Goal: Information Seeking & Learning: Check status

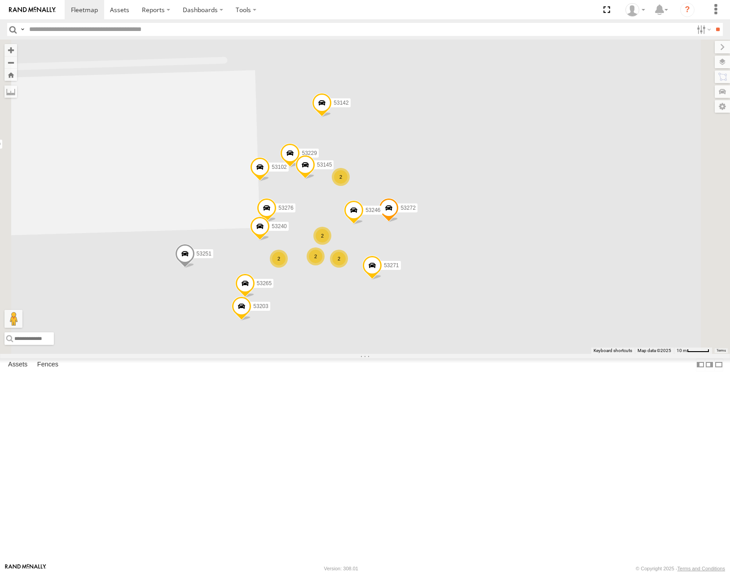
drag, startPoint x: 314, startPoint y: 365, endPoint x: 343, endPoint y: 356, distance: 31.0
click at [343, 353] on div "53216 53275 53287 53221 53257 53269 53218 53252 53285 53207 53292 53264 53259 5…" at bounding box center [365, 197] width 730 height 314
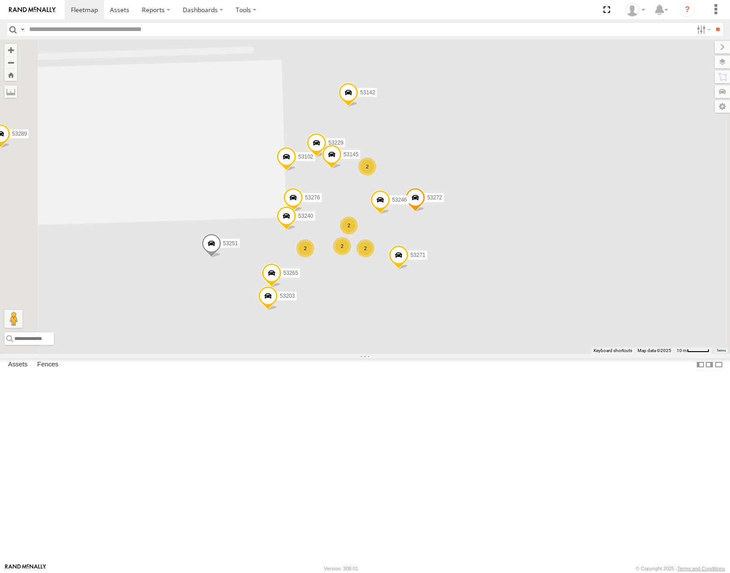
drag, startPoint x: 518, startPoint y: 232, endPoint x: 608, endPoint y: 201, distance: 95.6
click at [608, 201] on div "53216 53275 53287 53221 53257 53269 53218 53252 53285 53207 53292 53264 53259 5…" at bounding box center [365, 197] width 730 height 314
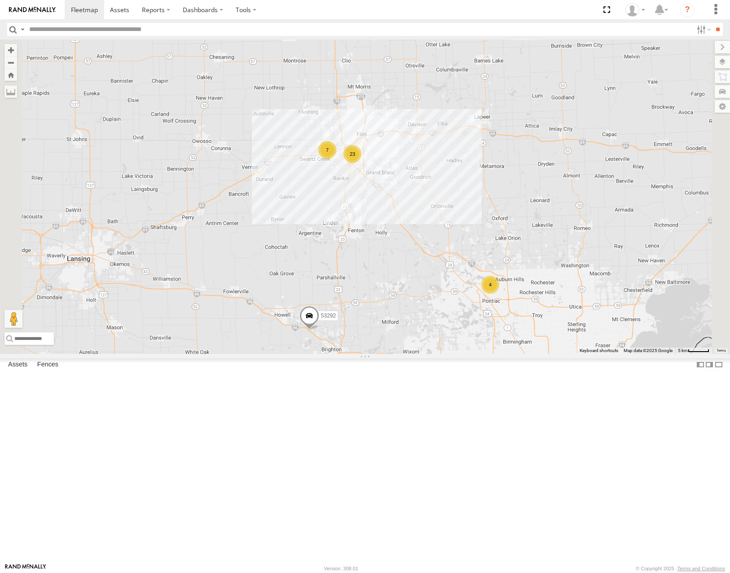
drag, startPoint x: 478, startPoint y: 434, endPoint x: 483, endPoint y: 290, distance: 144.2
click at [485, 290] on div "23 7 4 53292" at bounding box center [365, 197] width 730 height 314
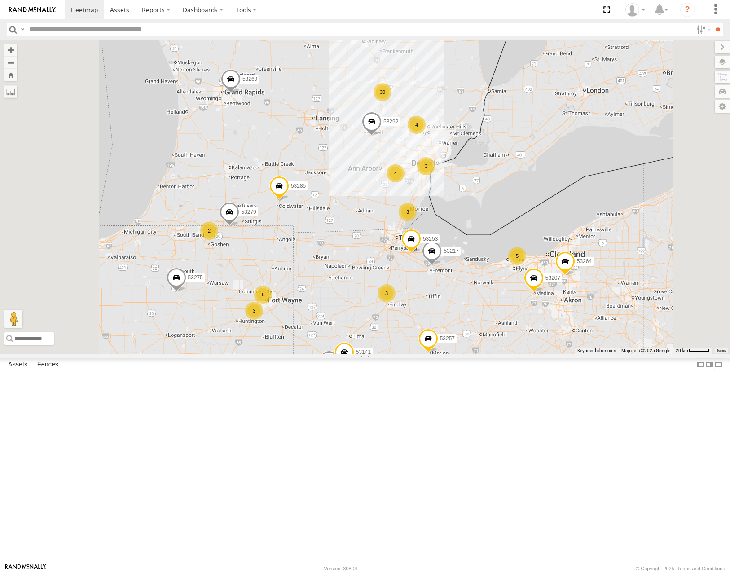
drag, startPoint x: 449, startPoint y: 421, endPoint x: 510, endPoint y: 251, distance: 180.9
click at [510, 256] on div "53292 53285 53217 53253 3 9 30 3 4 53279 53275 3 53287 53210 3 53207 53104 4 53…" at bounding box center [365, 197] width 730 height 314
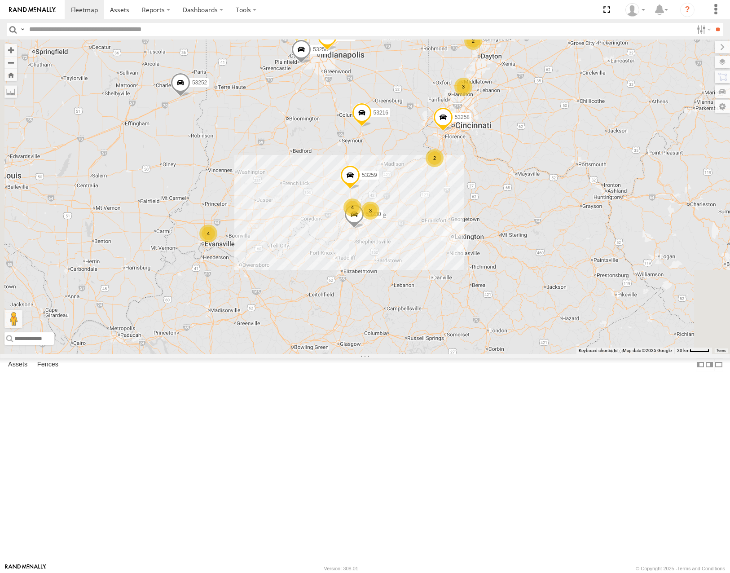
drag, startPoint x: 494, startPoint y: 205, endPoint x: 504, endPoint y: 185, distance: 21.9
click at [504, 185] on div "53292 53285 53217 53253 3 9 30 3 4 53279 53275 3 53287 53210 3 53207 53104 4 53…" at bounding box center [365, 197] width 730 height 314
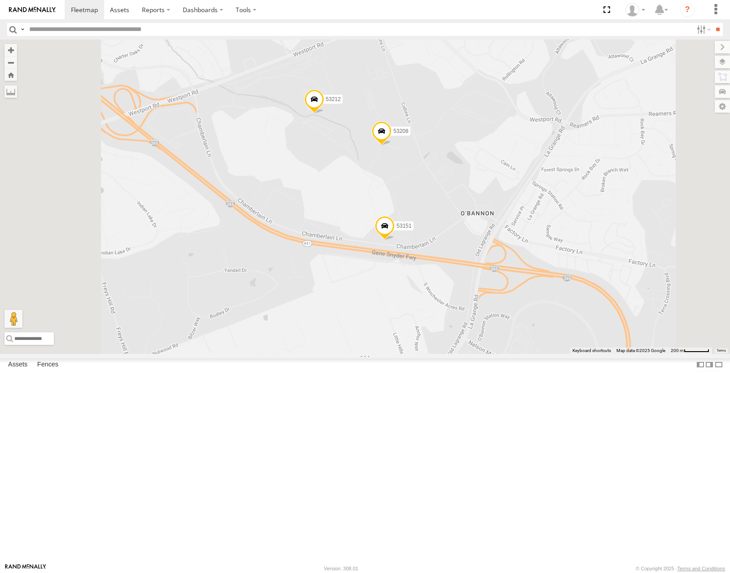
drag, startPoint x: 585, startPoint y: 182, endPoint x: 590, endPoint y: 221, distance: 39.9
click at [590, 221] on div "53292 53285 53217 53253 53279 53275 53287 53210 53207 53104 53257 53269 53245 5…" at bounding box center [365, 197] width 730 height 314
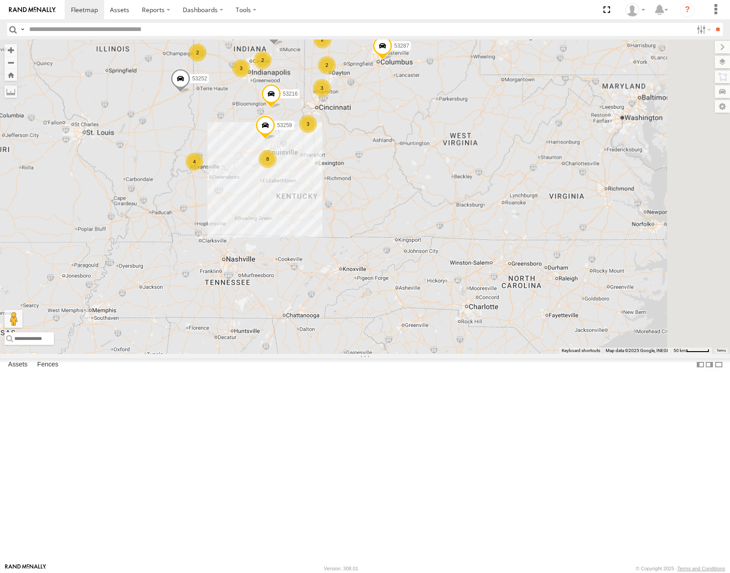
drag, startPoint x: 568, startPoint y: 220, endPoint x: 464, endPoint y: 326, distance: 147.6
click at [464, 326] on div "12 4 53216 8 3 3 3 53287 2 53103 53207 3 2 53257 2 53252 53211 53264 53259 2" at bounding box center [365, 197] width 730 height 314
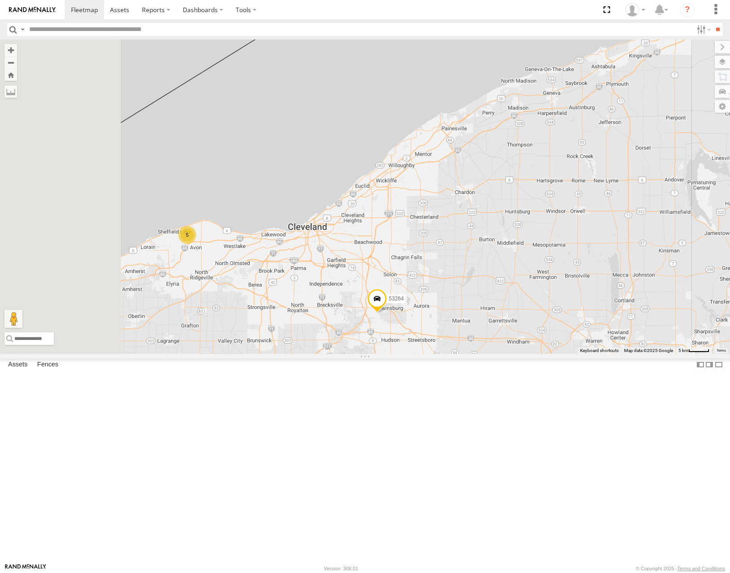
drag, startPoint x: 339, startPoint y: 360, endPoint x: 415, endPoint y: 355, distance: 75.6
click at [415, 353] on div "53216 53287 53257 53252 53211 53275 53221 53269 53218 53236 53207 5 53264" at bounding box center [365, 197] width 730 height 314
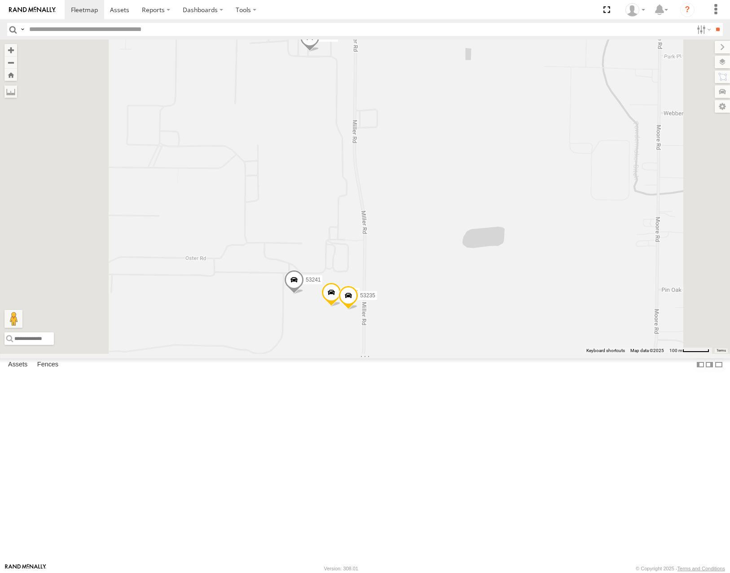
drag, startPoint x: 468, startPoint y: 371, endPoint x: 503, endPoint y: 322, distance: 60.4
click at [504, 323] on div "53216 53287 53257 53252 53211 53275 53221 53269 53218 53236 53207 53264 53283 5…" at bounding box center [365, 197] width 730 height 314
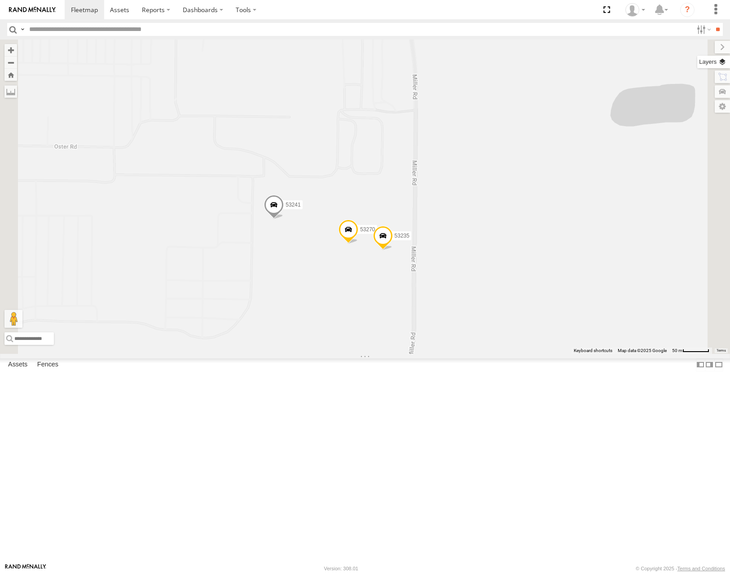
click at [721, 62] on label at bounding box center [713, 62] width 33 height 13
click at [0, 0] on span "Basemaps" at bounding box center [0, 0] width 0 height 0
click at [0, 0] on span "Satellite" at bounding box center [0, 0] width 0 height 0
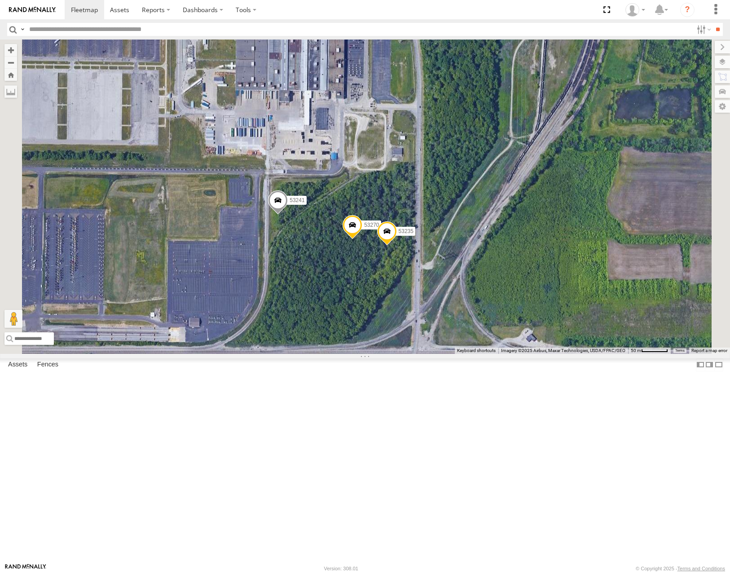
click at [397, 246] on span at bounding box center [387, 233] width 20 height 24
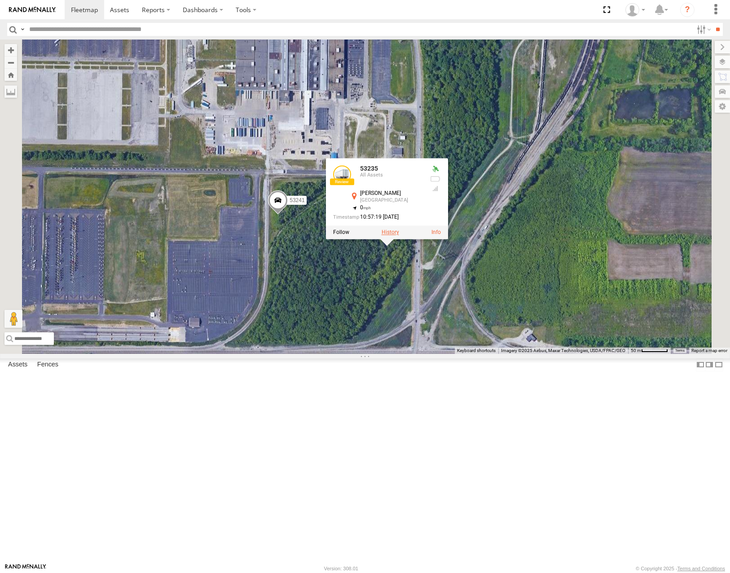
click at [399, 235] on label at bounding box center [391, 232] width 18 height 6
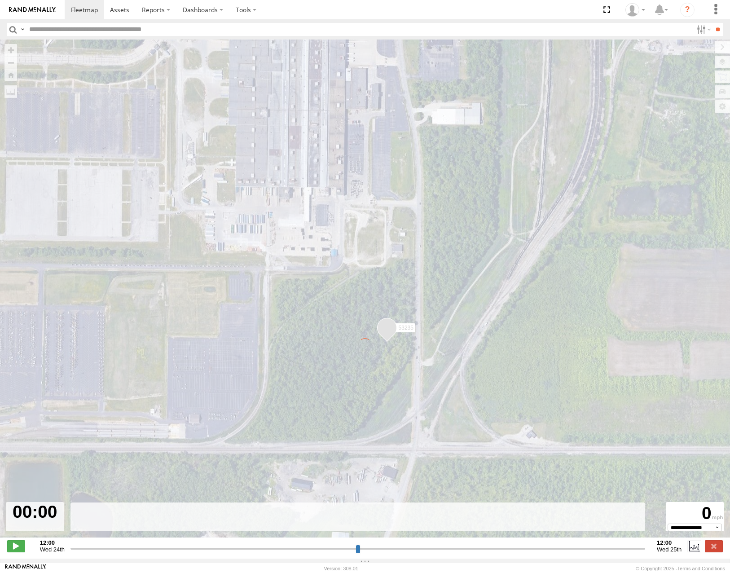
type input "**********"
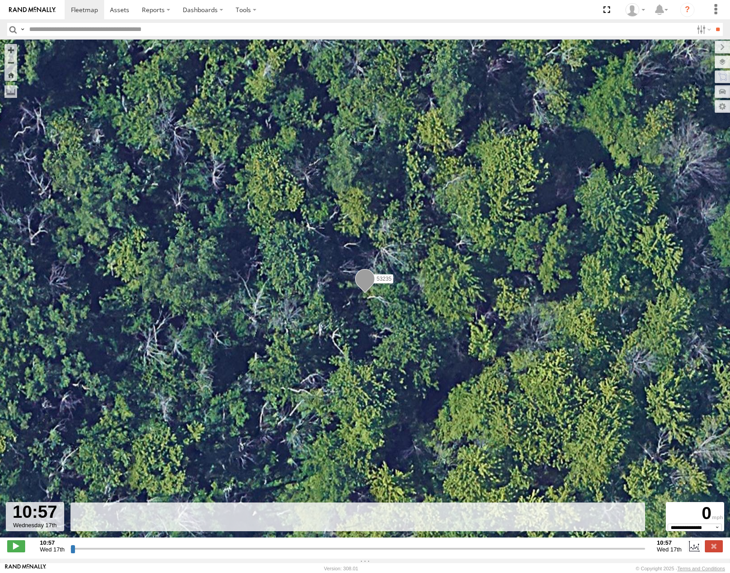
drag, startPoint x: 73, startPoint y: 553, endPoint x: 350, endPoint y: 516, distance: 280.0
click at [364, 544] on input "range" at bounding box center [357, 548] width 575 height 9
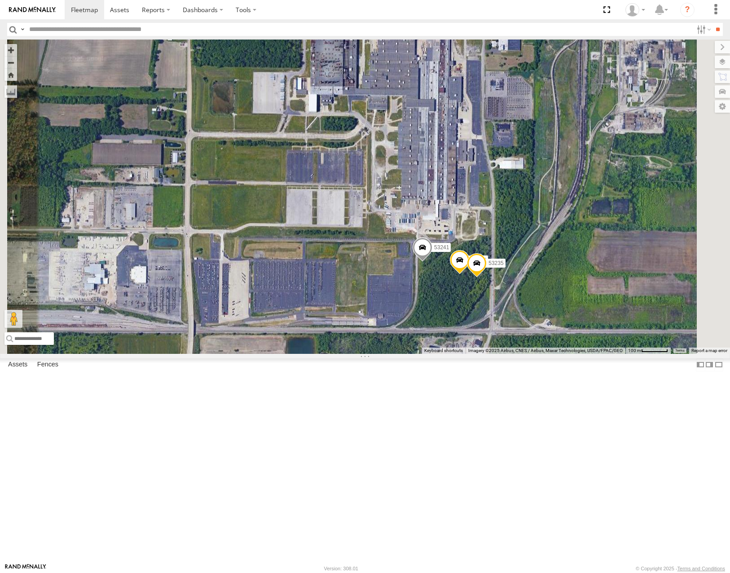
drag, startPoint x: 609, startPoint y: 223, endPoint x: 626, endPoint y: 255, distance: 37.2
click at [626, 255] on div "53216 53275 53287 53221 53257 53269 53218 53252 53211 53236 53285 53207 53292 5…" at bounding box center [365, 197] width 730 height 314
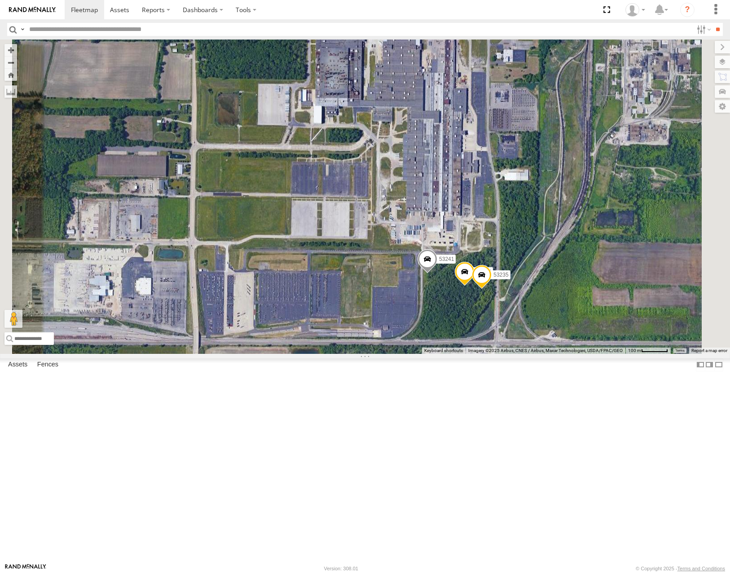
click at [453, 31] on span at bounding box center [443, 19] width 20 height 24
click at [504, 24] on div at bounding box center [443, 17] width 122 height 13
click at [455, 21] on label at bounding box center [447, 17] width 18 height 6
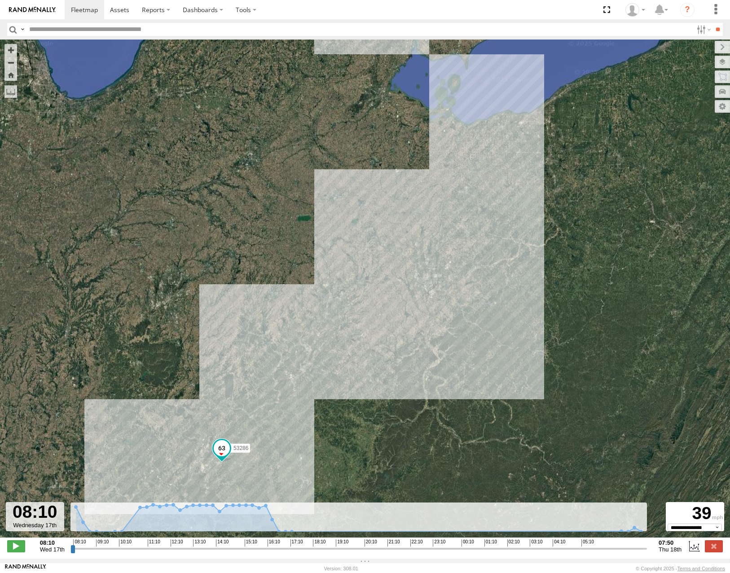
drag, startPoint x: 505, startPoint y: 128, endPoint x: 543, endPoint y: 276, distance: 152.1
click at [543, 276] on div "53286" at bounding box center [365, 293] width 730 height 507
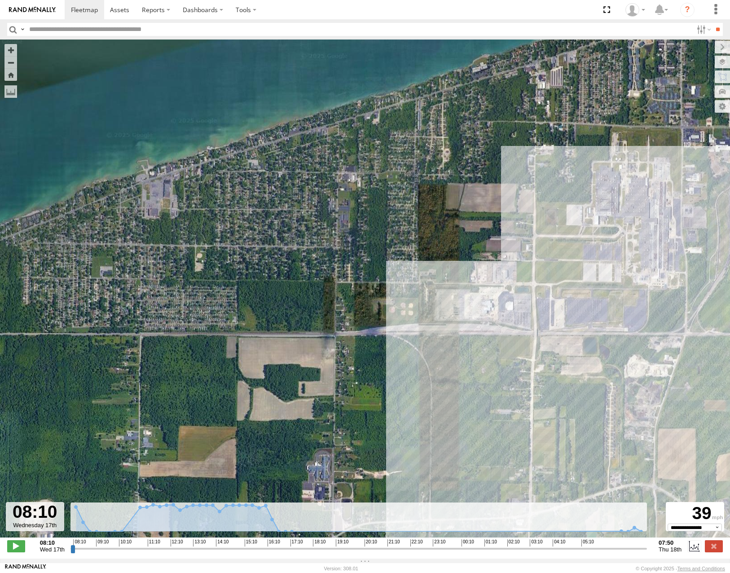
drag, startPoint x: 645, startPoint y: 203, endPoint x: 571, endPoint y: 267, distance: 97.4
click at [571, 267] on div "53286" at bounding box center [365, 293] width 730 height 507
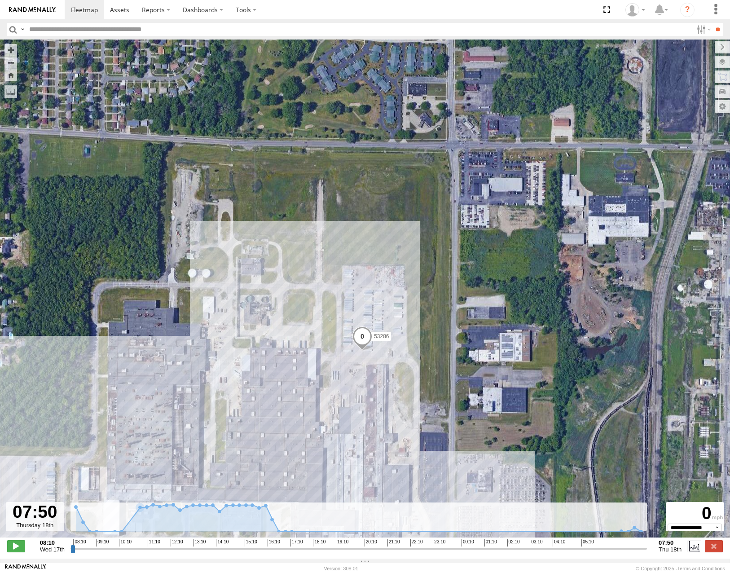
drag, startPoint x: 74, startPoint y: 554, endPoint x: 656, endPoint y: 561, distance: 581.9
type input "**********"
click at [647, 553] on input "range" at bounding box center [358, 548] width 576 height 9
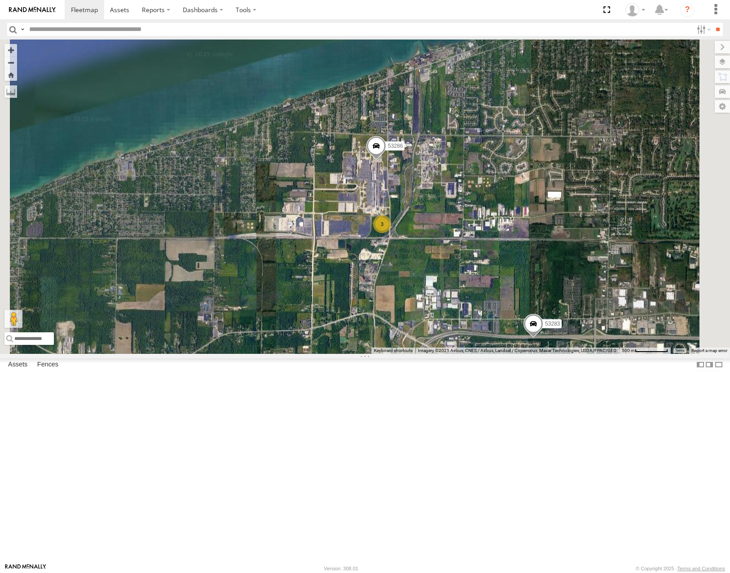
drag, startPoint x: 496, startPoint y: 261, endPoint x: 541, endPoint y: 338, distance: 89.4
click at [547, 346] on div "53216 53275 53287 53221 53257 53269 53218 53252 53211 53236 53285 53207 53292 5…" at bounding box center [365, 197] width 730 height 314
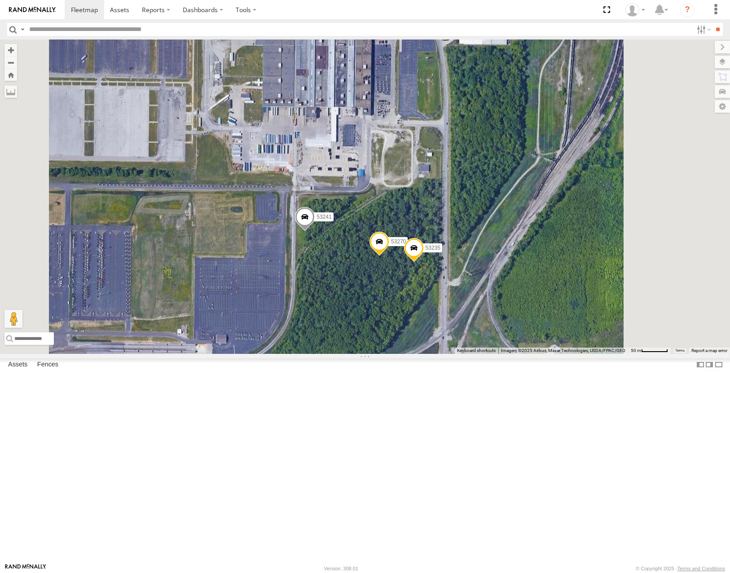
click at [315, 231] on span at bounding box center [305, 219] width 20 height 24
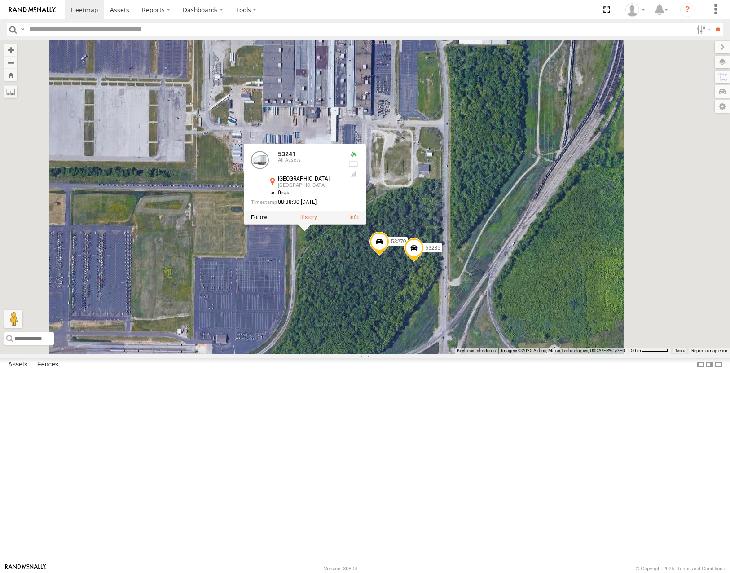
click at [317, 221] on label at bounding box center [308, 218] width 18 height 6
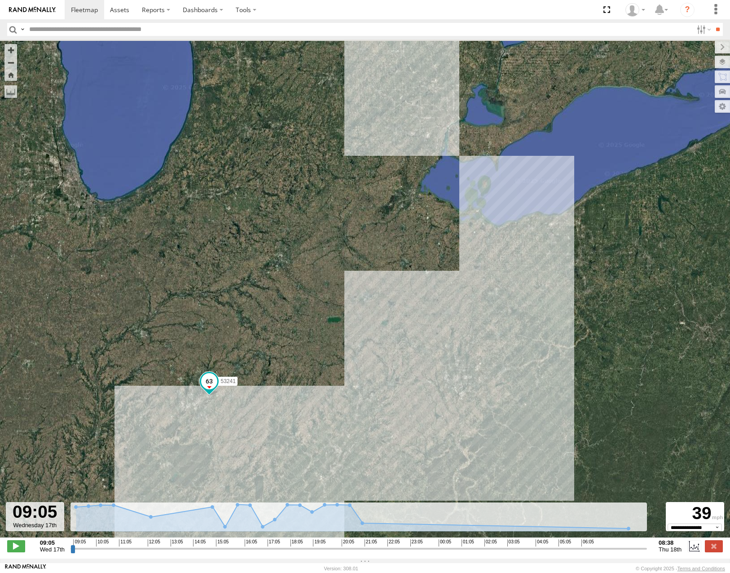
drag, startPoint x: 531, startPoint y: 246, endPoint x: 545, endPoint y: 314, distance: 70.1
click at [545, 314] on div "53241" at bounding box center [365, 293] width 730 height 507
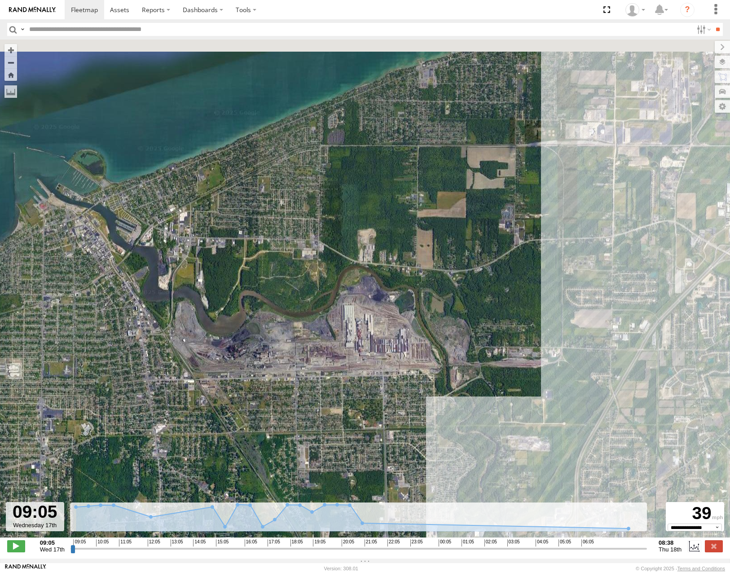
drag, startPoint x: 671, startPoint y: 238, endPoint x: 524, endPoint y: 403, distance: 221.0
click at [524, 403] on div "53241" at bounding box center [365, 293] width 730 height 507
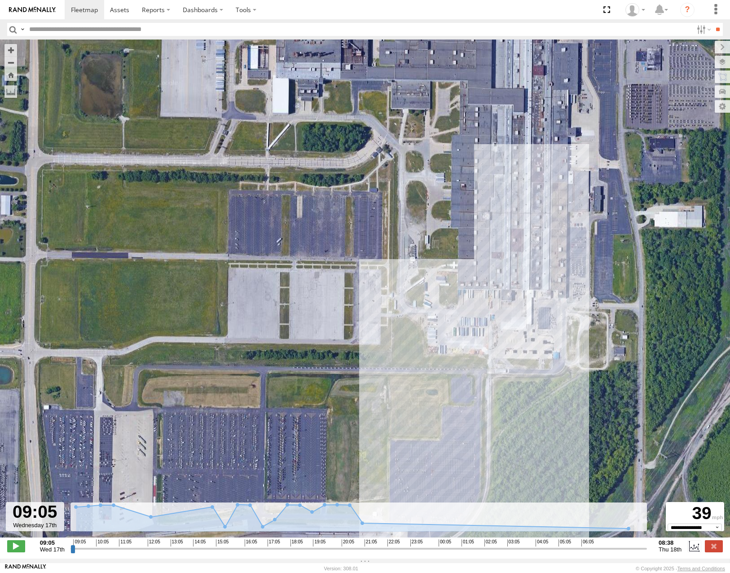
drag, startPoint x: 545, startPoint y: 280, endPoint x: 554, endPoint y: 207, distance: 73.4
click at [554, 207] on div "53241" at bounding box center [365, 293] width 730 height 507
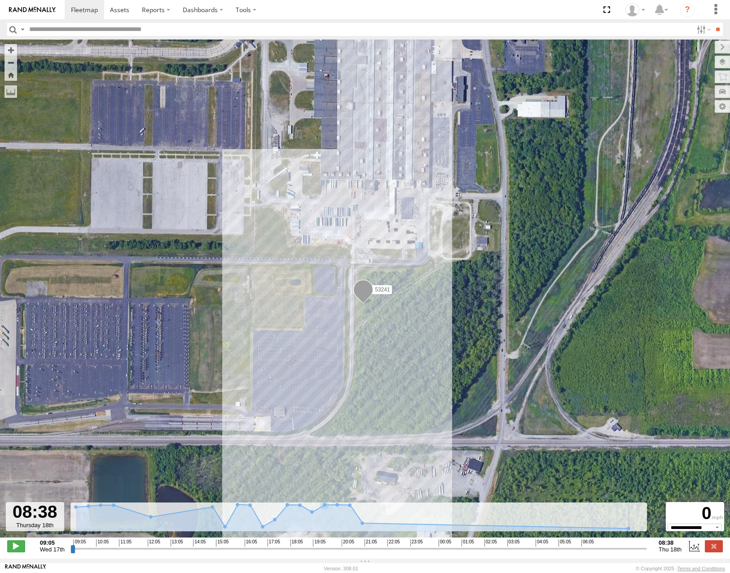
drag, startPoint x: 72, startPoint y: 553, endPoint x: 658, endPoint y: 583, distance: 587.1
type input "**********"
click at [647, 553] on input "range" at bounding box center [358, 548] width 576 height 9
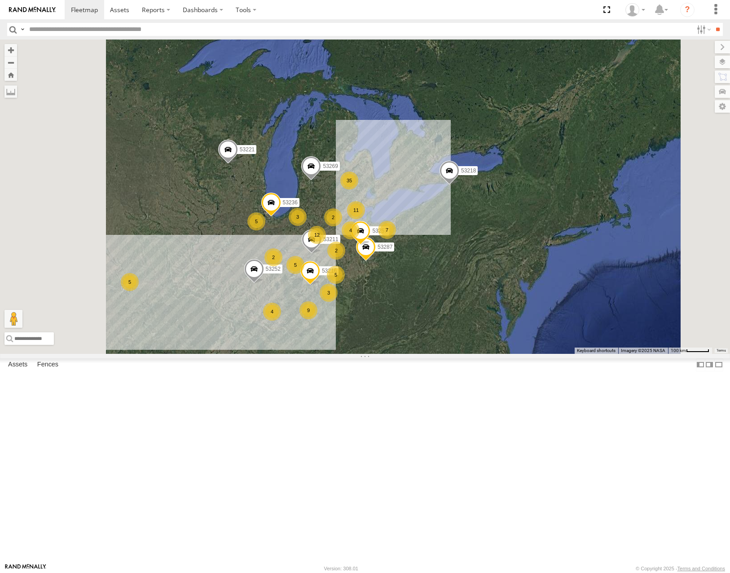
click at [80, 26] on input "text" at bounding box center [359, 29] width 667 height 13
click at [713, 23] on input "**" at bounding box center [718, 29] width 10 height 13
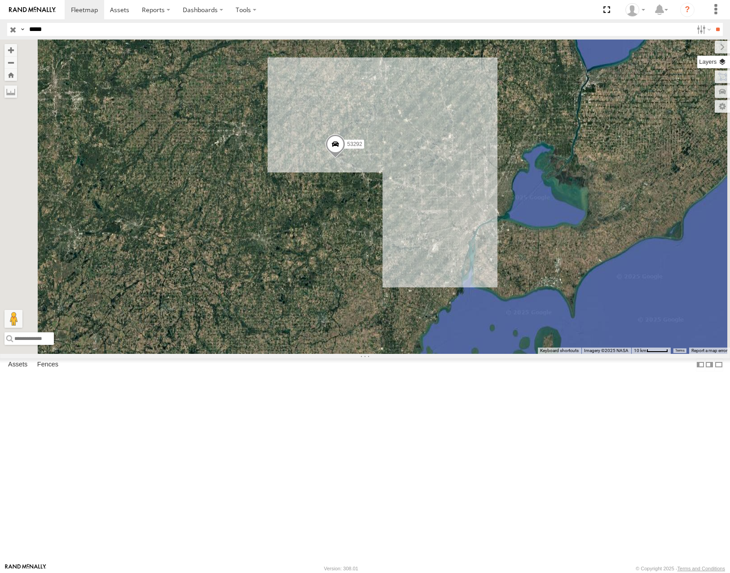
click at [723, 61] on label at bounding box center [713, 62] width 33 height 13
click at [0, 0] on span "Basemaps" at bounding box center [0, 0] width 0 height 0
click at [0, 0] on span "Roadmap" at bounding box center [0, 0] width 0 height 0
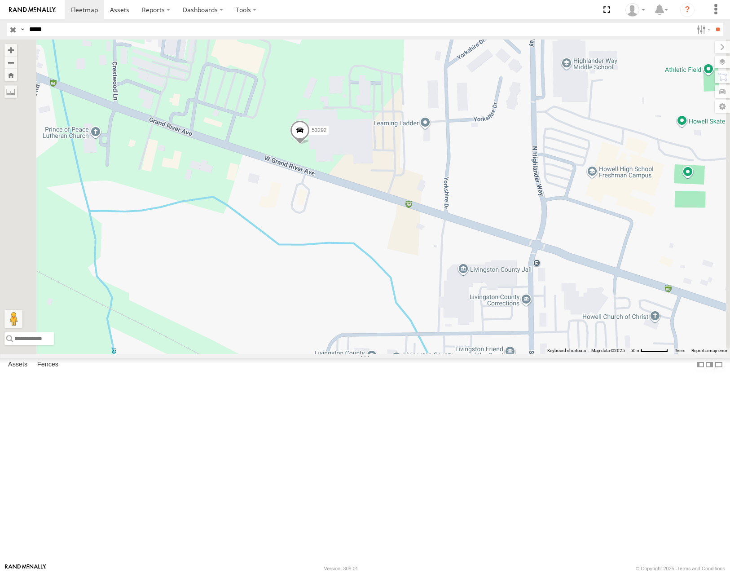
click at [0, 0] on span "Satellite" at bounding box center [0, 0] width 0 height 0
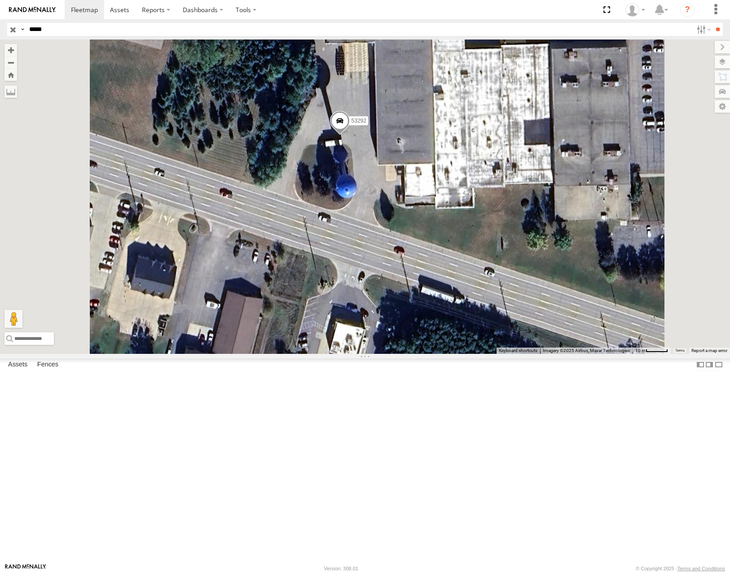
click at [0, 0] on span "Roadmap" at bounding box center [0, 0] width 0 height 0
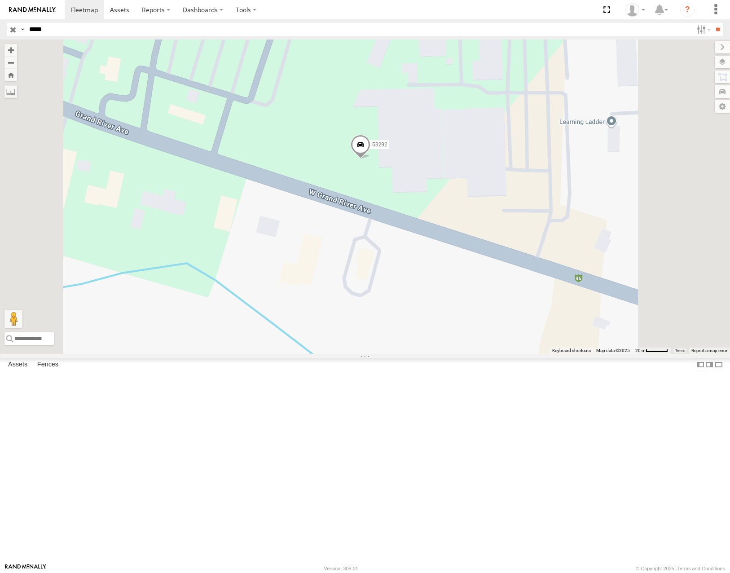
click at [0, 0] on span "Satellite" at bounding box center [0, 0] width 0 height 0
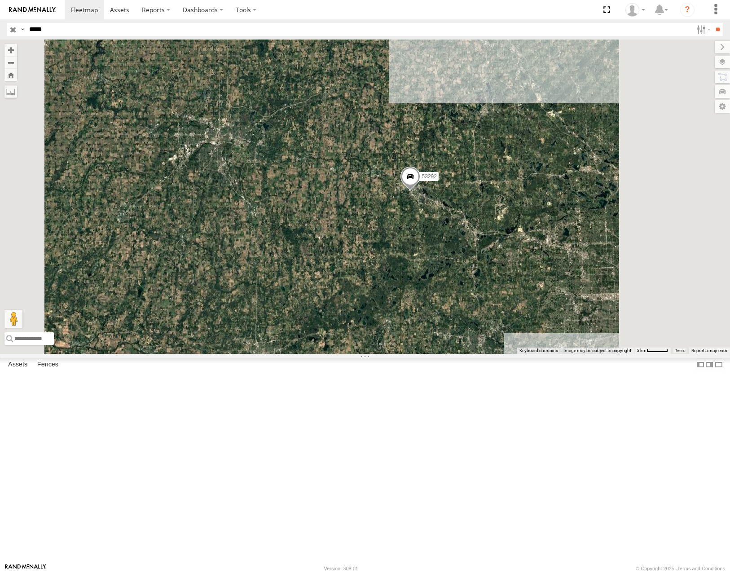
drag, startPoint x: 552, startPoint y: 356, endPoint x: 535, endPoint y: 332, distance: 30.0
click at [535, 333] on div "53292" at bounding box center [365, 197] width 730 height 314
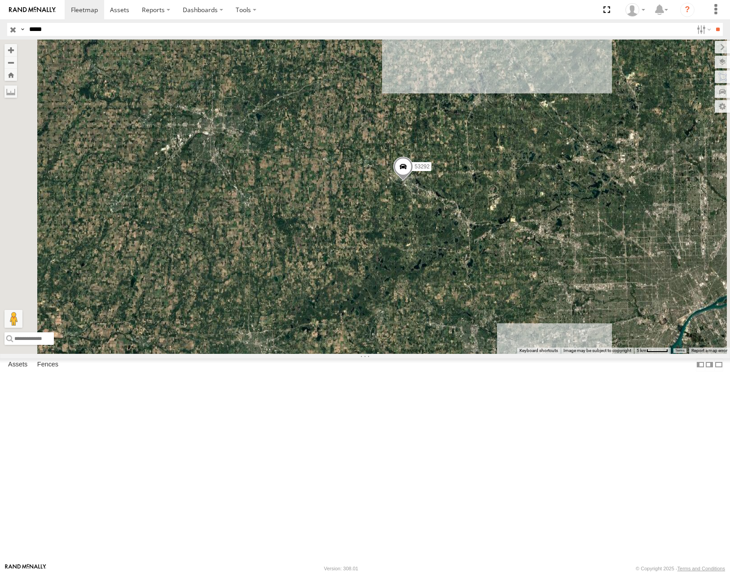
click at [49, 29] on input "*****" at bounding box center [359, 29] width 667 height 13
click at [713, 23] on input "**" at bounding box center [718, 29] width 10 height 13
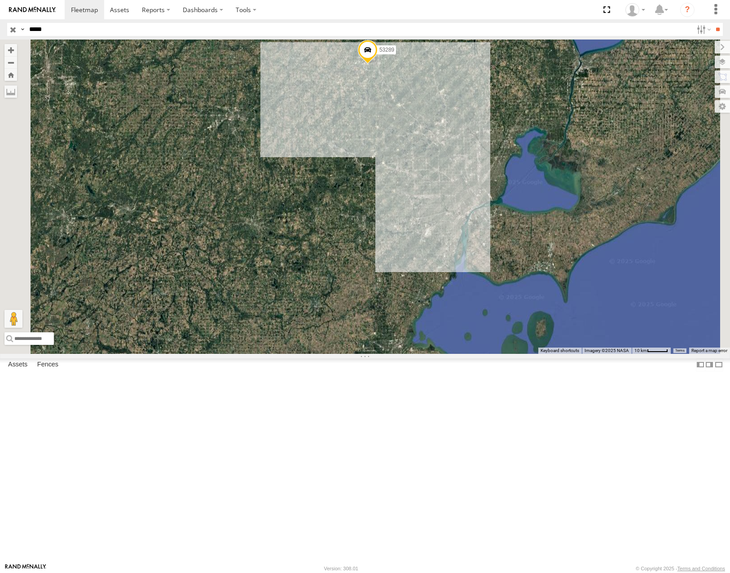
click at [446, 183] on div "53289" at bounding box center [365, 197] width 730 height 314
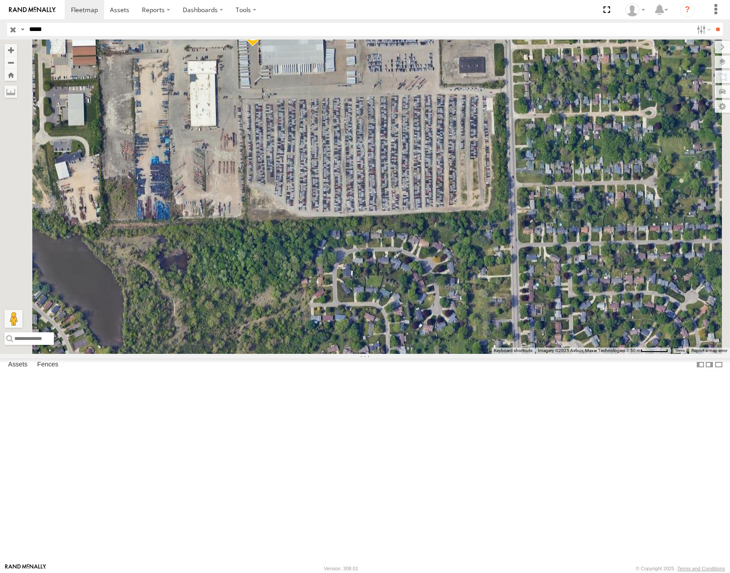
click at [53, 32] on input "*****" at bounding box center [359, 29] width 667 height 13
type input "*****"
click at [713, 23] on input "**" at bounding box center [718, 29] width 10 height 13
click at [0, 0] on div "All Assets" at bounding box center [0, 0] width 0 height 0
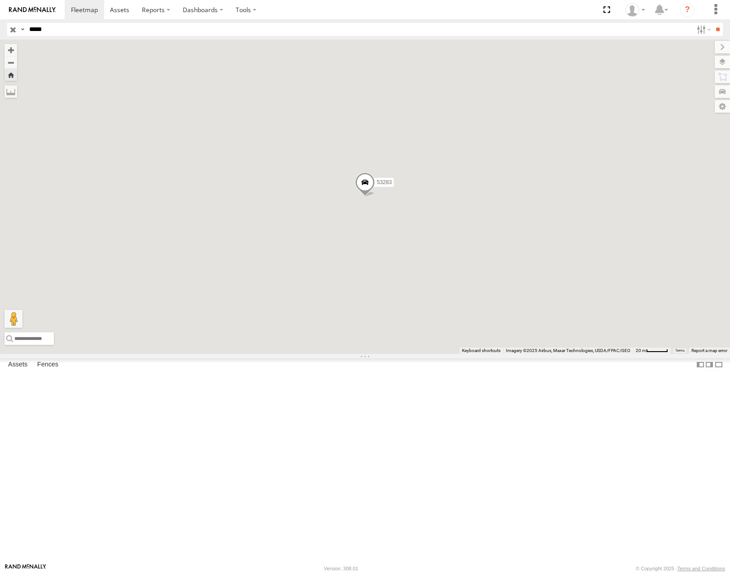
click at [0, 0] on span "Roadmap" at bounding box center [0, 0] width 0 height 0
drag, startPoint x: 505, startPoint y: 202, endPoint x: 419, endPoint y: 221, distance: 87.7
click at [417, 225] on div "53283" at bounding box center [365, 197] width 730 height 314
click at [68, 31] on input "*****" at bounding box center [359, 29] width 667 height 13
click at [713, 23] on input "**" at bounding box center [718, 29] width 10 height 13
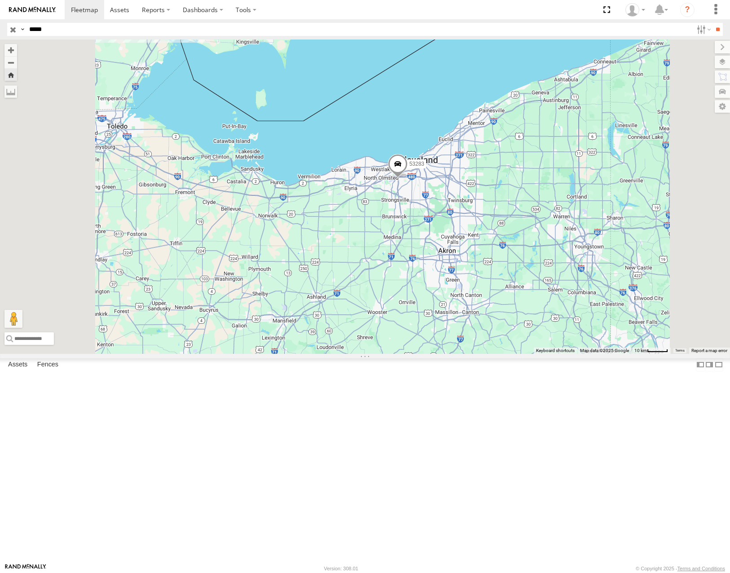
click at [12, 29] on input "button" at bounding box center [13, 29] width 12 height 13
click at [79, 22] on header "Search Query Asset ID Asset Label Registration Manufacturer Model VIN Job ID" at bounding box center [365, 29] width 730 height 20
click at [75, 23] on input "*****" at bounding box center [359, 29] width 667 height 13
click at [713, 23] on input "**" at bounding box center [718, 29] width 10 height 13
click at [0, 0] on div "53289" at bounding box center [0, 0] width 0 height 0
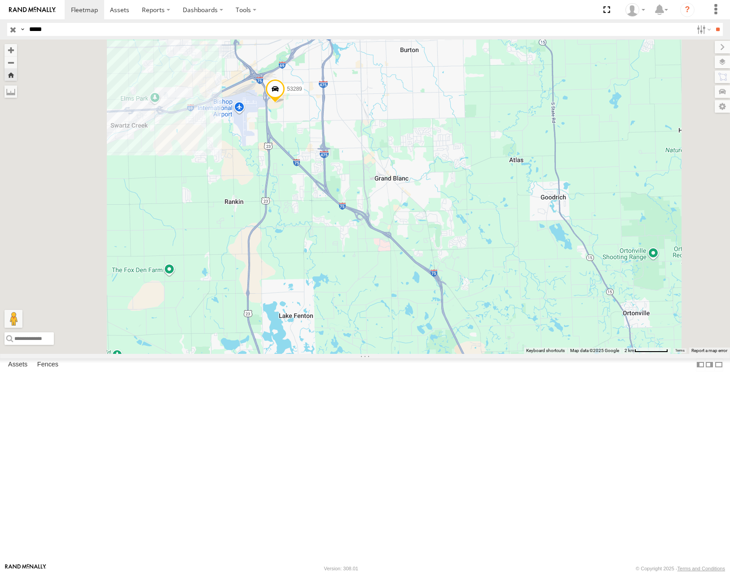
click at [0, 0] on span "Satellite" at bounding box center [0, 0] width 0 height 0
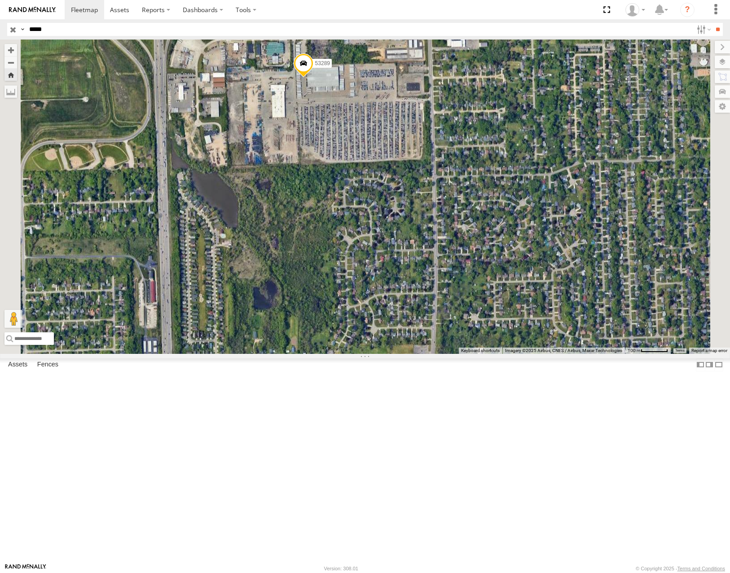
click at [65, 29] on input "*****" at bounding box center [359, 29] width 667 height 13
type input "*****"
click at [713, 23] on input "**" at bounding box center [718, 29] width 10 height 13
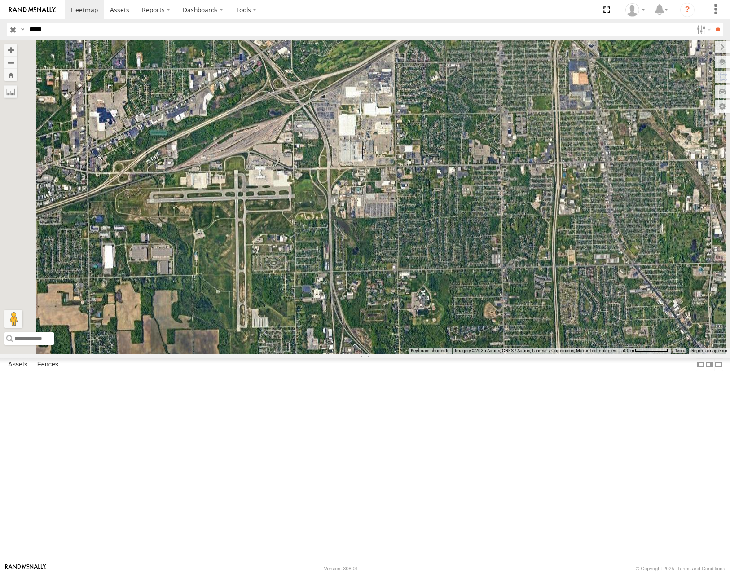
click at [0, 0] on div "53250" at bounding box center [0, 0] width 0 height 0
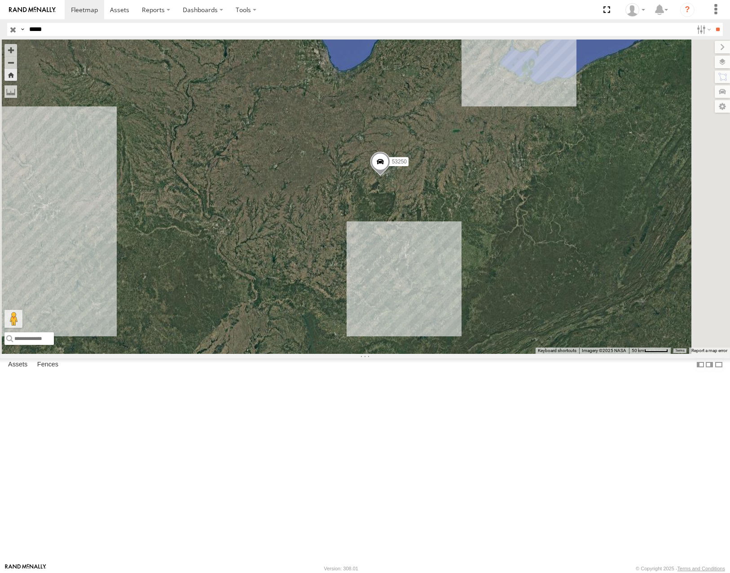
drag, startPoint x: 530, startPoint y: 236, endPoint x: 500, endPoint y: 249, distance: 32.2
click at [500, 250] on div "53250" at bounding box center [365, 197] width 730 height 314
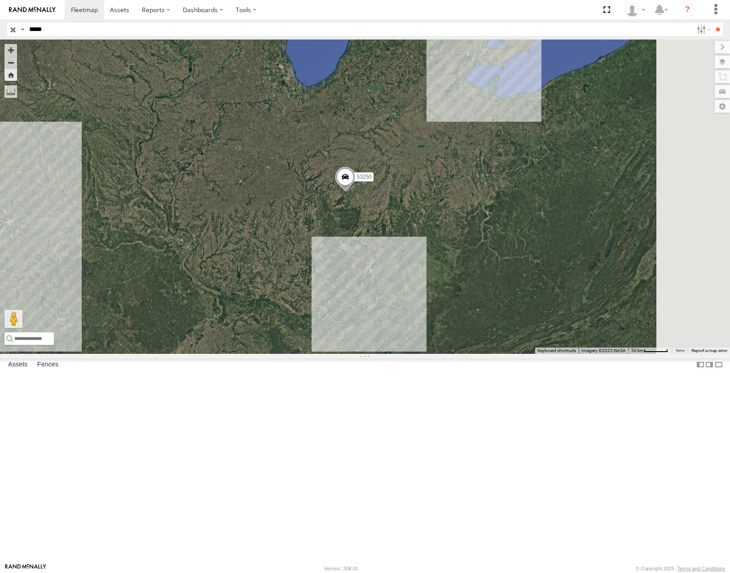
click at [0, 0] on div "Roadmap" at bounding box center [0, 0] width 0 height 0
click at [0, 0] on span "Roadmap" at bounding box center [0, 0] width 0 height 0
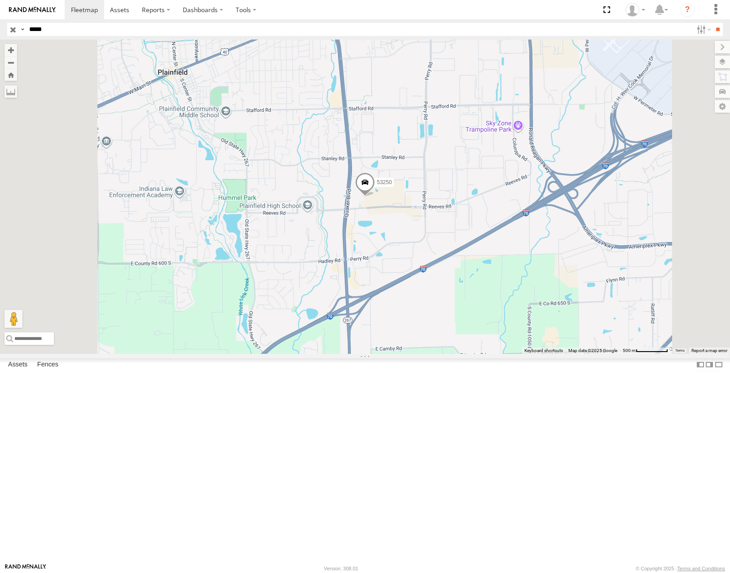
click at [14, 28] on input "button" at bounding box center [13, 29] width 12 height 13
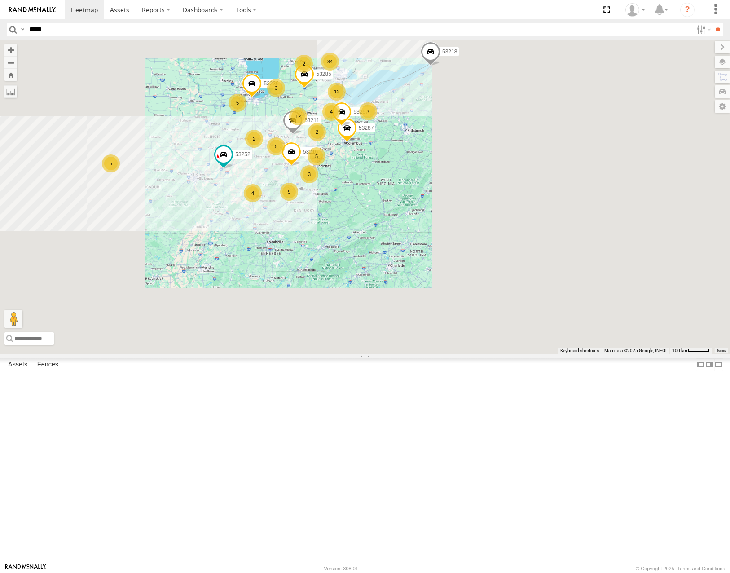
drag, startPoint x: 527, startPoint y: 131, endPoint x: 395, endPoint y: 227, distance: 163.6
click at [391, 225] on div "53216 53211 12 5 4 34 12 5 9 5 3 3 53285 4 53287 2 7 5 53221 53257 2 53218 5325…" at bounding box center [365, 197] width 730 height 314
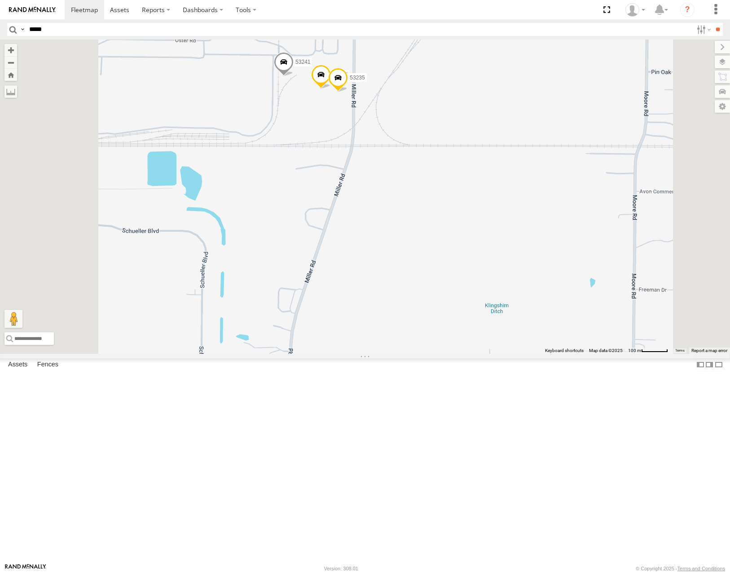
drag, startPoint x: 478, startPoint y: 114, endPoint x: 515, endPoint y: 252, distance: 143.7
click at [515, 252] on div "53216 53211 53285 53287 53221 53257 53218 53252 53236 53279 53275 53207 53269 5…" at bounding box center [365, 197] width 730 height 314
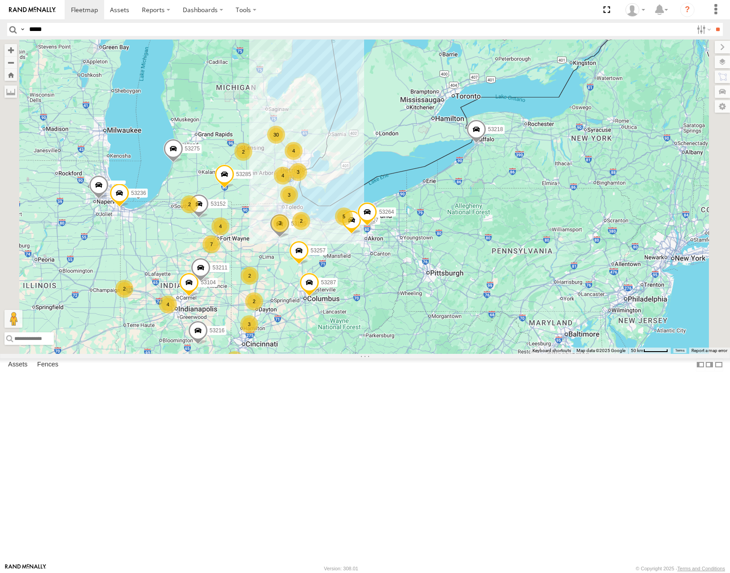
drag, startPoint x: 401, startPoint y: 382, endPoint x: 550, endPoint y: 330, distance: 158.0
click at [550, 330] on div "7 4 30 3 53216 9 4 4 3 3 53275 53285 53287 2 4 3 53207 3 53104 4 53257 53152 2 …" at bounding box center [365, 197] width 730 height 314
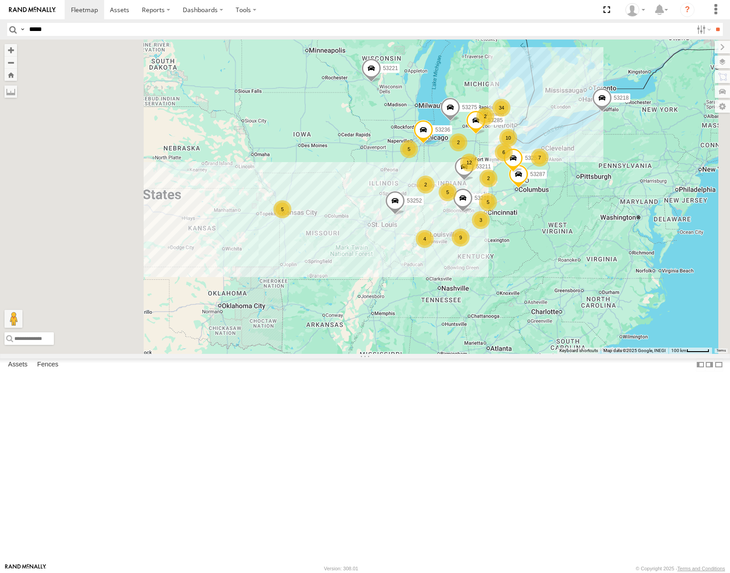
drag, startPoint x: 366, startPoint y: 421, endPoint x: 440, endPoint y: 397, distance: 77.2
click at [440, 353] on div "53216 53275 53285 53287 53257 53218 53211 53236 12 5 4 34 10 5 9 5 6 3 2 7 5 53…" at bounding box center [365, 197] width 730 height 314
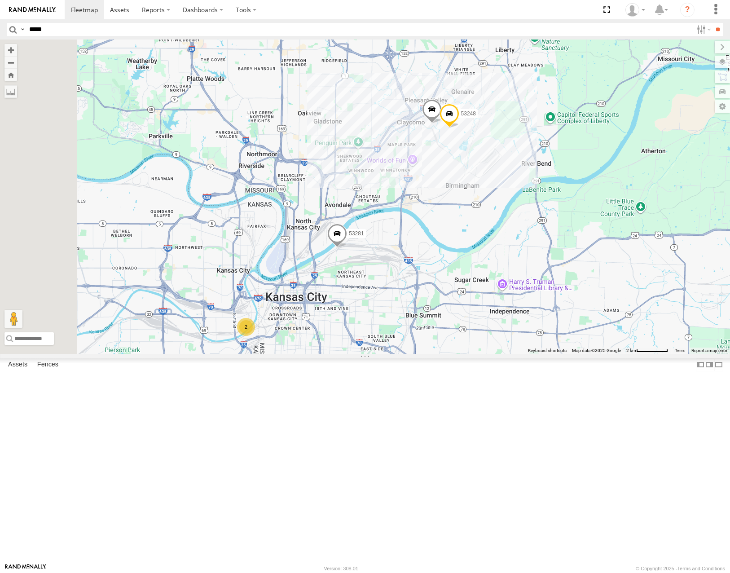
drag, startPoint x: 393, startPoint y: 402, endPoint x: 472, endPoint y: 369, distance: 85.3
click at [472, 353] on div "53216 53275 53285 53287 53257 53218 53211 53236 53221 53252 53233 53103 53281 5…" at bounding box center [365, 197] width 730 height 314
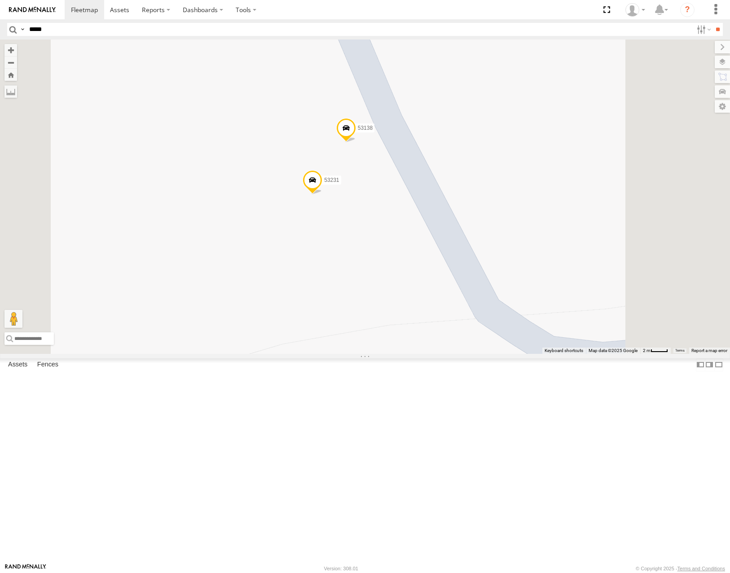
drag, startPoint x: 511, startPoint y: 257, endPoint x: 506, endPoint y: 277, distance: 20.5
click at [506, 277] on div "53216 53275 53285 53287 53257 53218 53211 53236 53221 53252 53233 53103 53281 5…" at bounding box center [365, 197] width 730 height 314
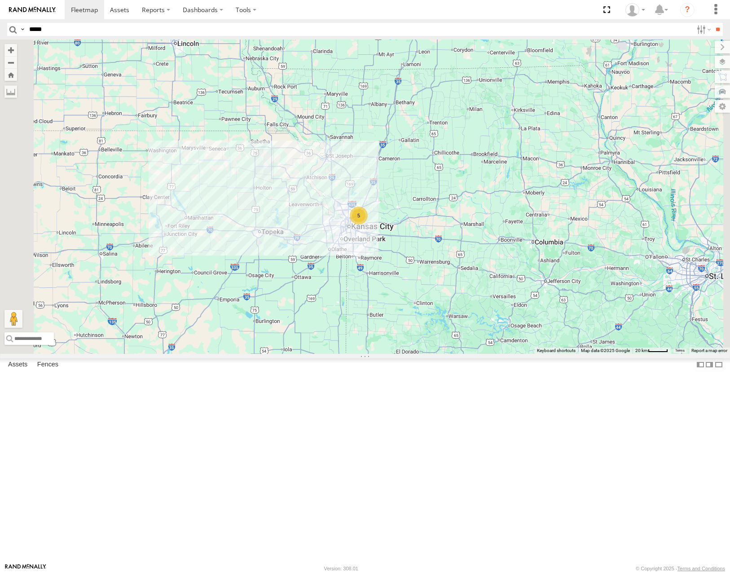
drag, startPoint x: 545, startPoint y: 394, endPoint x: 362, endPoint y: 346, distance: 188.6
click at [372, 350] on div "5" at bounding box center [365, 197] width 730 height 314
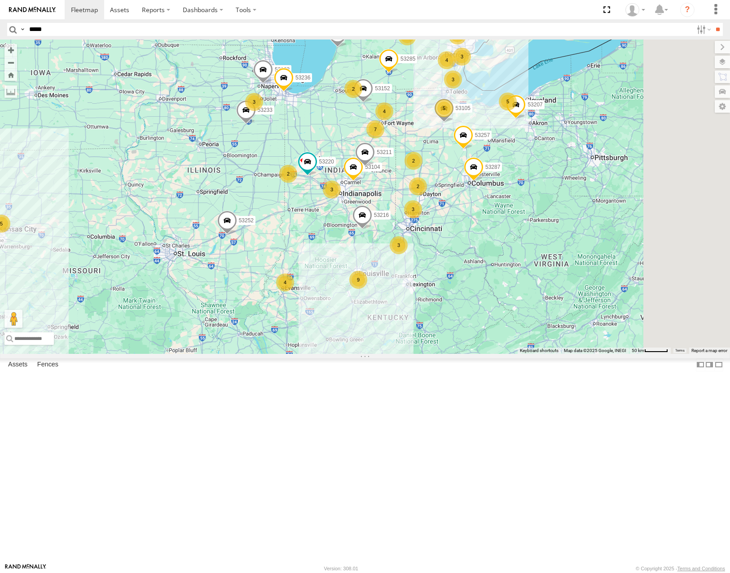
drag, startPoint x: 449, startPoint y: 309, endPoint x: 267, endPoint y: 370, distance: 192.0
click at [267, 353] on div "7 5 4 30 3 53216 3 9 3 4 5 3 53275 53285 53287 2 53233 4 3 53103 53207 3 53104 …" at bounding box center [365, 197] width 730 height 314
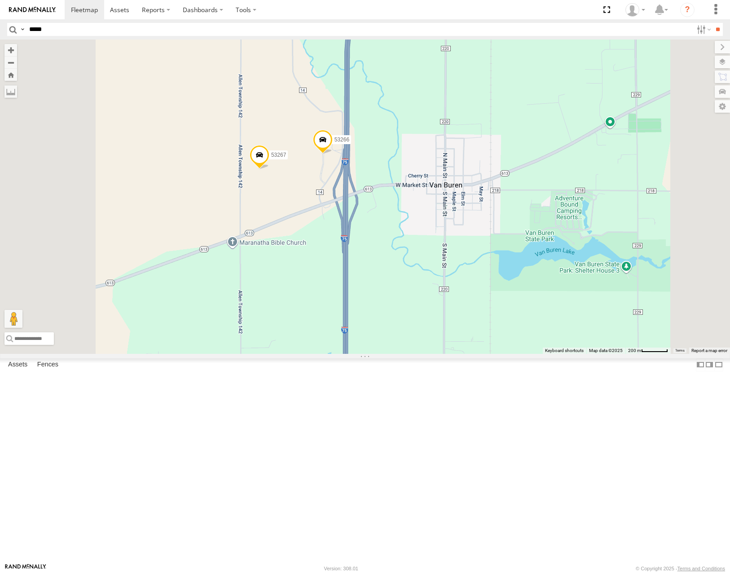
click at [431, 303] on div "53216 53275 53285 53287 53233 53103 53207 53104 53257 53152 53252 53211 53220 5…" at bounding box center [365, 197] width 730 height 314
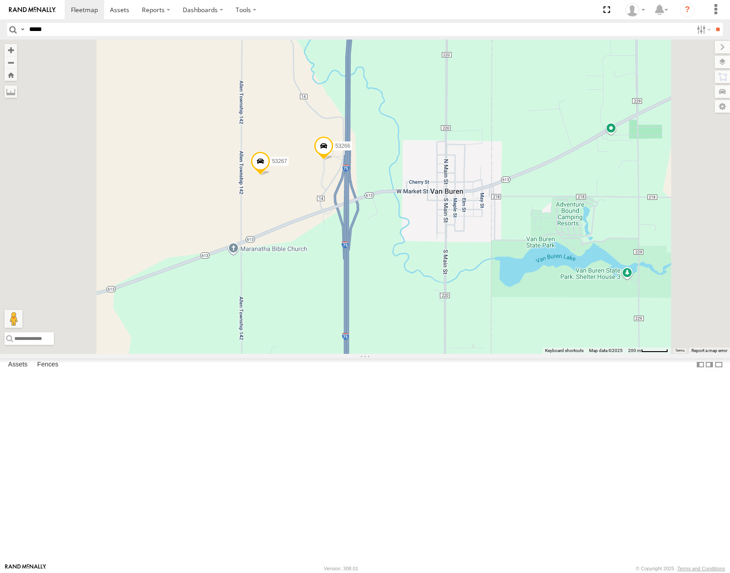
click at [0, 0] on span "Satellite" at bounding box center [0, 0] width 0 height 0
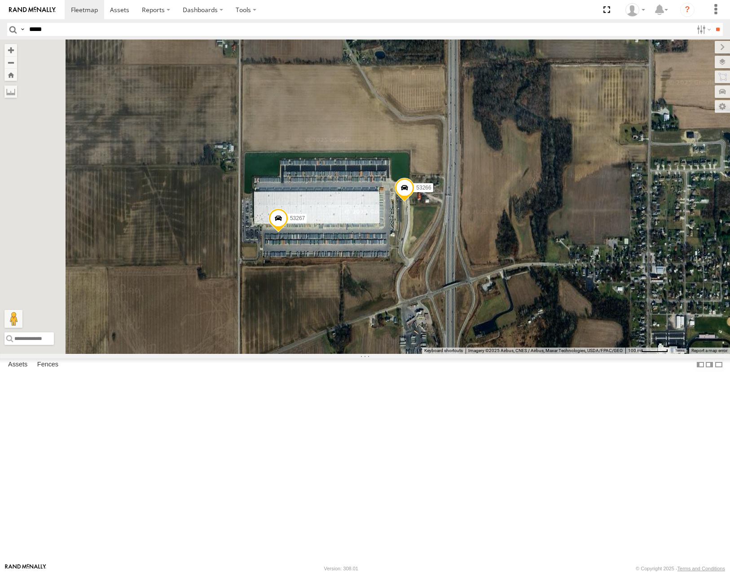
drag, startPoint x: 463, startPoint y: 317, endPoint x: 482, endPoint y: 385, distance: 70.4
click at [482, 353] on div "53216 53275 53285 53287 53233 53103 53207 53104 53257 53152 53252 53211 53220 5…" at bounding box center [365, 197] width 730 height 314
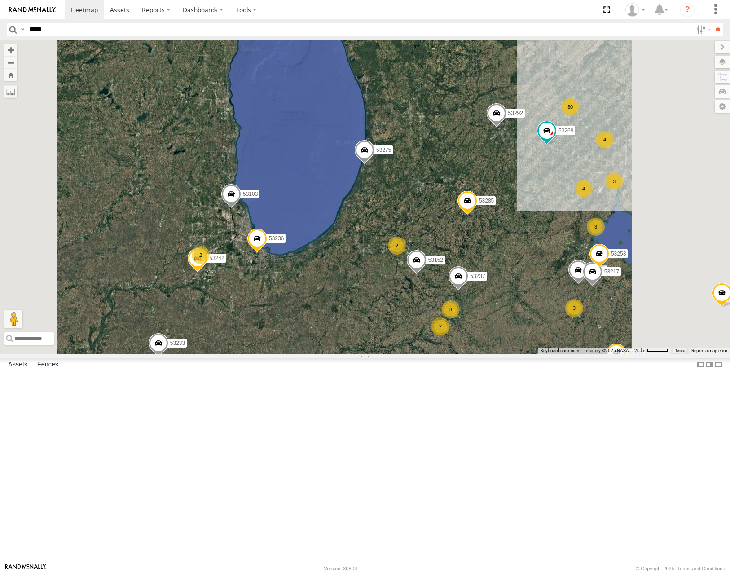
drag, startPoint x: 494, startPoint y: 336, endPoint x: 379, endPoint y: 303, distance: 119.2
click at [380, 304] on div "53216 53275 53285 53287 53233 53257 53218 53252 53292 53211 53221 53103 53207 5…" at bounding box center [365, 197] width 730 height 314
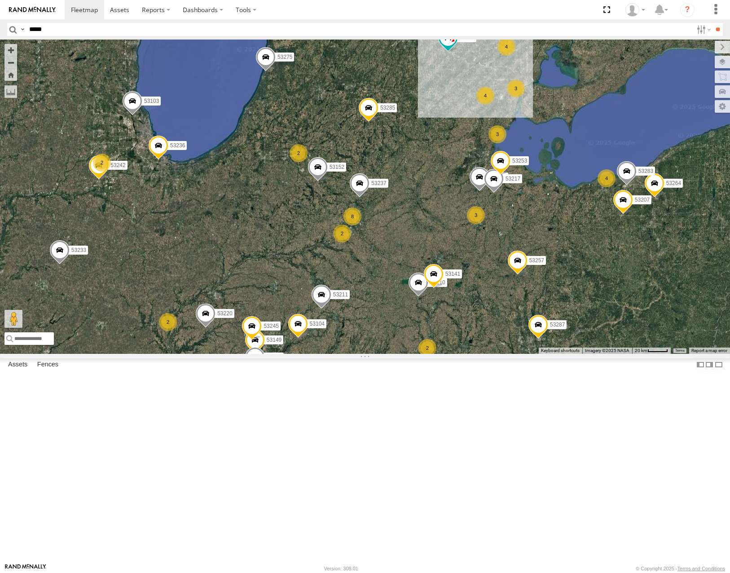
drag, startPoint x: 493, startPoint y: 298, endPoint x: 680, endPoint y: 286, distance: 187.2
click at [680, 286] on div "← Move left → Move right ↑ Move up ↓ Move down + Zoom in - Zoom out Home Jump l…" at bounding box center [365, 197] width 730 height 314
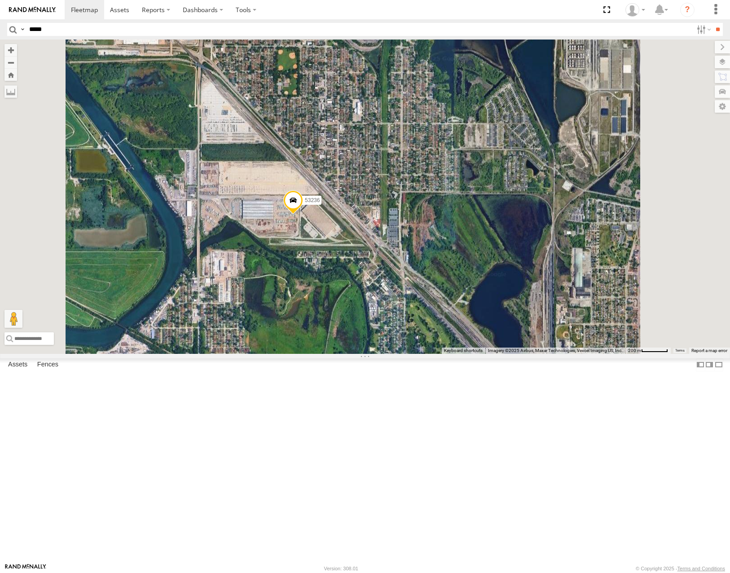
drag, startPoint x: 445, startPoint y: 316, endPoint x: 437, endPoint y: 313, distance: 8.1
click at [437, 313] on div "53216 53275 53285 53287 53233 53257 53218 53252 53292 53211 53221 53103 53207 5…" at bounding box center [365, 197] width 730 height 314
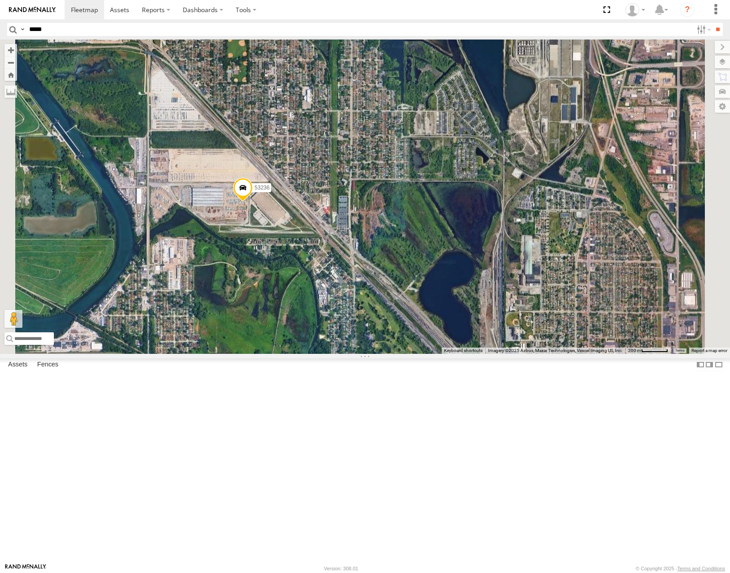
drag, startPoint x: 481, startPoint y: 339, endPoint x: 429, endPoint y: 326, distance: 53.5
click at [429, 326] on div "53216 53275 53285 53287 53233 53257 53218 53252 53292 53211 53221 53103 53207 5…" at bounding box center [365, 197] width 730 height 314
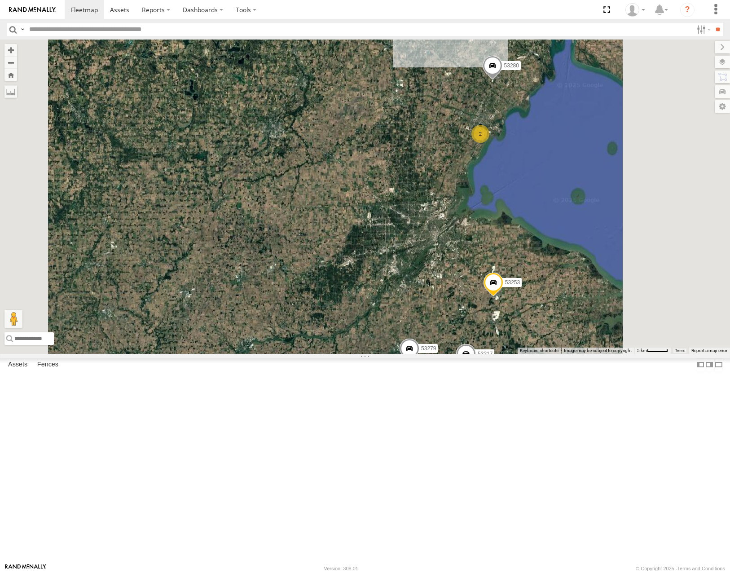
drag, startPoint x: 544, startPoint y: 310, endPoint x: 540, endPoint y: 344, distance: 34.4
click at [541, 348] on div "53221 53216 53275 53285 53287 53233 53257 53218 53252 53292 53211 53206 53280 5…" at bounding box center [365, 197] width 730 height 314
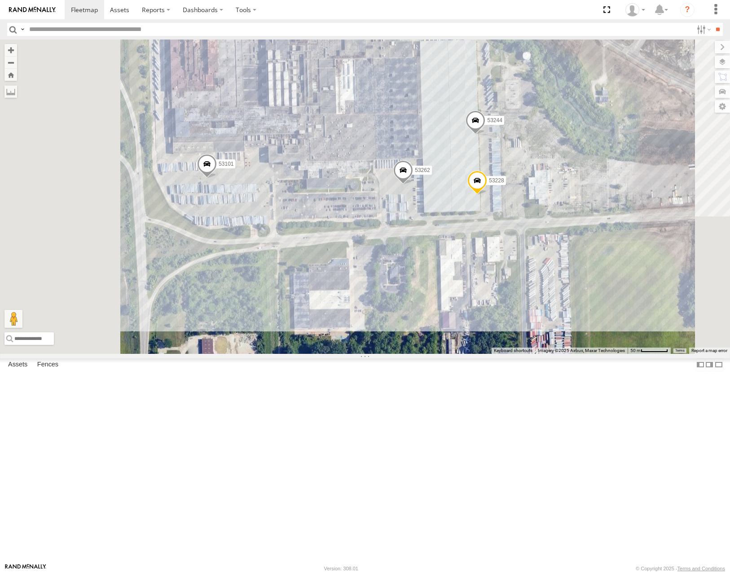
drag, startPoint x: 648, startPoint y: 289, endPoint x: 658, endPoint y: 275, distance: 17.1
click at [658, 275] on div "53221 53216 53275 53285 53287 53233 53257 53218 53252 53292 53211 53206 53280 5…" at bounding box center [365, 197] width 730 height 314
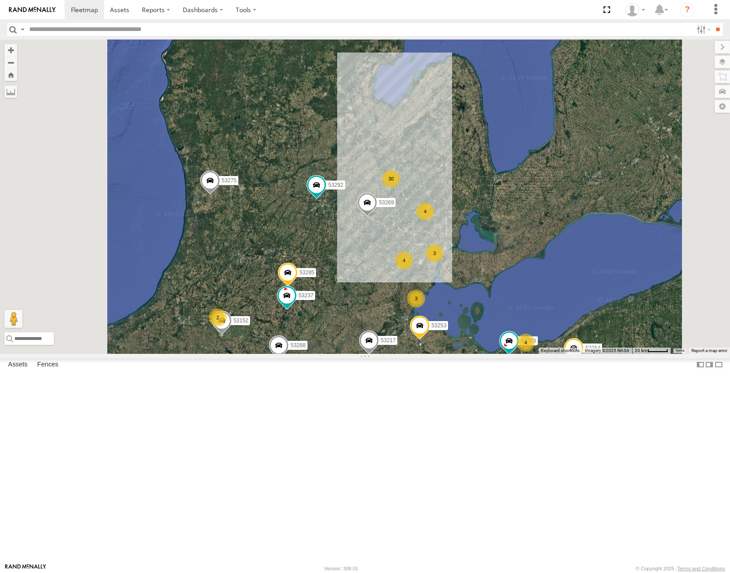
drag, startPoint x: 505, startPoint y: 196, endPoint x: 544, endPoint y: 324, distance: 133.2
click at [544, 329] on div "53285 53237 53217 53269 53253 53283 53292 53288 9 30 3 53149 4 4 53275 53287 53…" at bounding box center [365, 197] width 730 height 314
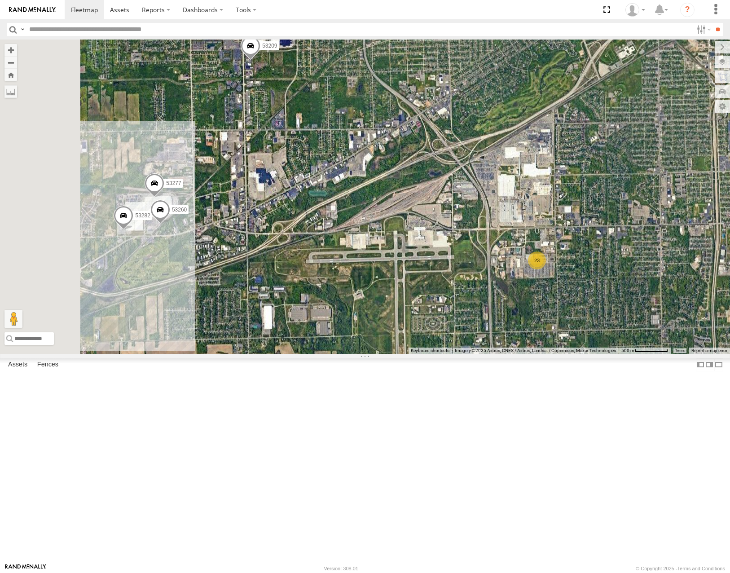
click at [566, 353] on div "53285 53237 53217 53269 53253 53283 53292 53288 53149 53275 53287 53210 53207 5…" at bounding box center [365, 197] width 730 height 314
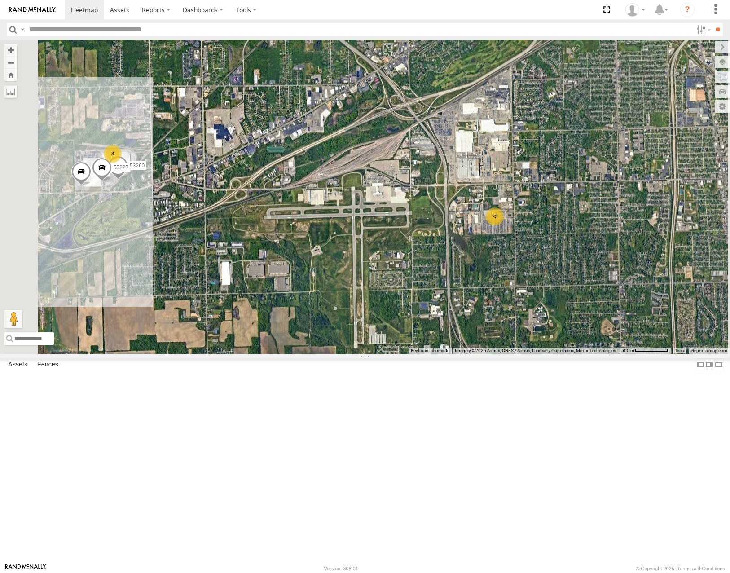
drag, startPoint x: 487, startPoint y: 352, endPoint x: 456, endPoint y: 331, distance: 37.6
click at [458, 334] on div "53285 53237 53217 53269 53253 53283 53292 53288 53149 53275 53287 53210 53207 5…" at bounding box center [365, 197] width 730 height 314
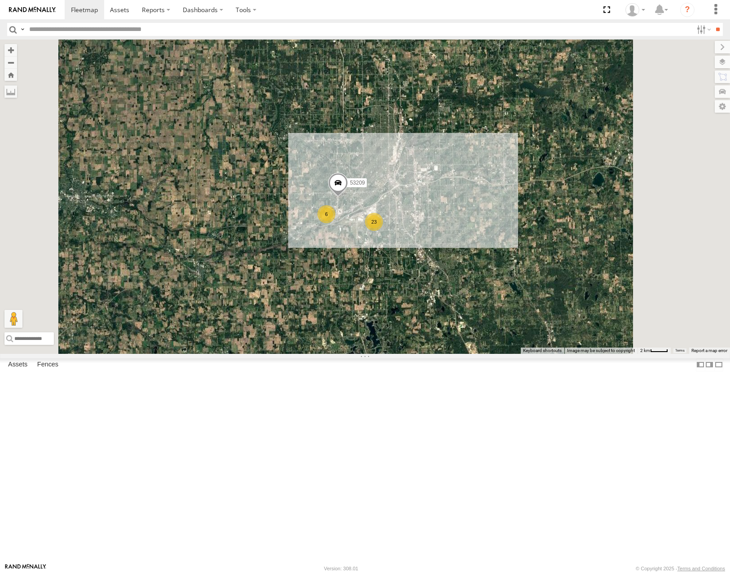
drag, startPoint x: 586, startPoint y: 381, endPoint x: 558, endPoint y: 316, distance: 71.0
click at [558, 316] on div "53285 53237 53217 53269 53253 53283 53292 53288 53149 53275 53287 53210 53207 5…" at bounding box center [365, 197] width 730 height 314
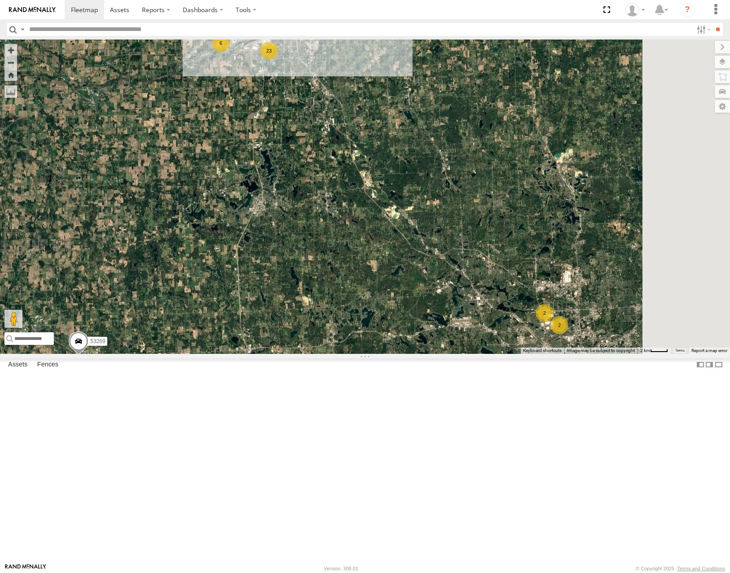
drag, startPoint x: 613, startPoint y: 351, endPoint x: 572, endPoint y: 316, distance: 53.8
click at [572, 317] on div "53285 53237 53217 53269 53253 53283 53292 53288 53149 53275 53287 53210 53207 5…" at bounding box center [365, 197] width 730 height 314
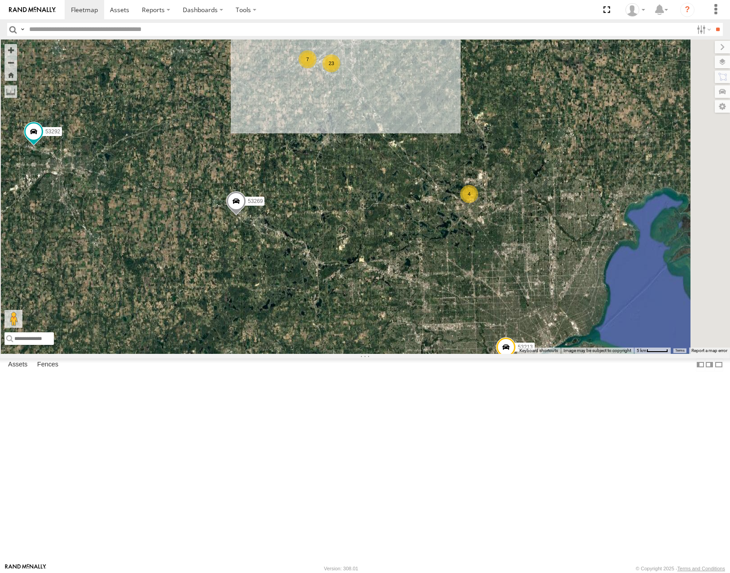
drag, startPoint x: 581, startPoint y: 333, endPoint x: 570, endPoint y: 286, distance: 48.6
click at [574, 304] on div "53285 53237 53217 53269 53253 53283 53292 53288 53149 53275 53287 53210 53207 5…" at bounding box center [365, 197] width 730 height 314
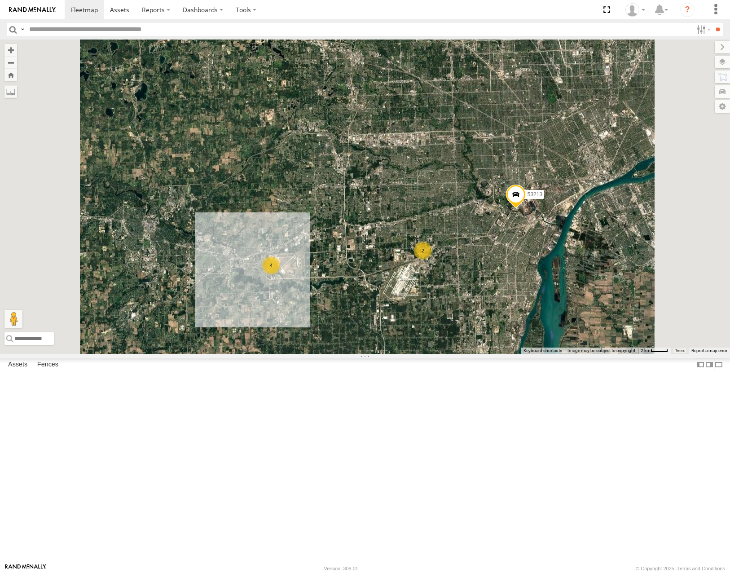
drag, startPoint x: 594, startPoint y: 421, endPoint x: 618, endPoint y: 356, distance: 69.3
click at [618, 353] on div "53285 53237 53217 53269 53253 53283 53292 53288 53149 53275 53287 53210 53207 5…" at bounding box center [365, 197] width 730 height 314
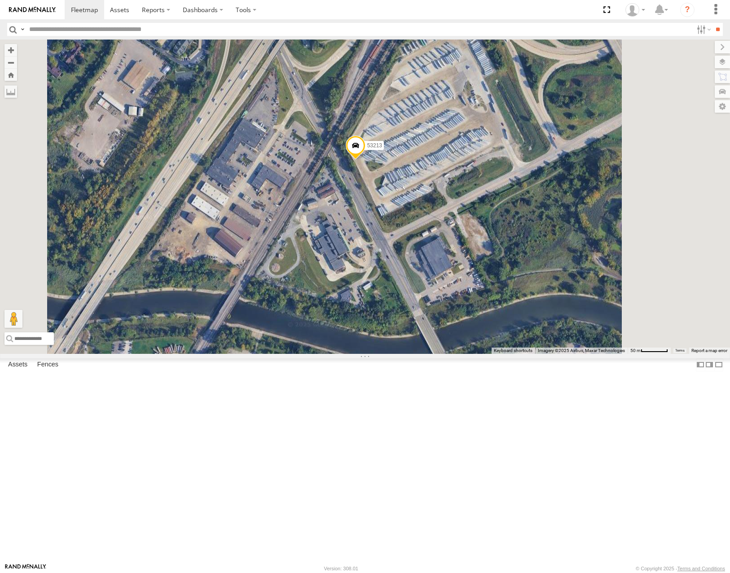
click at [365, 160] on span at bounding box center [356, 148] width 20 height 24
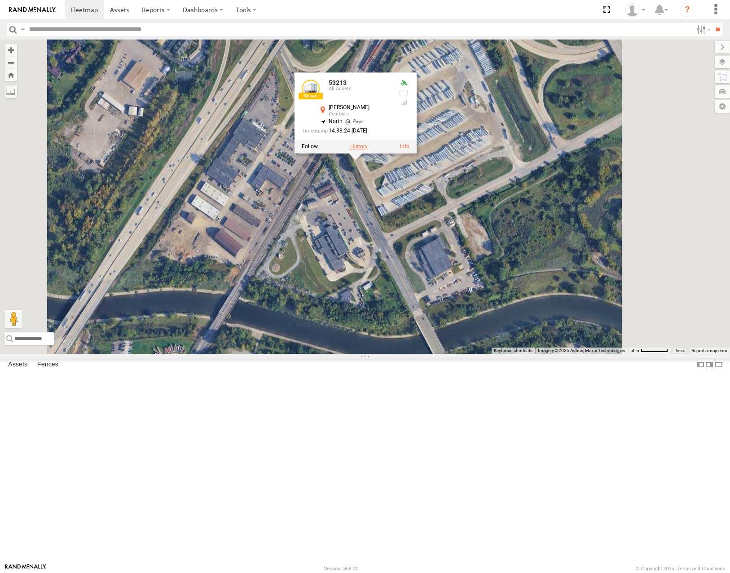
click at [368, 150] on label at bounding box center [359, 146] width 18 height 6
type input "**********"
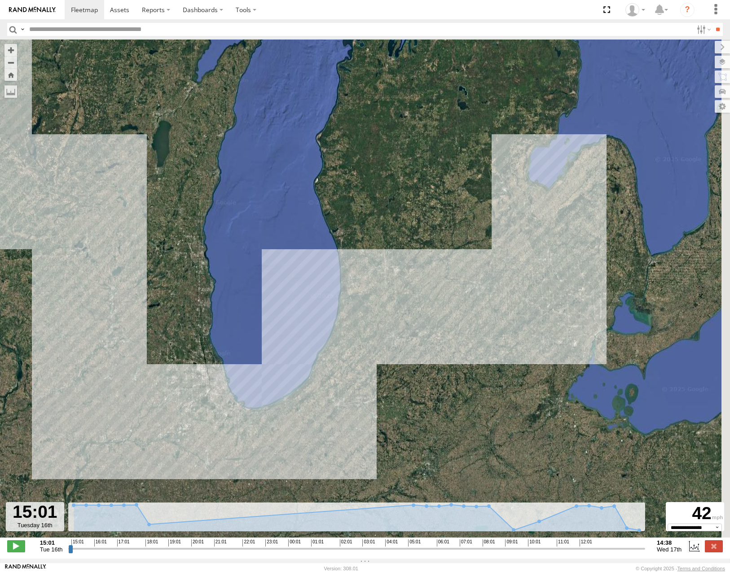
drag, startPoint x: 568, startPoint y: 394, endPoint x: 536, endPoint y: 356, distance: 50.0
click at [499, 370] on div "53213" at bounding box center [365, 293] width 730 height 507
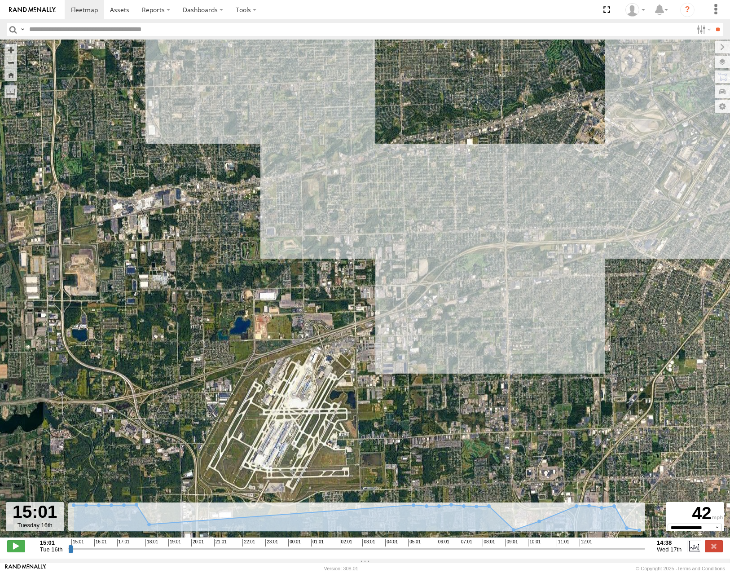
drag, startPoint x: 621, startPoint y: 213, endPoint x: 521, endPoint y: 317, distance: 144.8
click at [521, 317] on div "53213" at bounding box center [365, 293] width 730 height 507
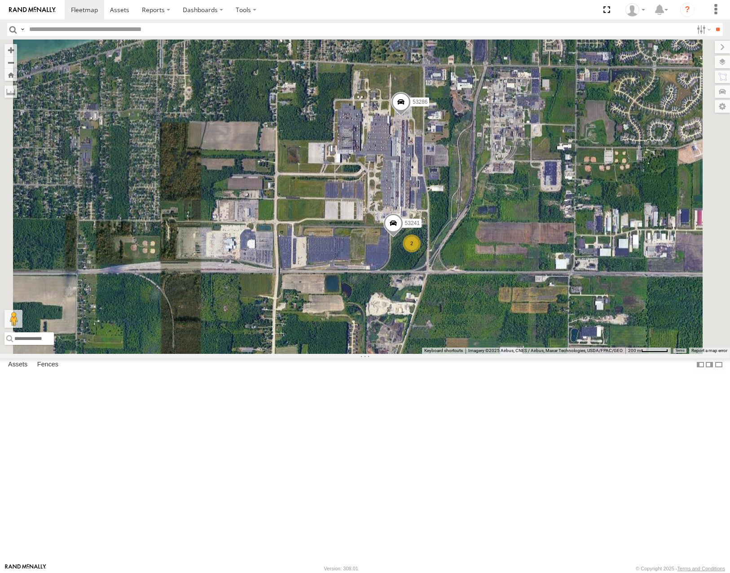
drag, startPoint x: 598, startPoint y: 313, endPoint x: 613, endPoint y: 273, distance: 42.9
click at [613, 273] on div "53221 53218 53252 53216 53275 53287 53233 53103 53257 53217 53283 53292 53236 5…" at bounding box center [365, 197] width 730 height 314
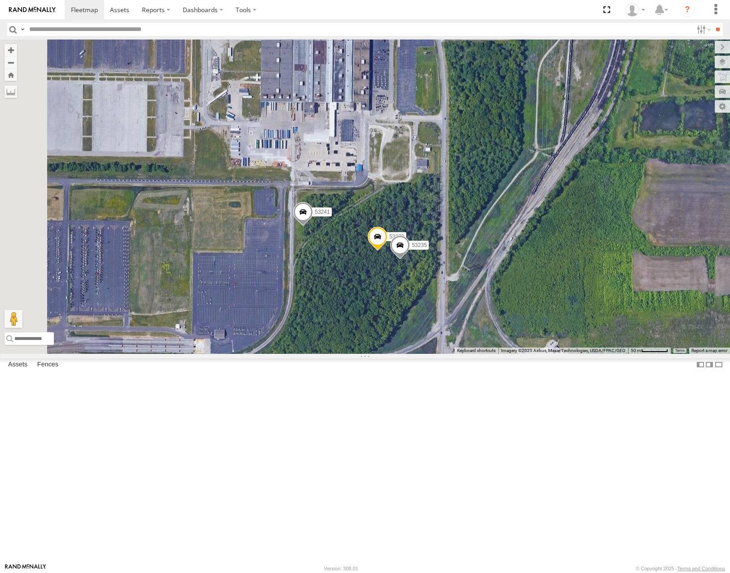
drag, startPoint x: 582, startPoint y: 311, endPoint x: 611, endPoint y: 291, distance: 35.0
click at [611, 291] on div "53221 53218 53252 53216 53275 53287 53233 53103 53257 53217 53283 53292 53236 5…" at bounding box center [365, 197] width 730 height 314
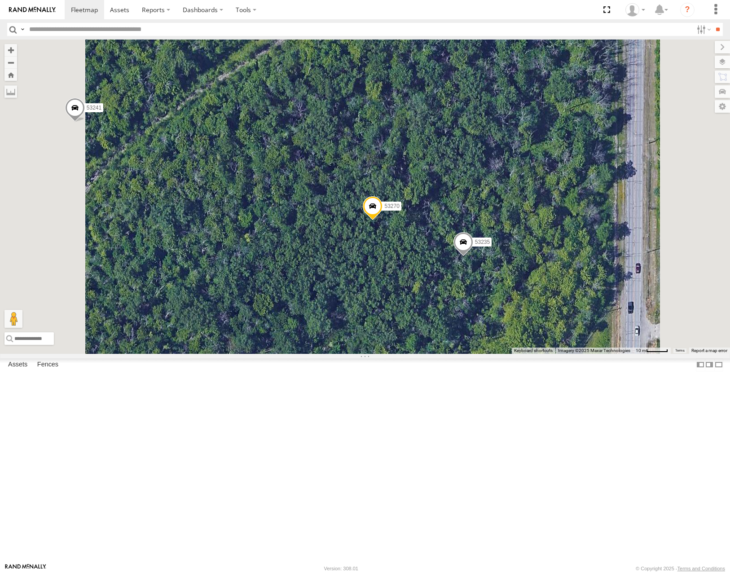
drag, startPoint x: 598, startPoint y: 207, endPoint x: 615, endPoint y: 271, distance: 66.9
click at [615, 271] on div "53286 53241 53270 53235" at bounding box center [365, 197] width 730 height 314
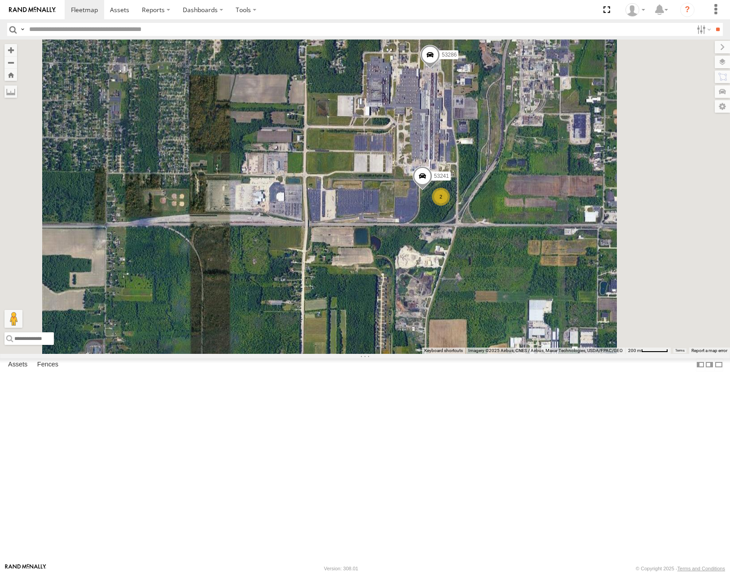
drag, startPoint x: 575, startPoint y: 198, endPoint x: 565, endPoint y: 221, distance: 25.4
click at [565, 221] on div "53286 53241 2" at bounding box center [365, 197] width 730 height 314
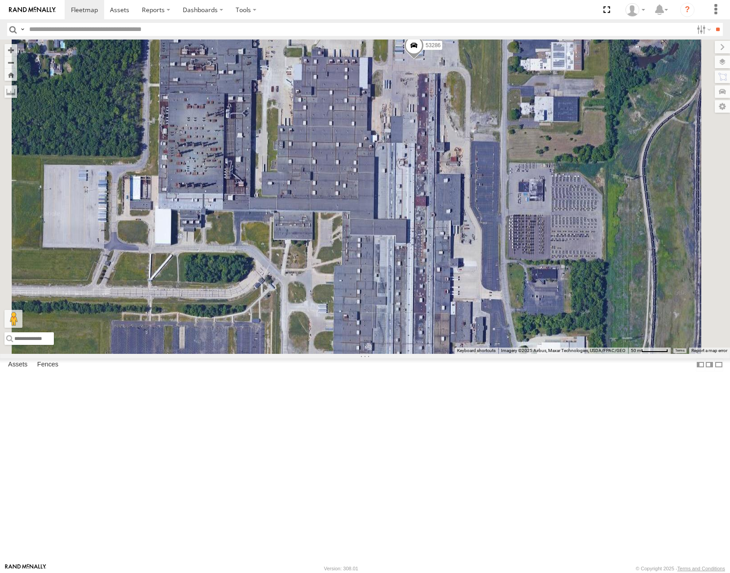
drag, startPoint x: 542, startPoint y: 257, endPoint x: 553, endPoint y: 192, distance: 65.9
click at [552, 195] on div "53286 53241" at bounding box center [365, 197] width 730 height 314
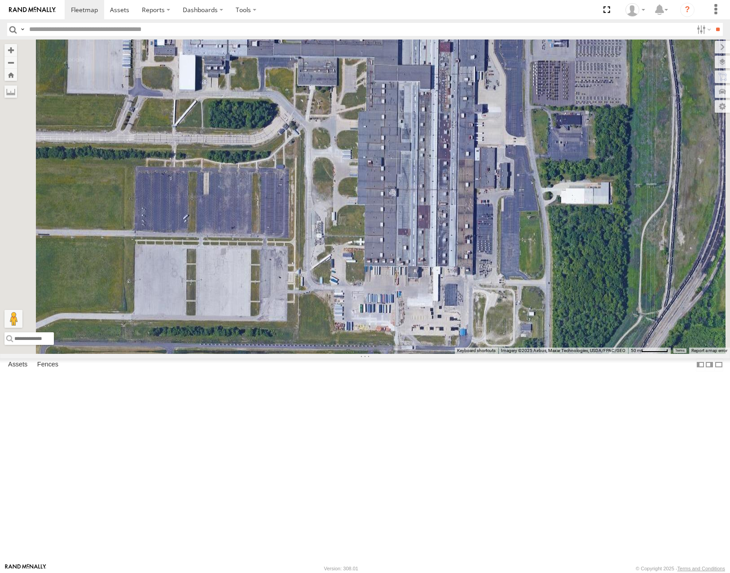
drag, startPoint x: 578, startPoint y: 252, endPoint x: 558, endPoint y: 227, distance: 32.3
click at [558, 227] on div "53286 53241 53270 53235" at bounding box center [365, 197] width 730 height 314
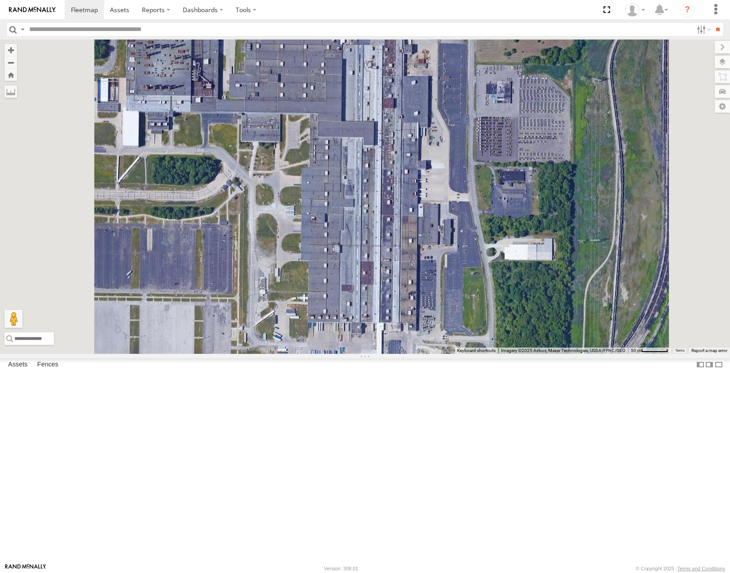
drag, startPoint x: 594, startPoint y: 257, endPoint x: 582, endPoint y: 360, distance: 103.0
click at [582, 353] on div "53286 53241 53270 53235" at bounding box center [365, 197] width 730 height 314
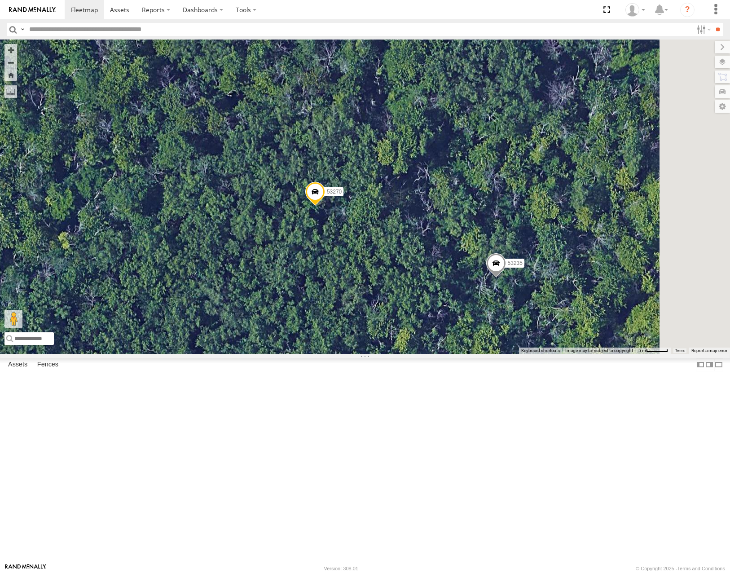
drag, startPoint x: 654, startPoint y: 393, endPoint x: 571, endPoint y: 402, distance: 83.9
click at [571, 353] on div "53286 53241 53270 53235" at bounding box center [365, 197] width 730 height 314
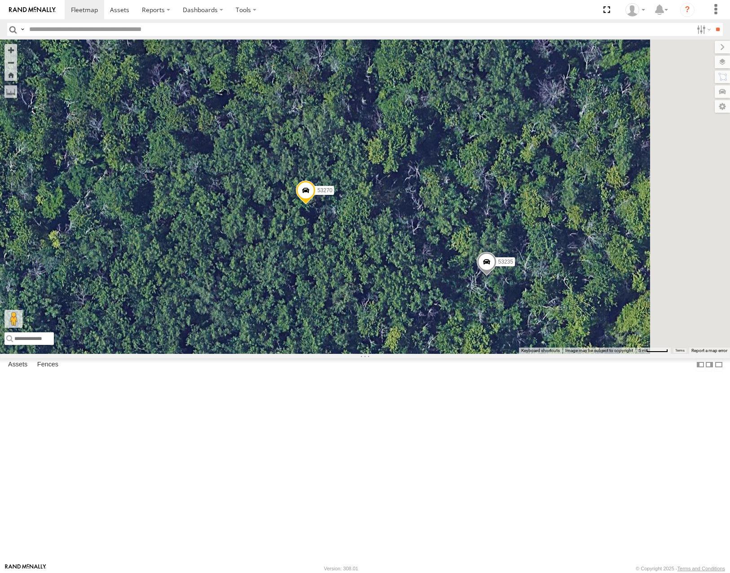
click at [497, 276] on span at bounding box center [487, 264] width 20 height 24
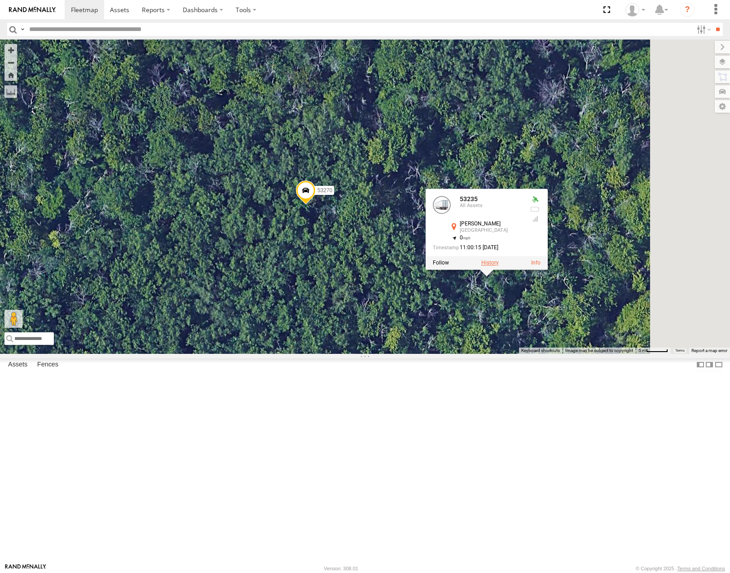
click at [499, 266] on label at bounding box center [490, 263] width 18 height 6
type input "**********"
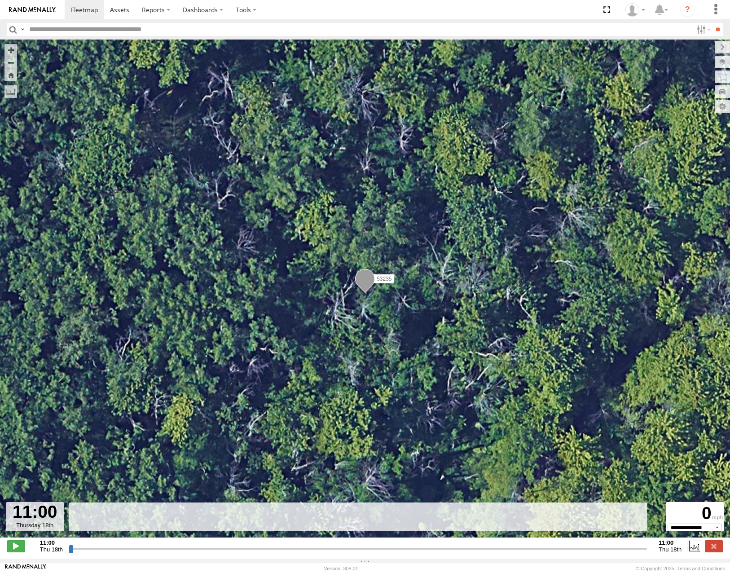
drag, startPoint x: 70, startPoint y: 552, endPoint x: 249, endPoint y: 480, distance: 193.8
click at [256, 544] on input "range" at bounding box center [358, 548] width 578 height 9
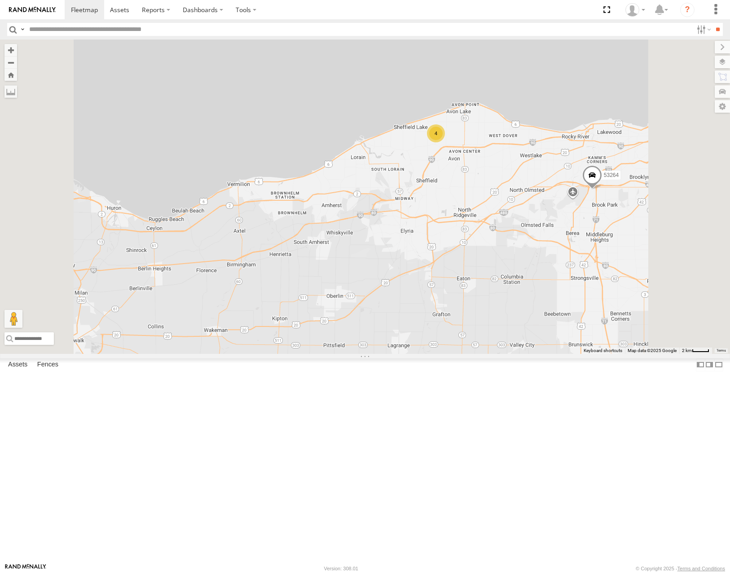
click at [611, 332] on div "53216 53275 53287 53233 53103 53221 53257 53217 53218 53283 53252 53292 53236 5…" at bounding box center [365, 197] width 730 height 314
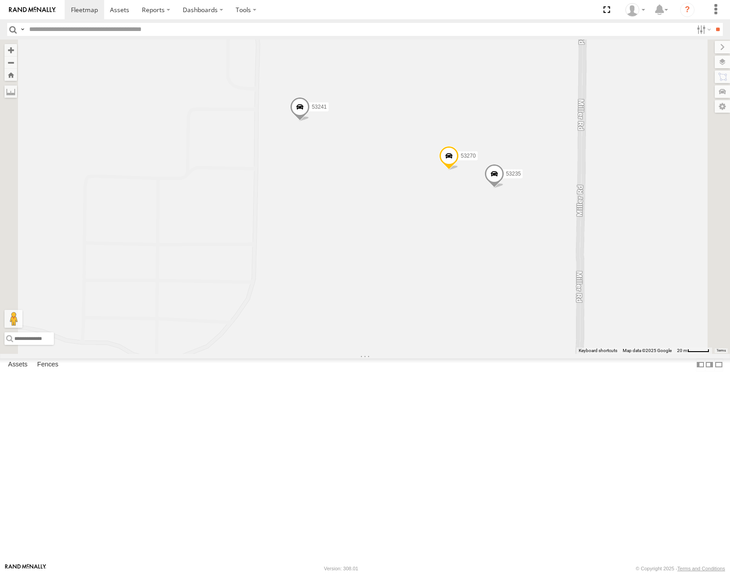
click at [467, 243] on div "53216 53275 53287 53233 53103 53221 53257 53217 53218 53283 53252 53292 53236 5…" at bounding box center [365, 197] width 730 height 314
click at [720, 64] on label at bounding box center [713, 62] width 33 height 13
click at [0, 0] on span "Basemaps" at bounding box center [0, 0] width 0 height 0
click at [0, 0] on span "Satellite" at bounding box center [0, 0] width 0 height 0
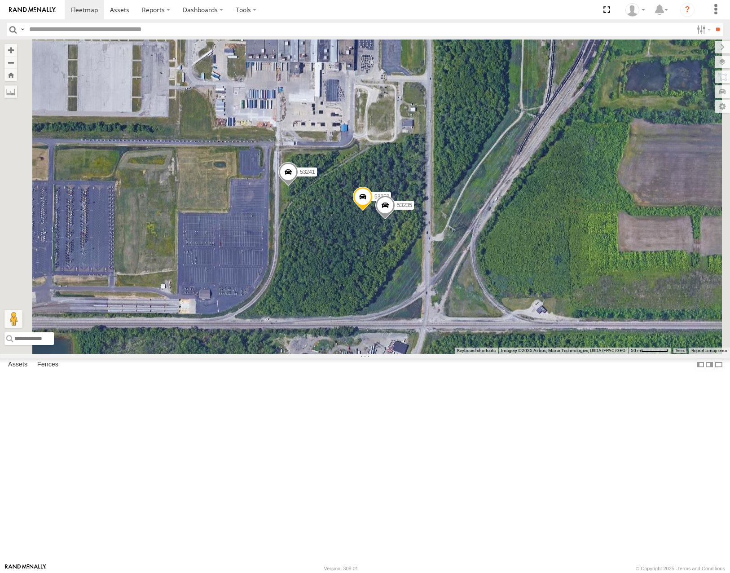
drag, startPoint x: 490, startPoint y: 297, endPoint x: 440, endPoint y: 328, distance: 58.7
click at [440, 328] on div "53216 53275 53287 53233 53103 53221 53257 53217 53218 53283 53252 53292 53236 5…" at bounding box center [365, 197] width 730 height 314
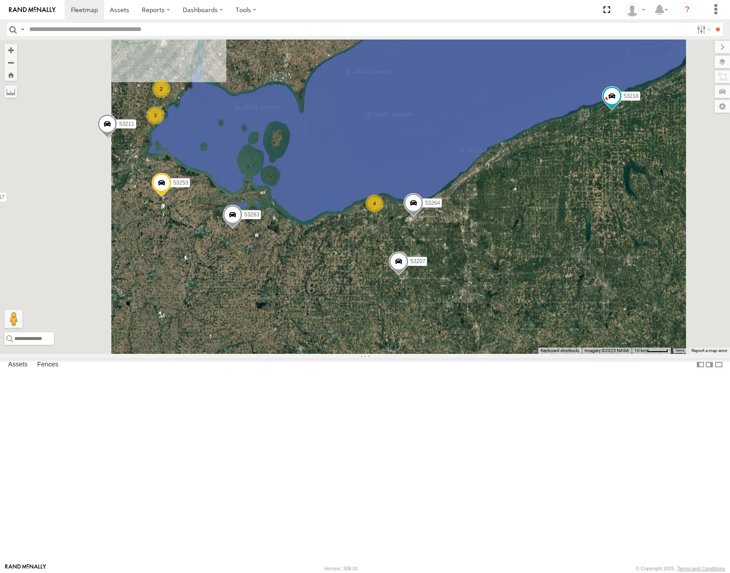
drag, startPoint x: 353, startPoint y: 230, endPoint x: 430, endPoint y: 264, distance: 83.7
click at [432, 264] on div "53216 53275 53287 53233 53103 53221 53257 53217 53218 53283 53252 53292 53236 5…" at bounding box center [365, 197] width 730 height 314
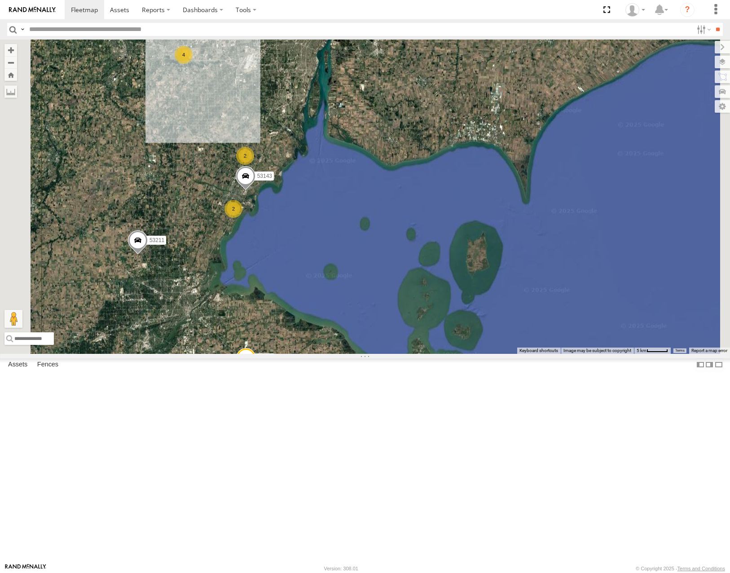
drag, startPoint x: 365, startPoint y: 179, endPoint x: 409, endPoint y: 242, distance: 77.1
click at [409, 242] on div "53216 53275 53287 53233 53103 53221 53257 53217 53218 53283 53252 53292 53236 5…" at bounding box center [365, 197] width 730 height 314
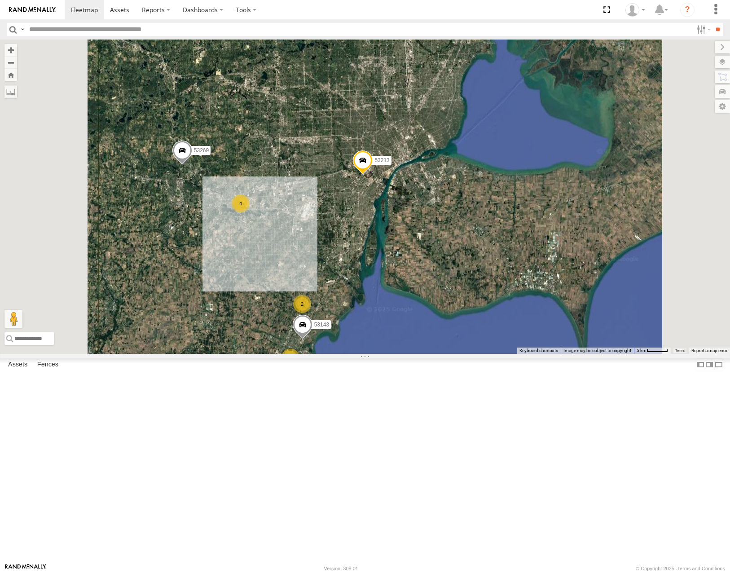
drag, startPoint x: 467, startPoint y: 175, endPoint x: 476, endPoint y: 229, distance: 54.2
click at [476, 230] on div "53216 53275 53287 53233 53103 53221 53257 53217 53218 53283 53252 53292 53236 5…" at bounding box center [365, 197] width 730 height 314
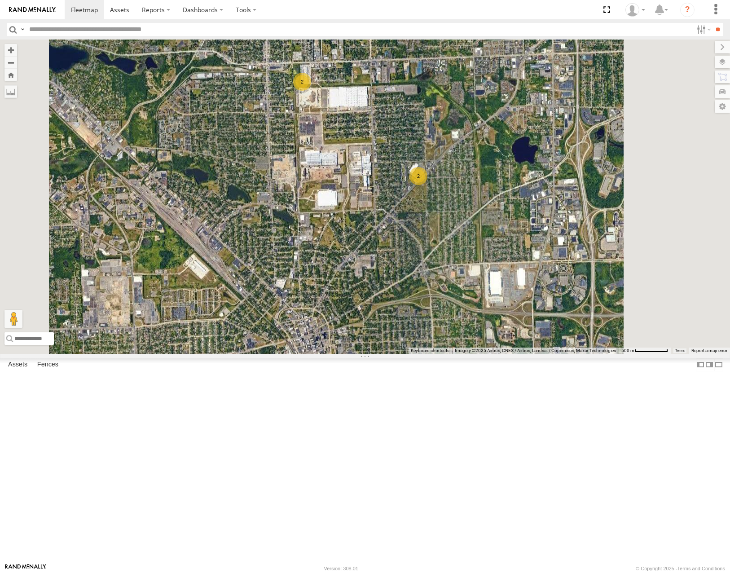
drag, startPoint x: 476, startPoint y: 233, endPoint x: 460, endPoint y: 209, distance: 28.7
click at [460, 211] on div "53216 53275 53287 53233 53103 53221 53257 53217 53218 53283 53252 53292 53236 5…" at bounding box center [365, 197] width 730 height 314
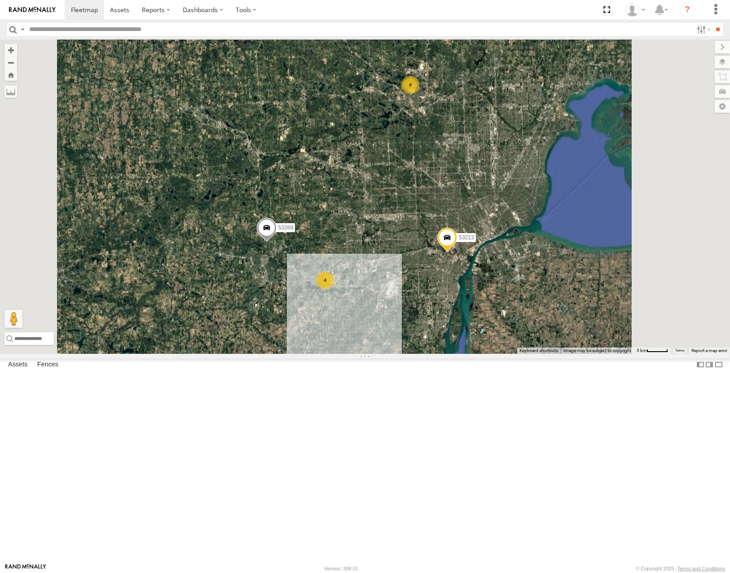
drag, startPoint x: 514, startPoint y: 364, endPoint x: 524, endPoint y: 271, distance: 94.0
click at [524, 275] on div "53216 53275 53287 53233 53103 53221 53257 53217 53218 53283 53252 53292 53236 5…" at bounding box center [365, 197] width 730 height 314
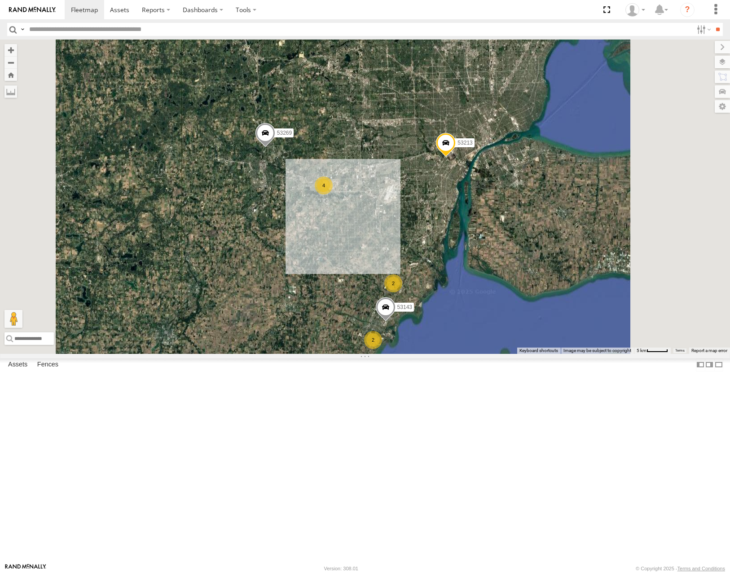
drag, startPoint x: 493, startPoint y: 353, endPoint x: 490, endPoint y: 325, distance: 27.9
click at [491, 327] on div "53216 53275 53287 53233 53103 53221 53257 53217 53218 53283 53252 53292 53236 5…" at bounding box center [365, 197] width 730 height 314
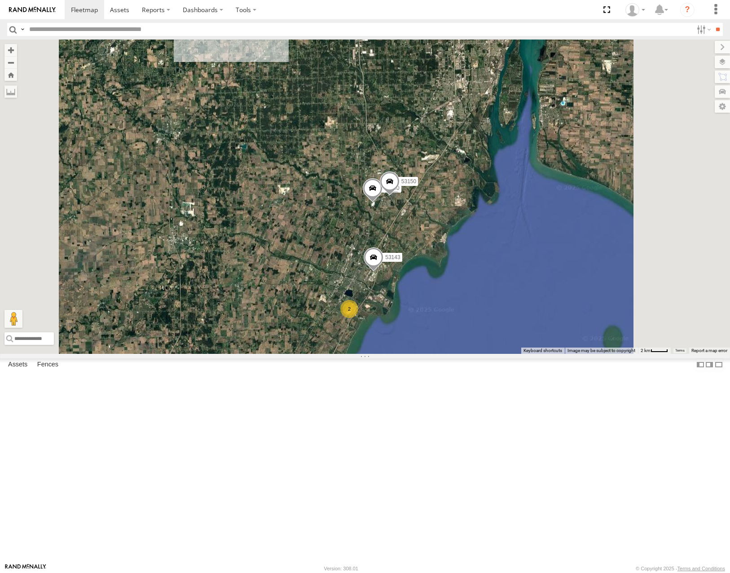
drag, startPoint x: 515, startPoint y: 229, endPoint x: 477, endPoint y: 380, distance: 155.5
click at [477, 353] on div "53216 53275 53287 53233 53103 53221 53257 53217 53218 53283 53252 53292 53236 5…" at bounding box center [365, 197] width 730 height 314
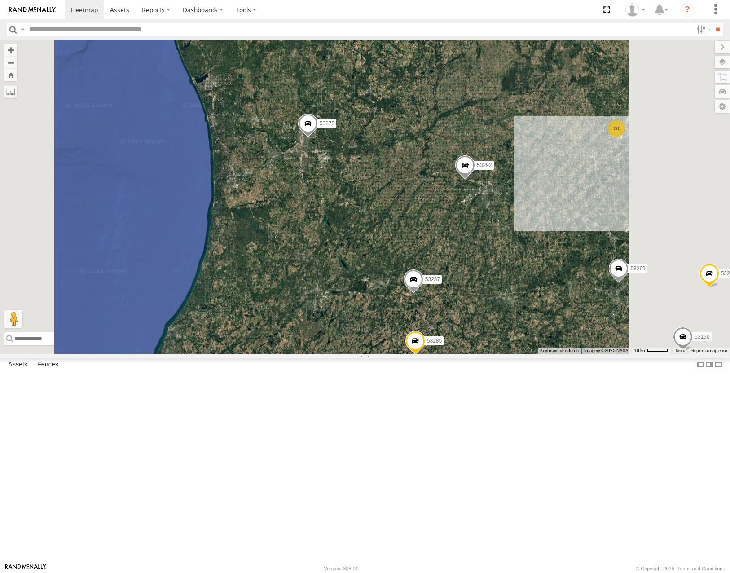
drag, startPoint x: 460, startPoint y: 310, endPoint x: 462, endPoint y: 304, distance: 6.4
click at [462, 304] on div "53216 53275 53287 53233 53103 53221 53257 53217 53218 53283 53252 53292 53236 5…" at bounding box center [365, 197] width 730 height 314
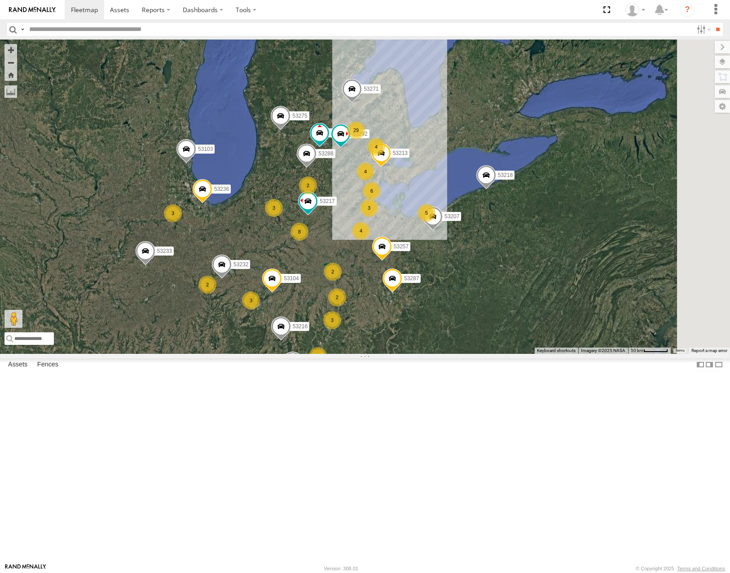
drag, startPoint x: 531, startPoint y: 283, endPoint x: 509, endPoint y: 299, distance: 26.4
click at [510, 302] on div "53271 53275 53237 53217 53292 53288 2 4 8 6 53216 3 29 53230 3 4 4 2 9 53287 2 …" at bounding box center [365, 197] width 730 height 314
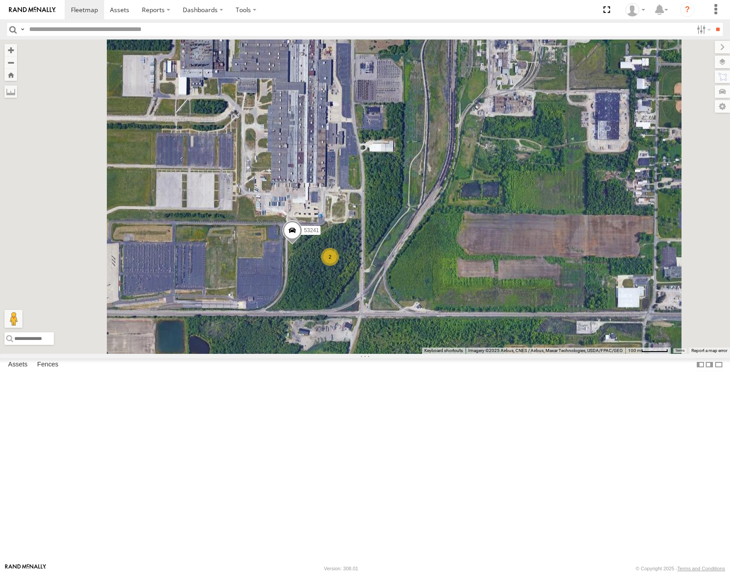
click at [447, 265] on div "53271 53275 53237 53217 53292 53288 53216 53230 53287 53233 53213 53103 53207 5…" at bounding box center [365, 197] width 730 height 314
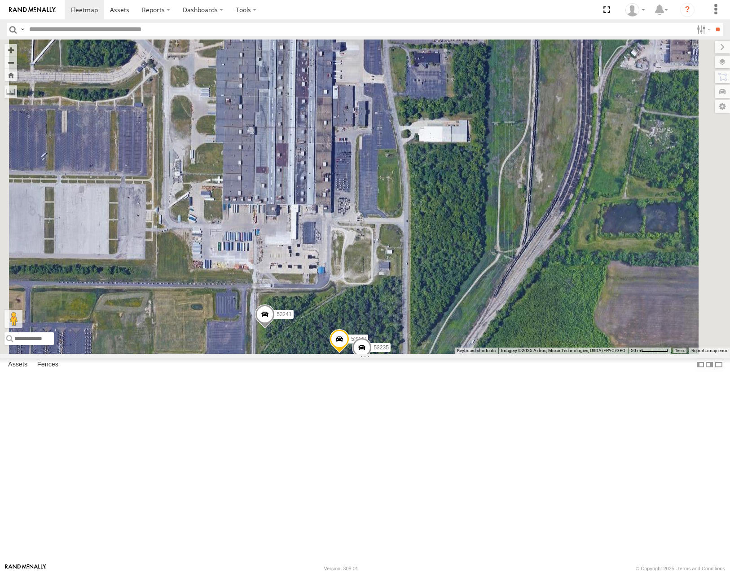
drag, startPoint x: 514, startPoint y: 229, endPoint x: 493, endPoint y: 343, distance: 115.9
click at [493, 343] on div "53271 53275 53237 53217 53292 53288 53216 53230 53287 53233 53213 53103 53207 5…" at bounding box center [365, 197] width 730 height 314
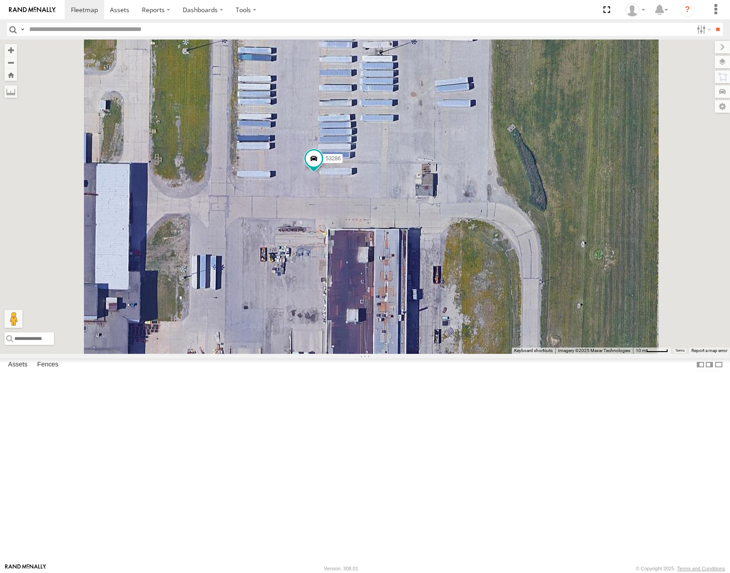
drag, startPoint x: 649, startPoint y: 62, endPoint x: 683, endPoint y: 57, distance: 34.1
click at [0, 0] on span "Roadmap" at bounding box center [0, 0] width 0 height 0
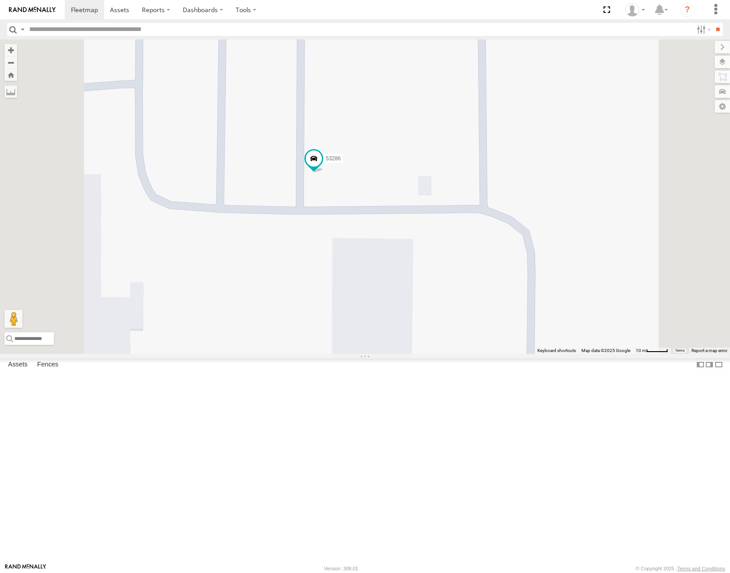
click at [0, 0] on span "Satellite" at bounding box center [0, 0] width 0 height 0
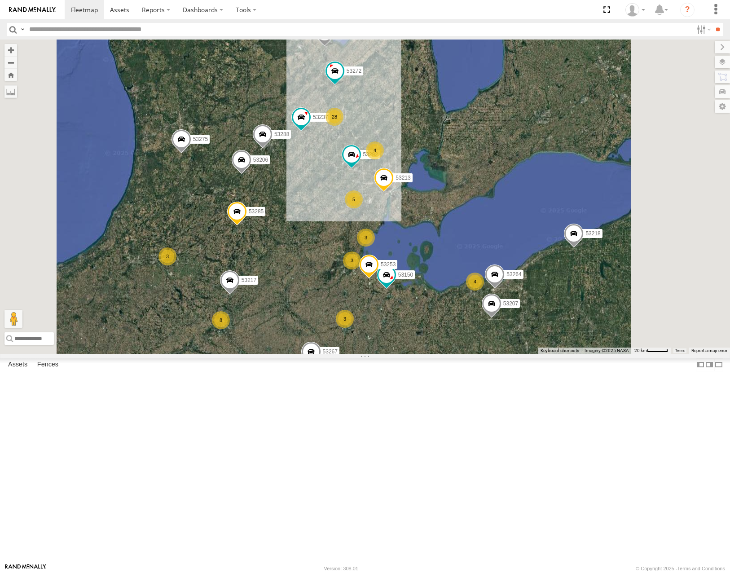
drag, startPoint x: 375, startPoint y: 398, endPoint x: 470, endPoint y: 387, distance: 95.8
click at [471, 353] on div "53206 8 53271 3 28 53272 5 3 53275 53285 53267 53287 53210 53237 53213 3 53207 …" at bounding box center [365, 197] width 730 height 314
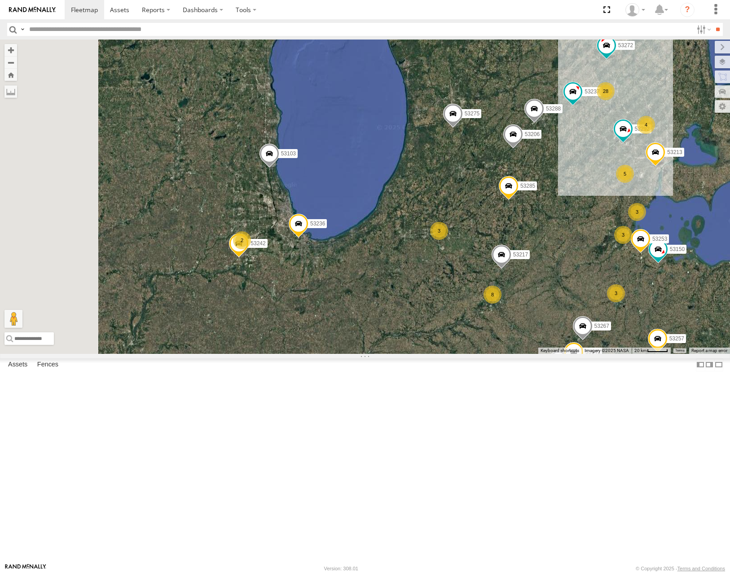
click at [477, 353] on div "53206 8 53271 3 28 53272 53149 5 3 53275 53285 53267 53287 53210 53237 53213 3 …" at bounding box center [365, 197] width 730 height 314
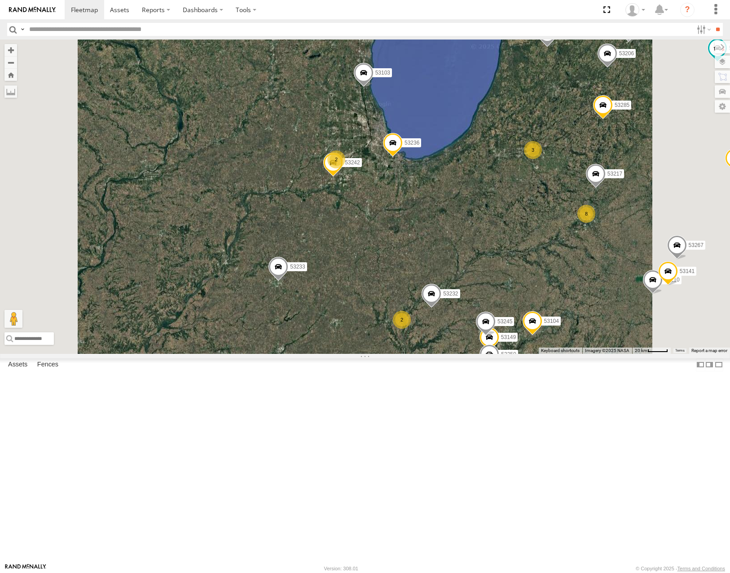
drag, startPoint x: 475, startPoint y: 435, endPoint x: 493, endPoint y: 319, distance: 117.2
click at [493, 320] on div "53206 53271 53272 53149 53275 53285 53267 53287 53210 53237 53213 53207 53104 5…" at bounding box center [365, 197] width 730 height 314
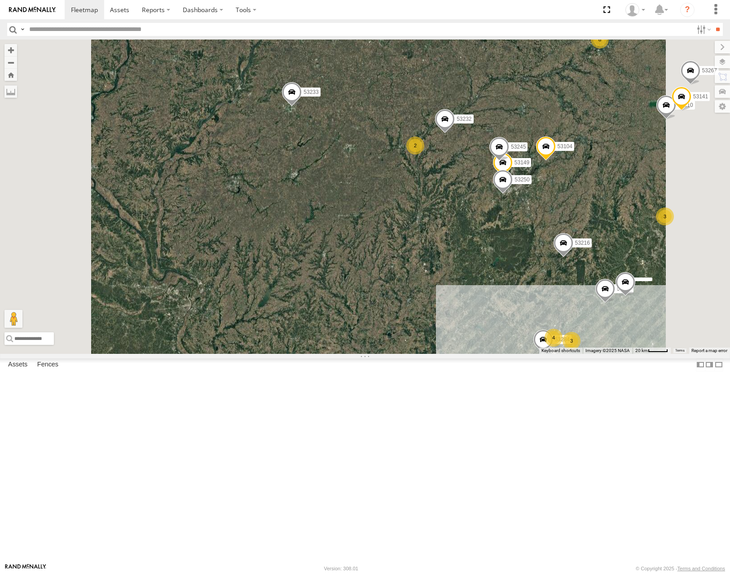
drag, startPoint x: 466, startPoint y: 360, endPoint x: 457, endPoint y: 317, distance: 44.1
click at [458, 317] on div "53206 53271 53272 53149 53275 53285 53267 53287 53210 53237 53213 53207 53104 5…" at bounding box center [365, 197] width 730 height 314
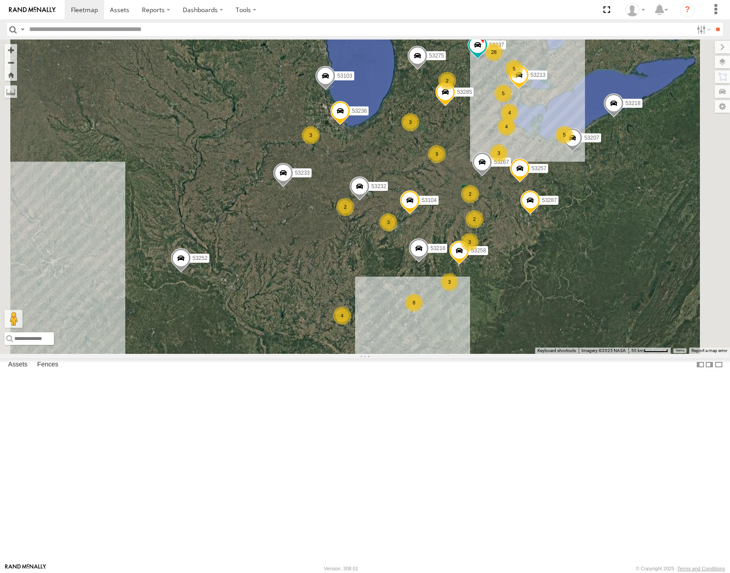
drag, startPoint x: 431, startPoint y: 351, endPoint x: 461, endPoint y: 374, distance: 38.2
click at [461, 353] on div "53271 53272 53275 53285 53267 53287 53237 53213 53207 53104 53257 53218 53103 5…" at bounding box center [365, 197] width 730 height 314
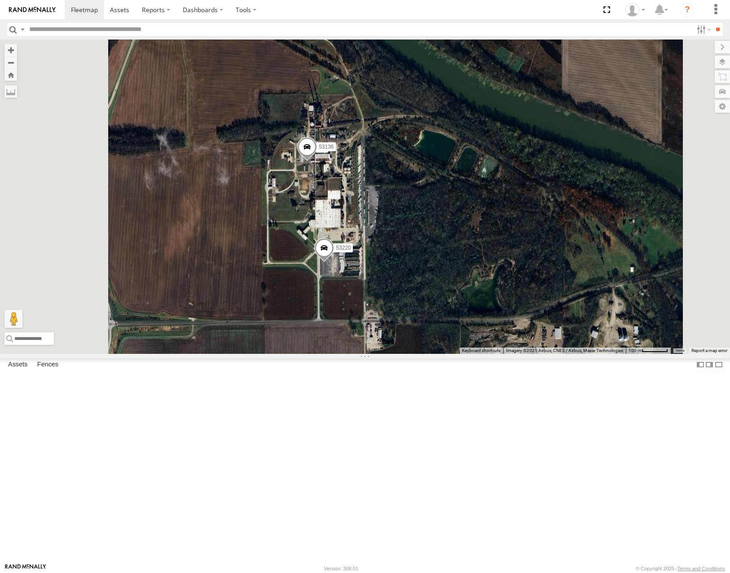
click at [334, 262] on span at bounding box center [324, 250] width 20 height 24
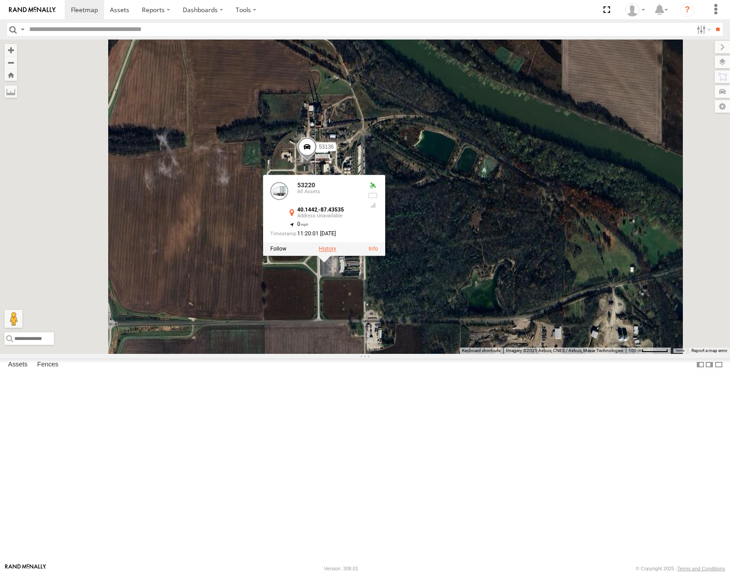
click at [336, 252] on label at bounding box center [328, 249] width 18 height 6
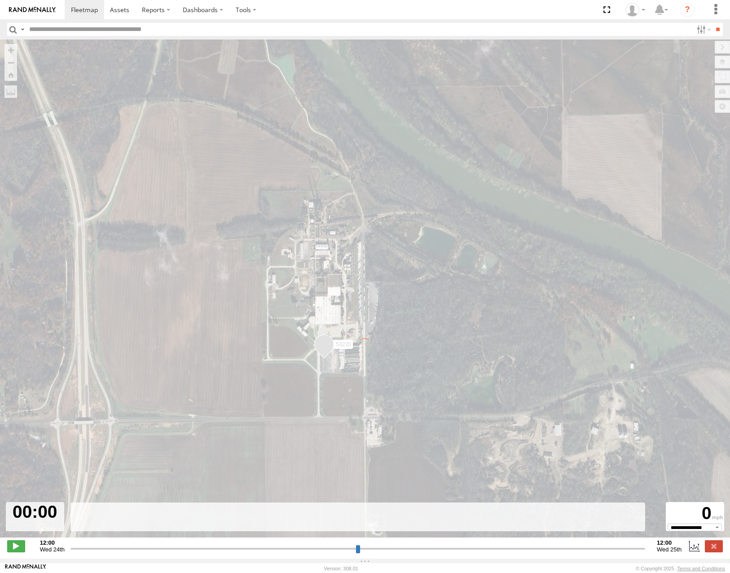
type input "**********"
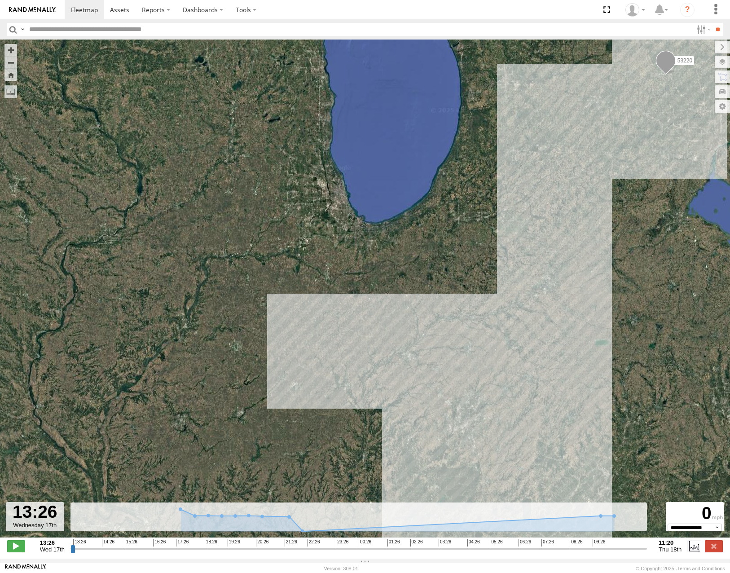
drag, startPoint x: 345, startPoint y: 392, endPoint x: 487, endPoint y: 349, distance: 148.2
click at [487, 349] on div "53220" at bounding box center [365, 293] width 730 height 507
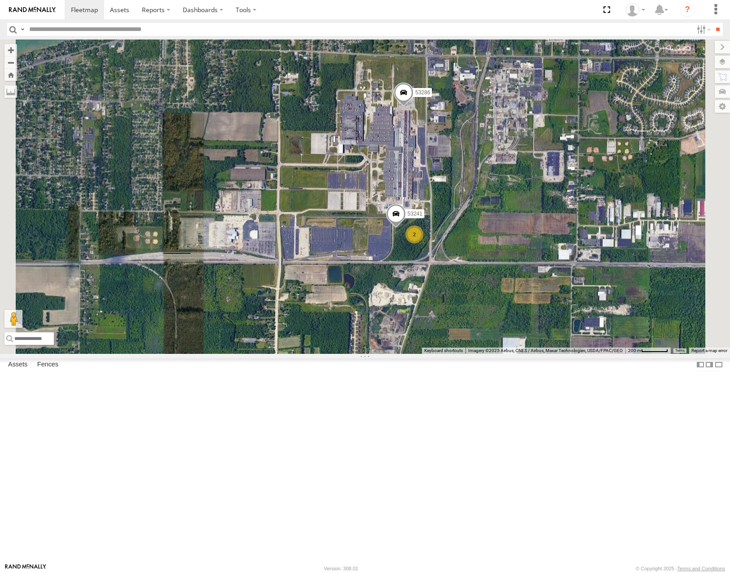
drag, startPoint x: 576, startPoint y: 255, endPoint x: 582, endPoint y: 268, distance: 13.7
click at [582, 268] on div "53221 53271 53216 53275 53287 53233 53257 53218 53252 53236 53272 53285 53267 5…" at bounding box center [365, 197] width 730 height 314
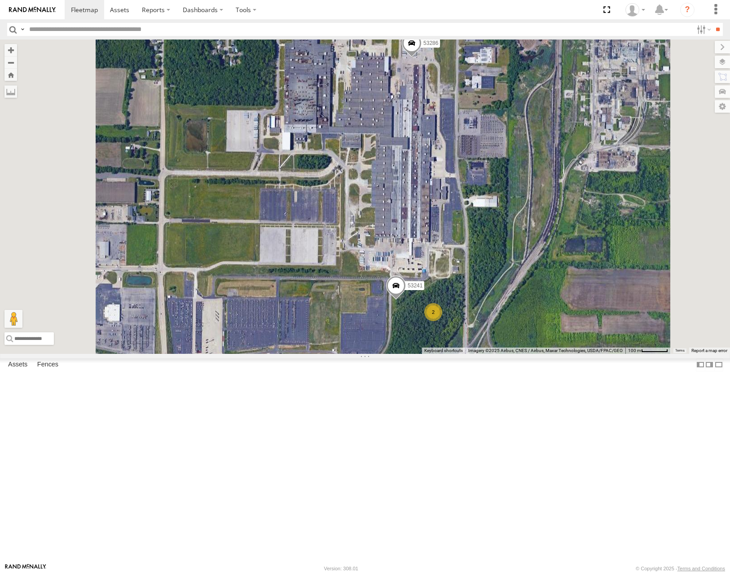
drag, startPoint x: 612, startPoint y: 279, endPoint x: 611, endPoint y: 258, distance: 21.1
click at [612, 262] on div "53221 53271 53216 53275 53287 53233 53257 53218 53252 53236 53272 53285 53267 5…" at bounding box center [365, 197] width 730 height 314
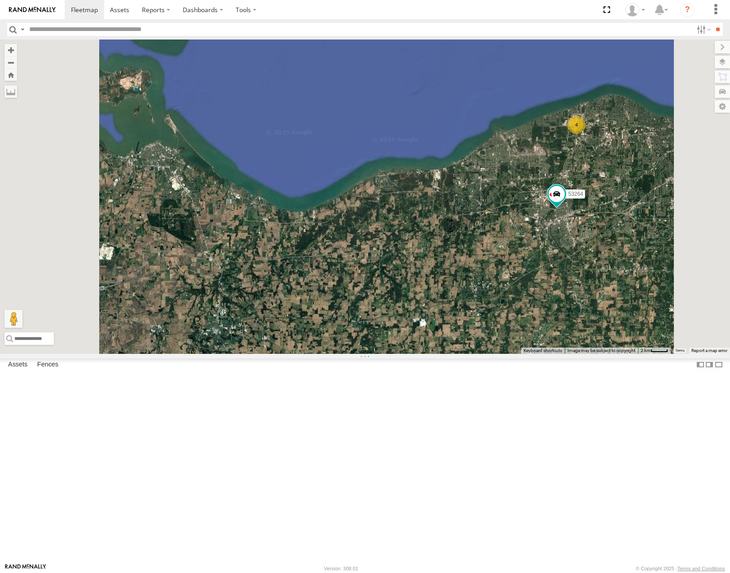
drag, startPoint x: 469, startPoint y: 308, endPoint x: 541, endPoint y: 330, distance: 74.7
click at [541, 330] on div "53221 53271 53216 53275 53287 53233 53257 53218 53252 53236 53272 53285 53267 5…" at bounding box center [365, 197] width 730 height 314
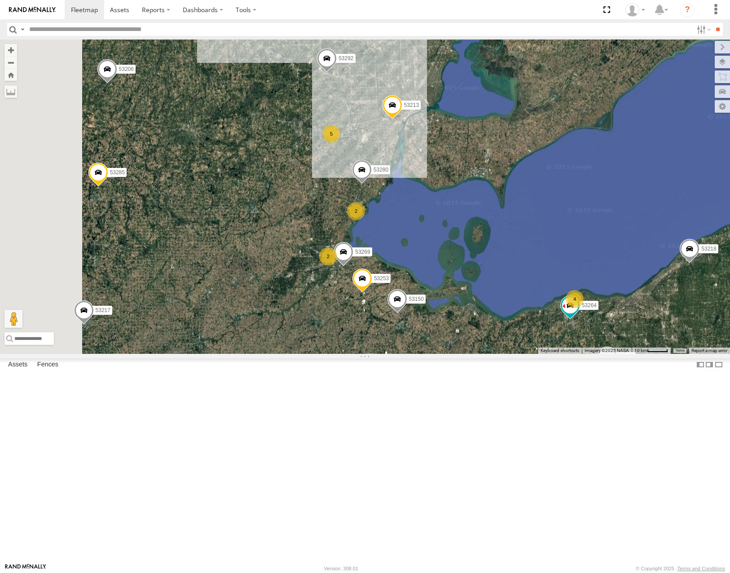
drag, startPoint x: 503, startPoint y: 282, endPoint x: 530, endPoint y: 312, distance: 40.4
click at [530, 312] on div "53221 53271 53216 53275 53287 53233 53257 53218 53252 53236 53272 53285 53267 5…" at bounding box center [365, 197] width 730 height 314
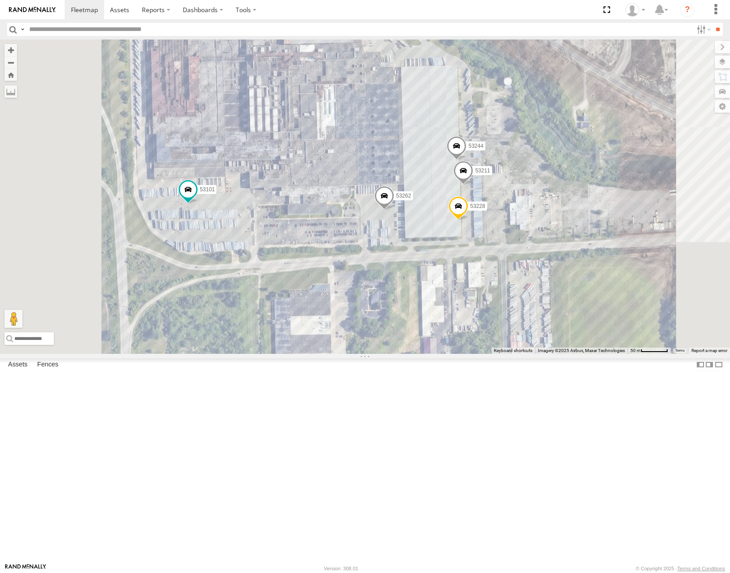
drag, startPoint x: 658, startPoint y: 244, endPoint x: 651, endPoint y: 221, distance: 24.0
click at [652, 222] on div "53221 53271 53216 53275 53287 53233 53257 53218 53252 53236 53272 53285 53267 5…" at bounding box center [365, 197] width 730 height 314
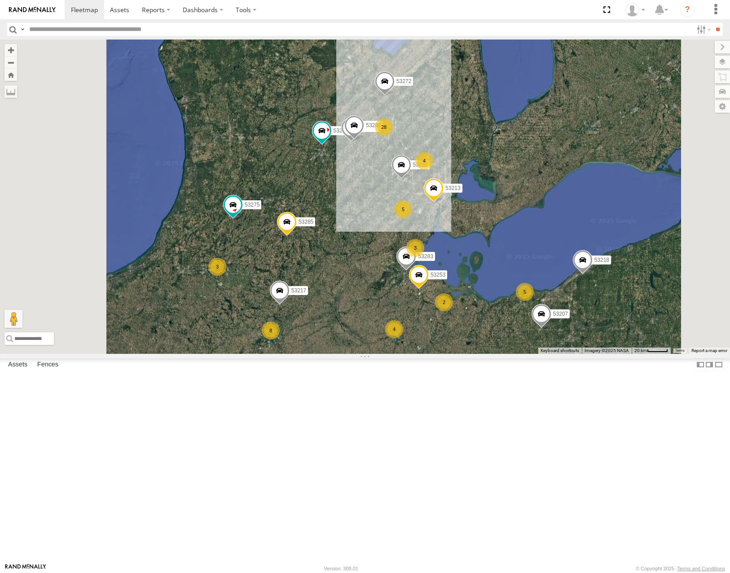
drag, startPoint x: 515, startPoint y: 431, endPoint x: 547, endPoint y: 295, distance: 139.0
click at [547, 296] on div "53206 8 53271 3 28 53272 5 4 53275 53285 2 53287 53210 53237 53213 53207 53104 …" at bounding box center [365, 197] width 730 height 314
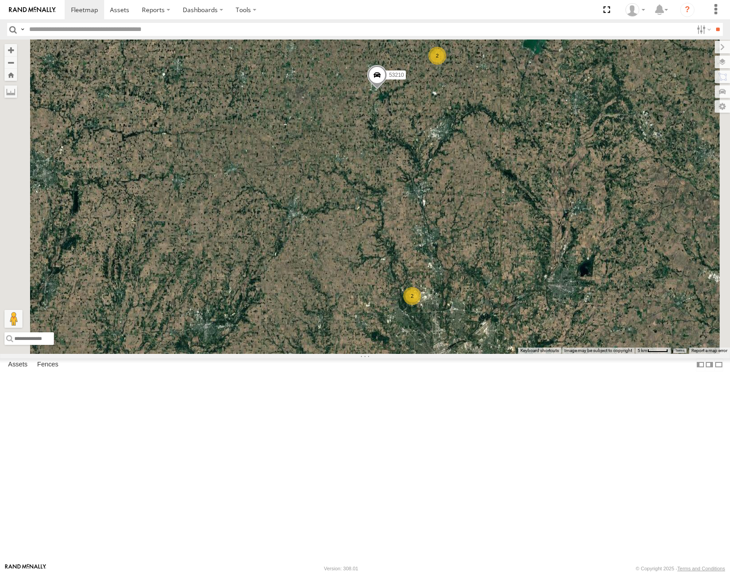
drag, startPoint x: 556, startPoint y: 301, endPoint x: 569, endPoint y: 213, distance: 89.0
click at [579, 207] on div "53206 53271 53272 53149 53275 53285 53287 53210 53237 53213 53207 53104 53257 5…" at bounding box center [365, 197] width 730 height 314
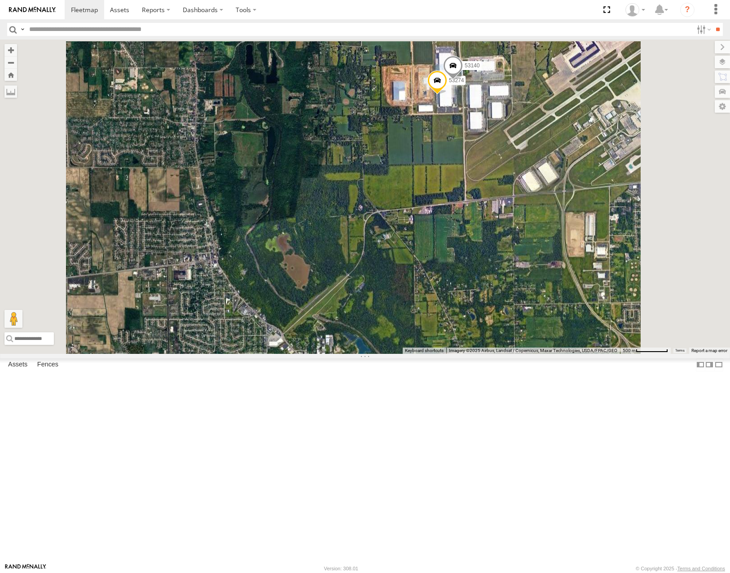
drag, startPoint x: 576, startPoint y: 194, endPoint x: 514, endPoint y: 365, distance: 181.7
click at [514, 353] on div "53206 53271 53272 53149 53275 53285 53287 53210 53237 53213 53207 53104 53257 5…" at bounding box center [365, 197] width 730 height 314
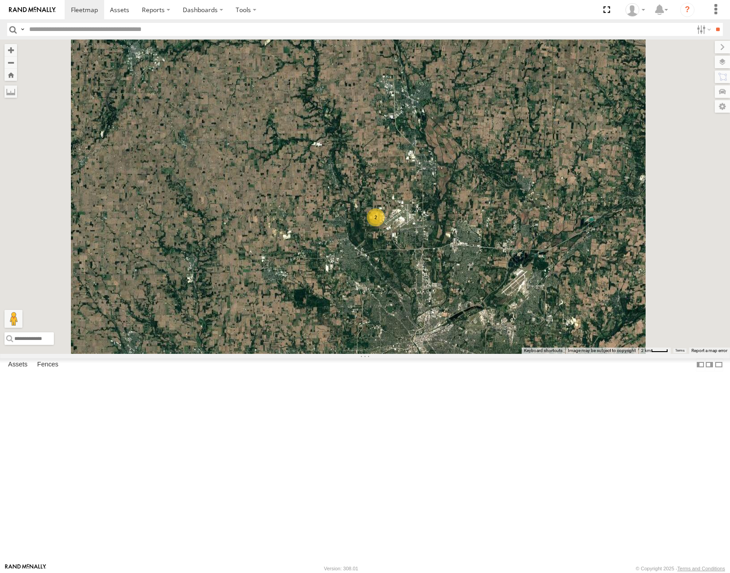
drag, startPoint x: 565, startPoint y: 340, endPoint x: 538, endPoint y: 309, distance: 41.4
click at [538, 309] on div "53206 53271 53272 53149 53275 53285 53287 53210 53237 53213 53207 53104 53257 5…" at bounding box center [365, 197] width 730 height 314
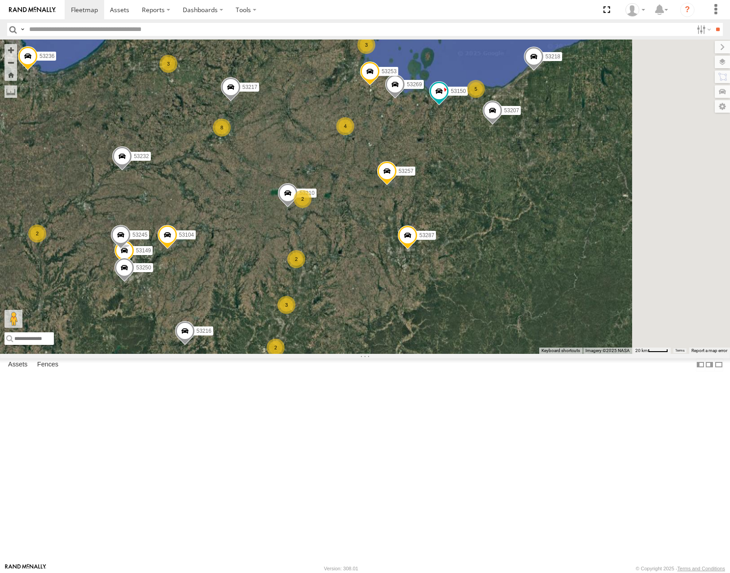
drag, startPoint x: 497, startPoint y: 288, endPoint x: 451, endPoint y: 337, distance: 67.0
click at [397, 185] on span at bounding box center [387, 173] width 20 height 24
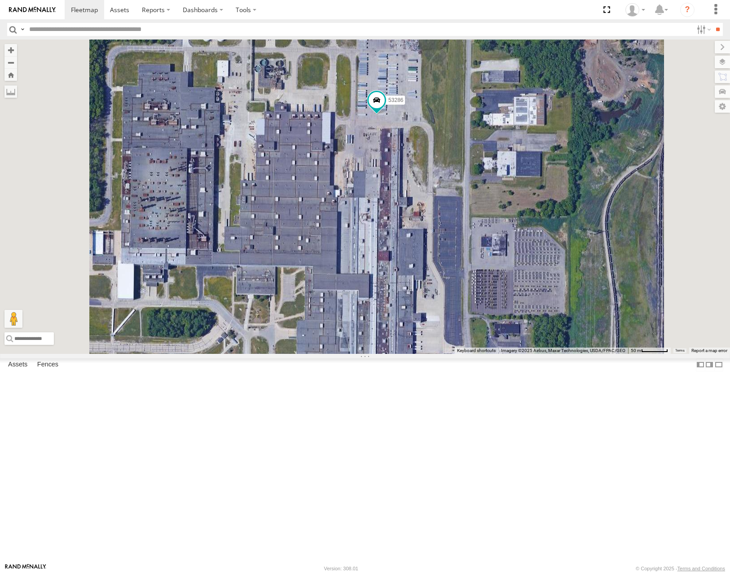
drag, startPoint x: 537, startPoint y: 337, endPoint x: 536, endPoint y: 234, distance: 103.3
click at [536, 234] on div "53210 53287 53257 53216 53149 53285 53207 53250 53104 53217 53269 53150 53253 5…" at bounding box center [365, 197] width 730 height 314
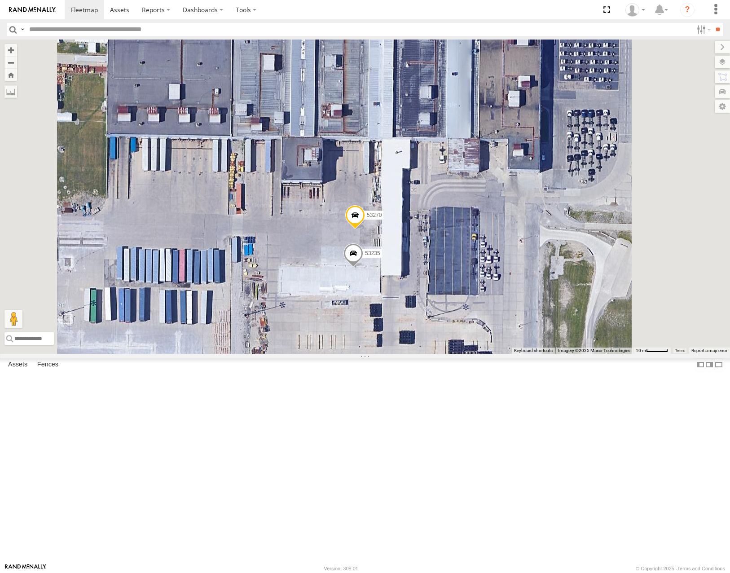
drag, startPoint x: 581, startPoint y: 354, endPoint x: 582, endPoint y: 319, distance: 35.5
click at [582, 321] on div "53210 53287 53257 53216 53149 53285 53207 53250 53104 53217 53269 53150 53253 5…" at bounding box center [365, 197] width 730 height 314
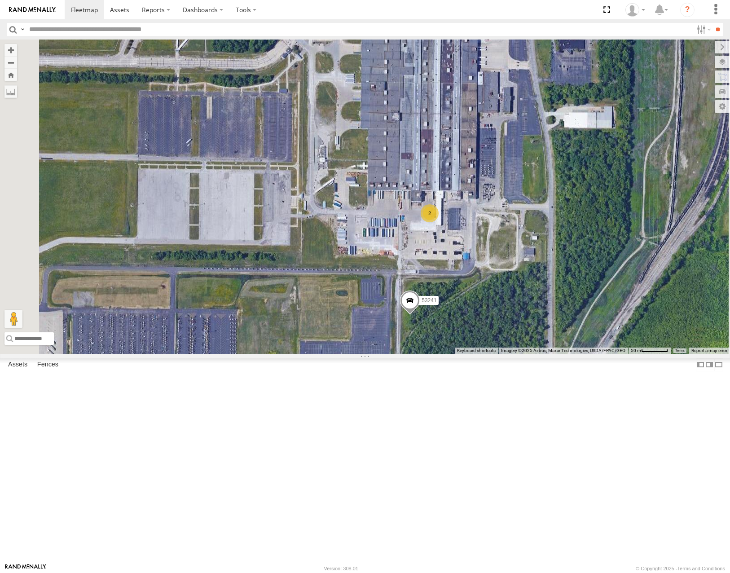
drag, startPoint x: 592, startPoint y: 419, endPoint x: 582, endPoint y: 460, distance: 42.6
click at [582, 353] on div "53210 53287 53257 53216 53149 53285 53207 53250 53104 53217 53269 53150 53253 5…" at bounding box center [365, 197] width 730 height 314
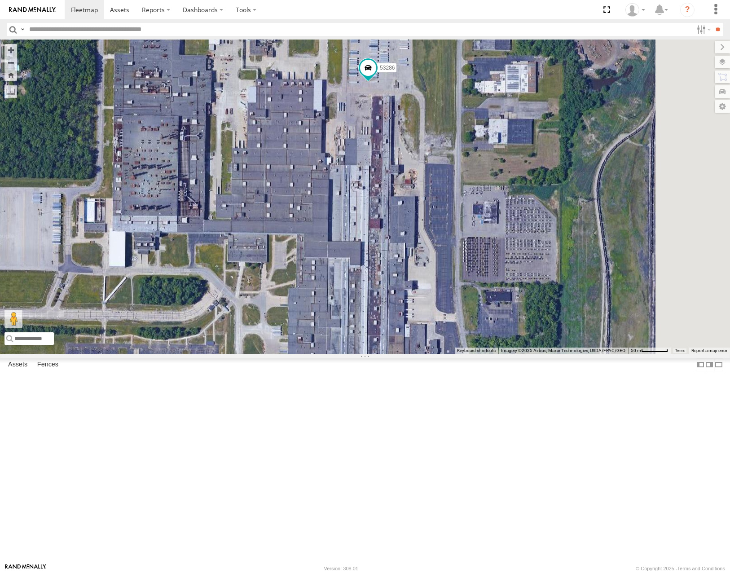
drag, startPoint x: 600, startPoint y: 299, endPoint x: 633, endPoint y: 359, distance: 68.1
click at [633, 353] on div "53210 53287 53257 53216 53149 53285 53207 53250 53104 53217 53269 53150 53253 5…" at bounding box center [365, 197] width 730 height 314
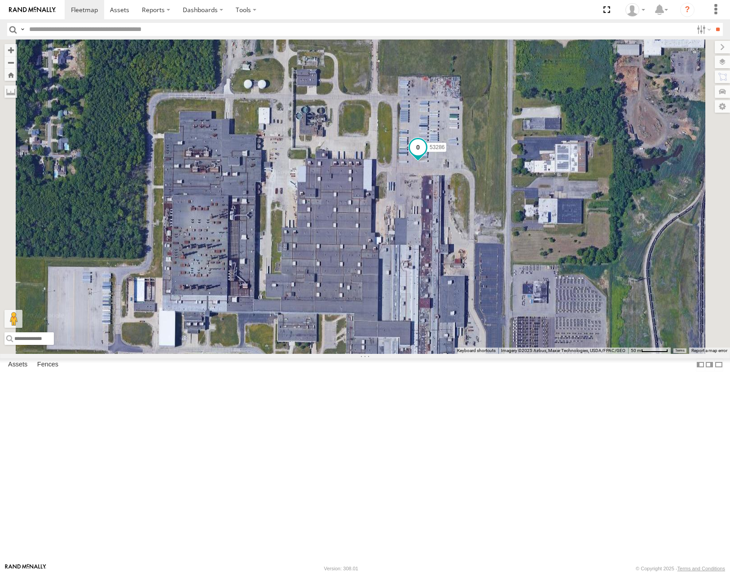
click at [426, 155] on span at bounding box center [418, 147] width 16 height 16
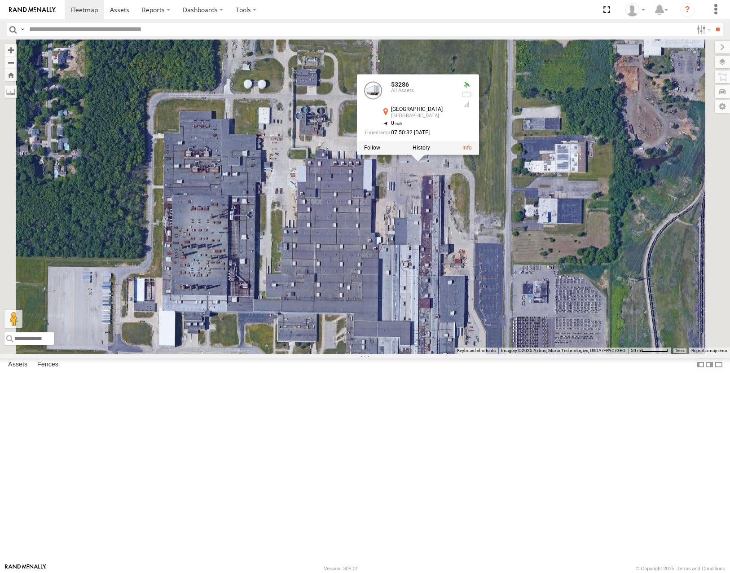
click at [430, 151] on label at bounding box center [422, 148] width 18 height 6
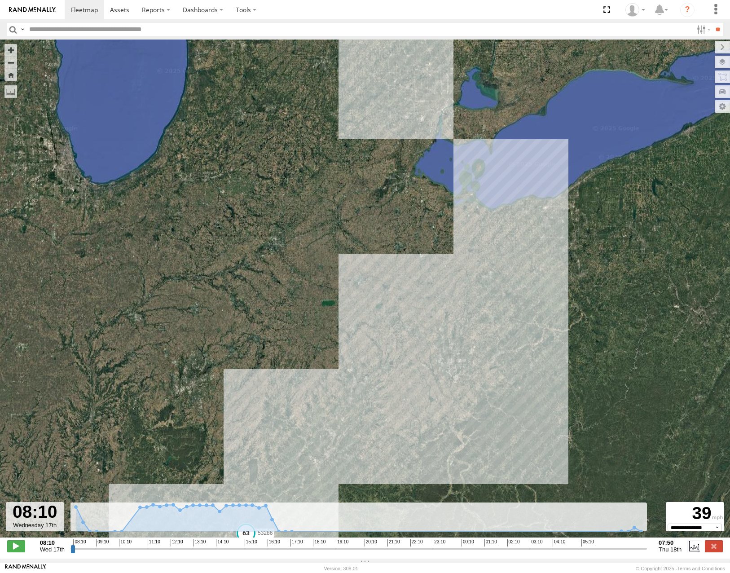
drag, startPoint x: 578, startPoint y: 259, endPoint x: 580, endPoint y: 270, distance: 11.3
click at [580, 269] on div "53286" at bounding box center [365, 293] width 730 height 507
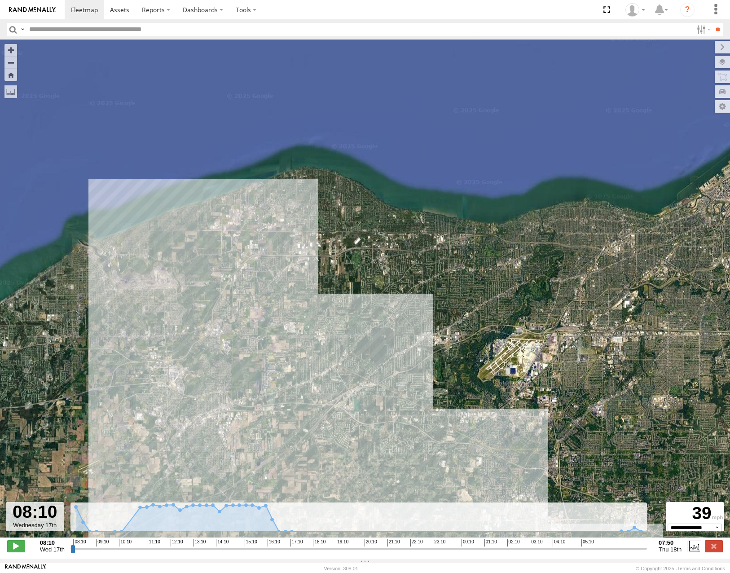
drag, startPoint x: 573, startPoint y: 324, endPoint x: 492, endPoint y: 297, distance: 85.6
click at [492, 297] on div "53286" at bounding box center [365, 293] width 730 height 507
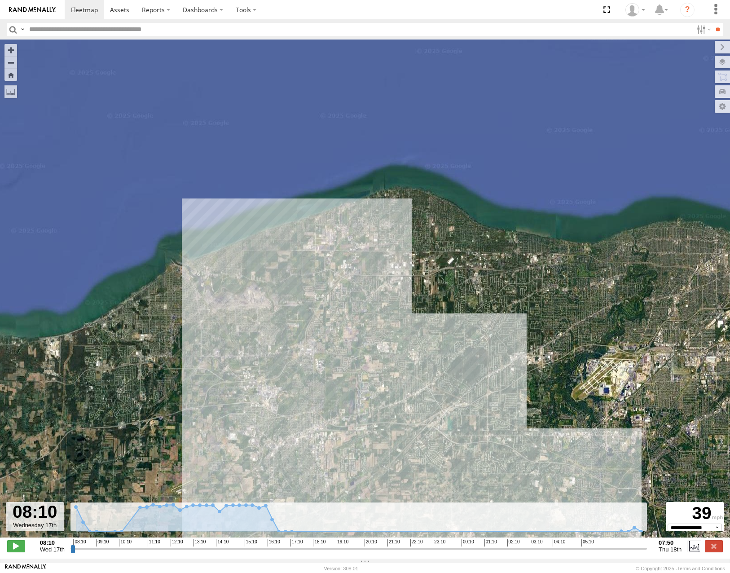
drag, startPoint x: 390, startPoint y: 221, endPoint x: 578, endPoint y: 270, distance: 194.8
click at [577, 272] on div "53286" at bounding box center [365, 293] width 730 height 507
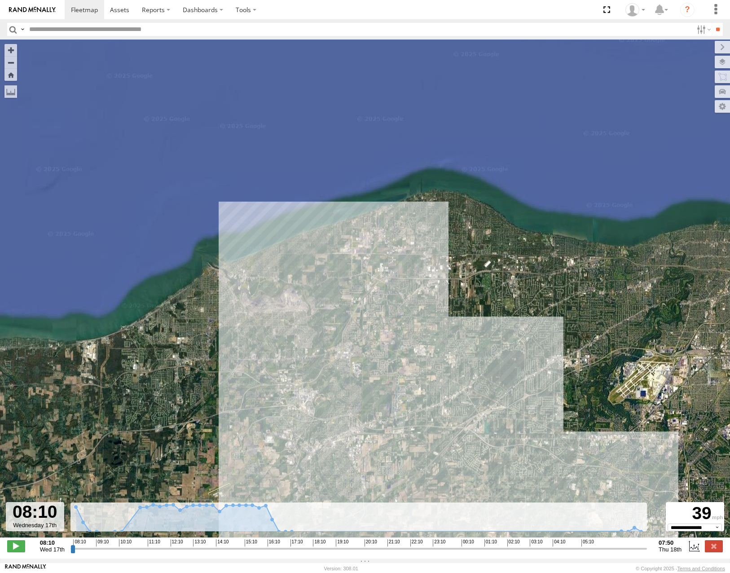
drag, startPoint x: 483, startPoint y: 295, endPoint x: 471, endPoint y: 295, distance: 12.6
click at [472, 295] on div "53286" at bounding box center [365, 293] width 730 height 507
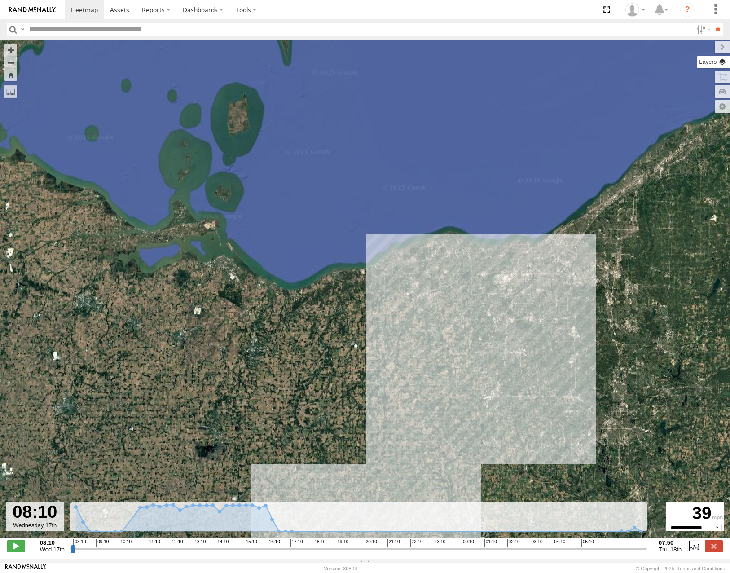
click at [722, 61] on label at bounding box center [713, 62] width 33 height 13
click at [0, 0] on span "Basemaps" at bounding box center [0, 0] width 0 height 0
click at [0, 0] on span "Roadmap" at bounding box center [0, 0] width 0 height 0
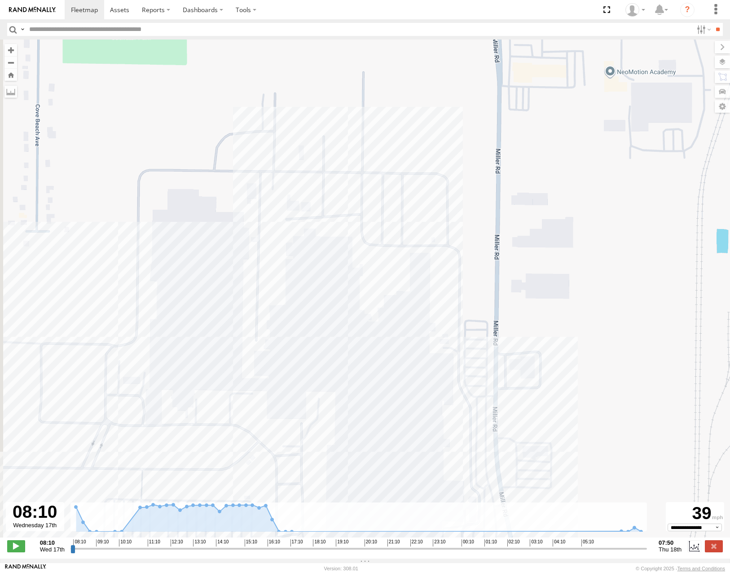
drag, startPoint x: 503, startPoint y: 247, endPoint x: 518, endPoint y: 231, distance: 22.2
click at [503, 249] on div "53286" at bounding box center [365, 293] width 730 height 507
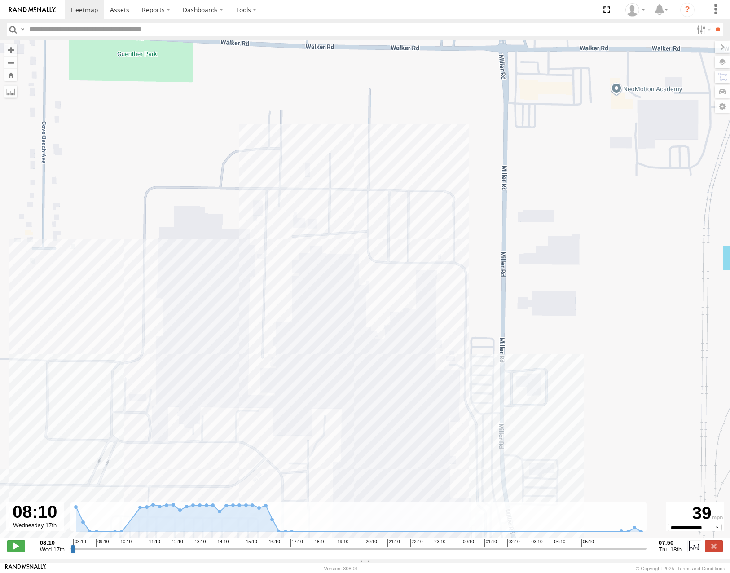
click at [0, 0] on span "Satellite" at bounding box center [0, 0] width 0 height 0
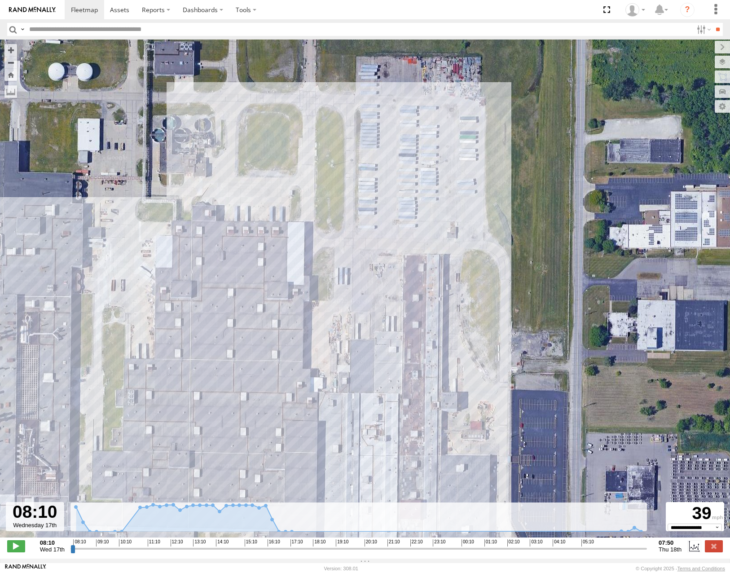
drag, startPoint x: 469, startPoint y: 245, endPoint x: 475, endPoint y: 229, distance: 17.0
click at [475, 230] on div "53286" at bounding box center [365, 293] width 730 height 507
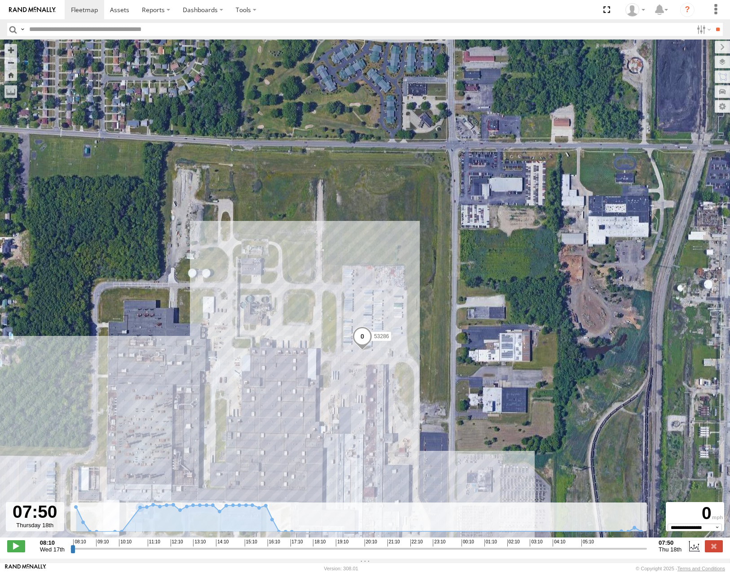
drag, startPoint x: 72, startPoint y: 552, endPoint x: 717, endPoint y: 523, distance: 645.4
type input "**********"
click at [647, 544] on input "range" at bounding box center [358, 548] width 576 height 9
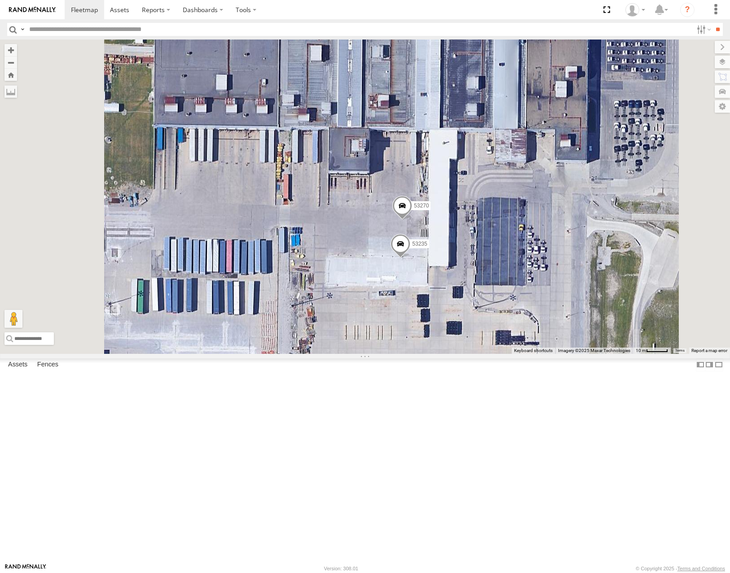
drag, startPoint x: 550, startPoint y: 279, endPoint x: 555, endPoint y: 389, distance: 109.7
click at [555, 353] on div "53221 53206 53271 53216 53287 53233 53257 53252 53232 53236 53272 53275 53285 5…" at bounding box center [365, 197] width 730 height 314
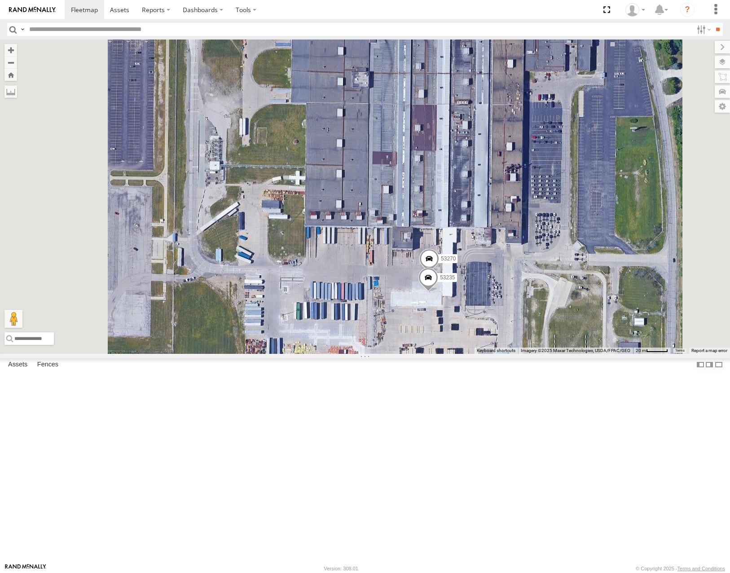
drag, startPoint x: 604, startPoint y: 368, endPoint x: 610, endPoint y: 421, distance: 53.3
click at [610, 353] on div "53221 53206 53271 53216 53287 53233 53257 53252 53232 53236 53272 53275 53285 5…" at bounding box center [365, 197] width 730 height 314
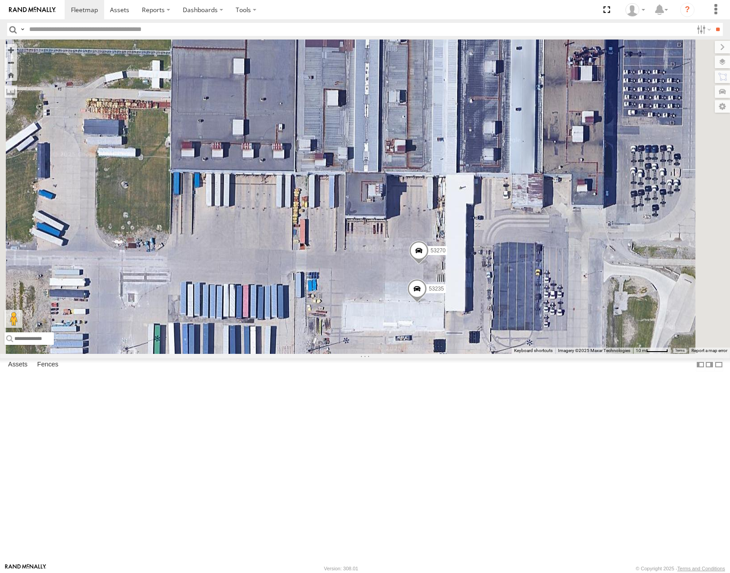
drag, startPoint x: 612, startPoint y: 425, endPoint x: 678, endPoint y: 420, distance: 66.2
click at [678, 353] on div "53221 53206 53271 53216 53287 53233 53257 53252 53232 53236 53272 53275 53285 5…" at bounding box center [365, 197] width 730 height 314
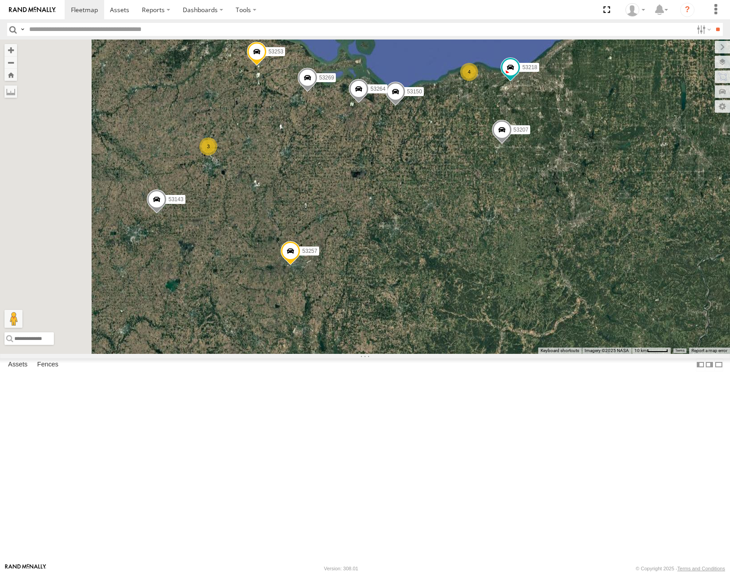
drag, startPoint x: 518, startPoint y: 309, endPoint x: 547, endPoint y: 258, distance: 59.3
click at [547, 258] on div "2 53280 5 3 53287 53213 53143 53207 53257 4 53269 53150 53253 53218 53283 53292…" at bounding box center [365, 197] width 730 height 314
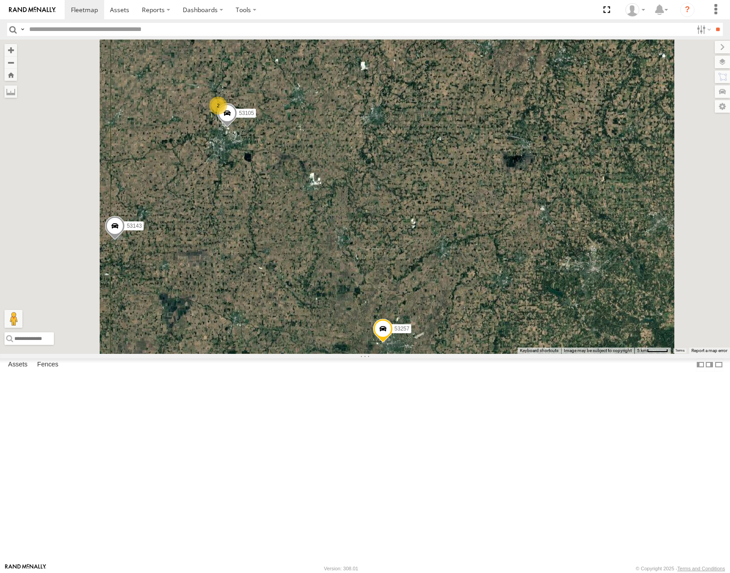
drag, startPoint x: 432, startPoint y: 198, endPoint x: 496, endPoint y: 196, distance: 64.2
click at [496, 196] on div "53280 53287 53213 53143 53207 53257 53269 53150 53253 53218 53283 53292 53264 2…" at bounding box center [365, 197] width 730 height 314
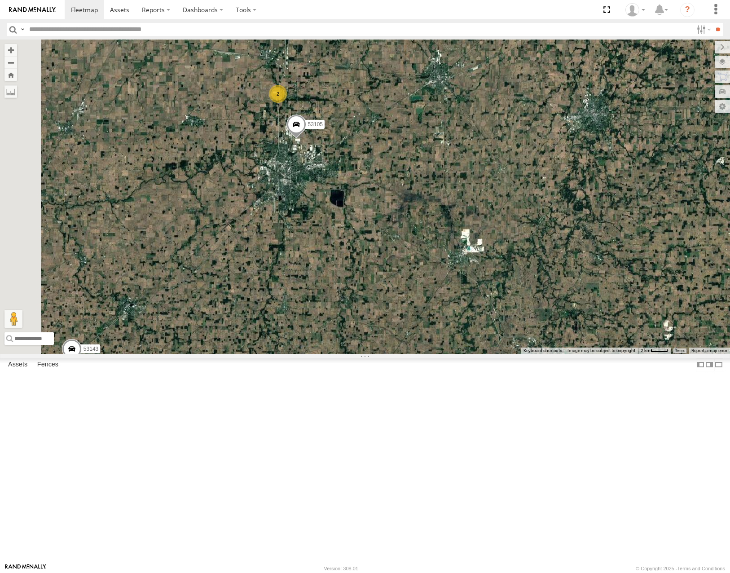
drag, startPoint x: 492, startPoint y: 214, endPoint x: 550, endPoint y: 197, distance: 60.1
click at [550, 197] on div "53280 53287 53213 53143 53207 53257 53269 53150 53253 53218 53283 53292 53264 5…" at bounding box center [365, 197] width 730 height 314
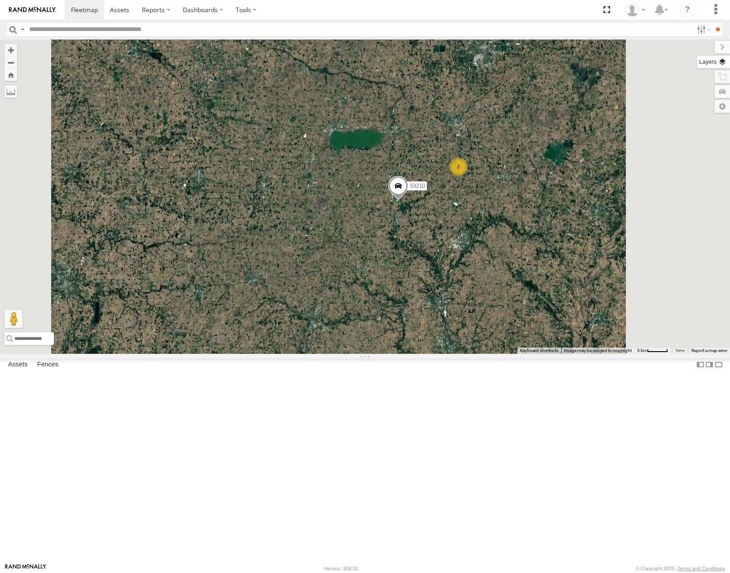
click at [721, 63] on label at bounding box center [713, 62] width 33 height 13
click at [0, 0] on span "Basemaps" at bounding box center [0, 0] width 0 height 0
click at [0, 0] on span "Roadmap" at bounding box center [0, 0] width 0 height 0
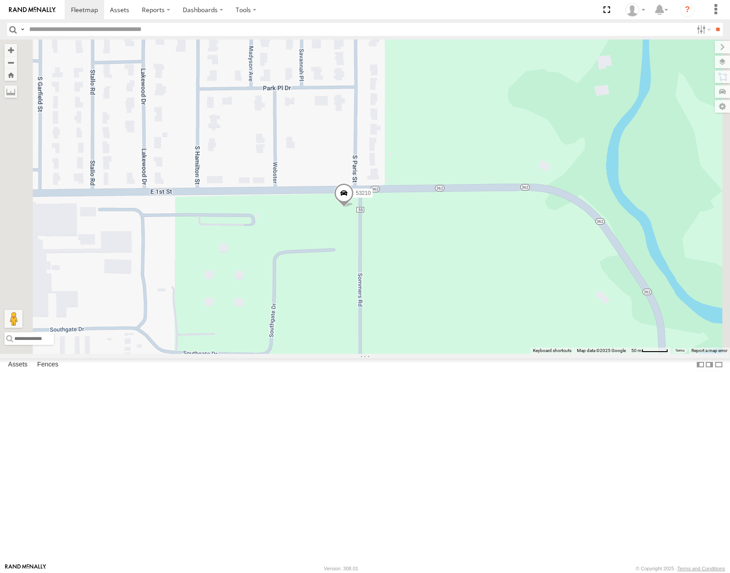
click at [0, 0] on span "Satellite" at bounding box center [0, 0] width 0 height 0
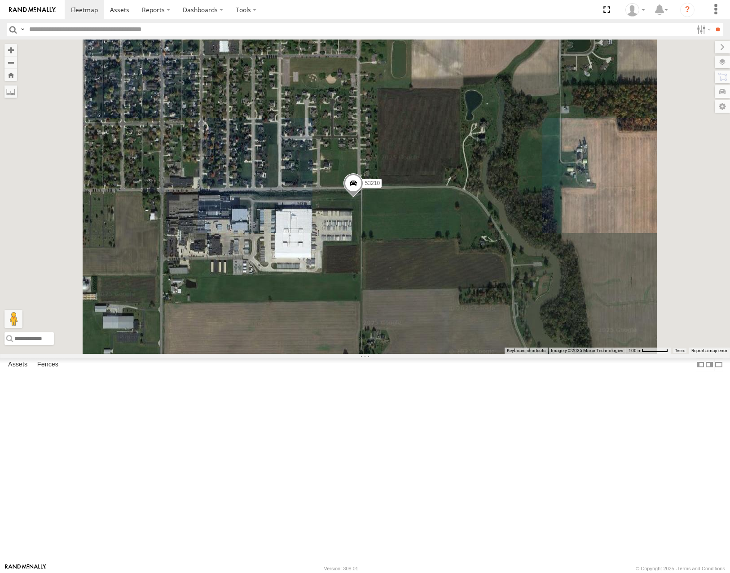
click at [0, 0] on span "Roadmap" at bounding box center [0, 0] width 0 height 0
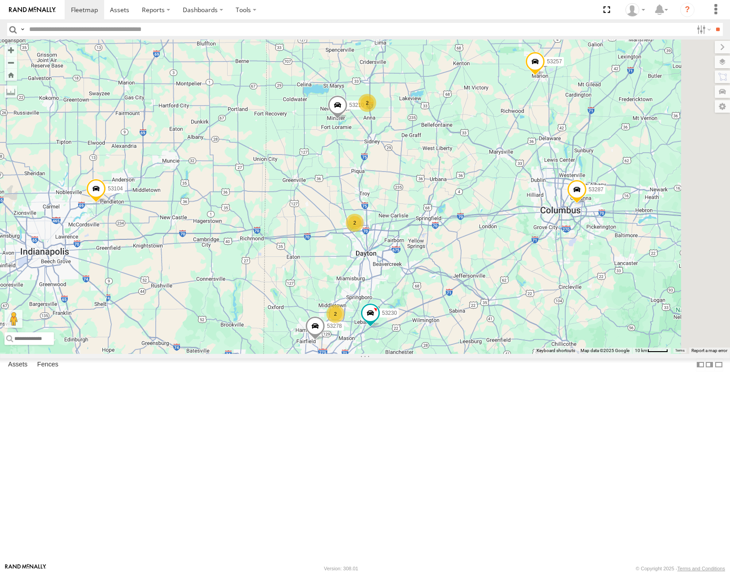
drag, startPoint x: 571, startPoint y: 271, endPoint x: 461, endPoint y: 288, distance: 111.2
click at [464, 287] on div "53210 8 53216 53230 3 53247 2 53287 53258 53143 2 53104 53257 53278 2 53259" at bounding box center [365, 197] width 730 height 314
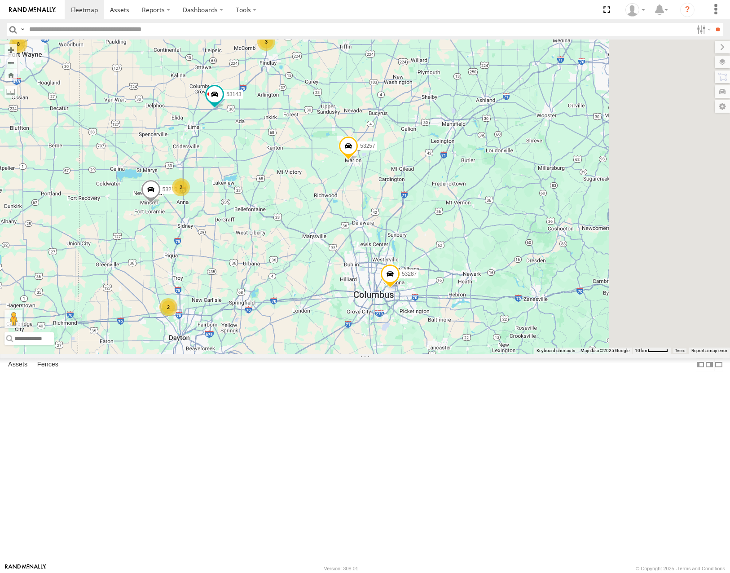
drag, startPoint x: 480, startPoint y: 252, endPoint x: 387, endPoint y: 422, distance: 193.7
click at [375, 149] on span "53257" at bounding box center [367, 146] width 15 height 6
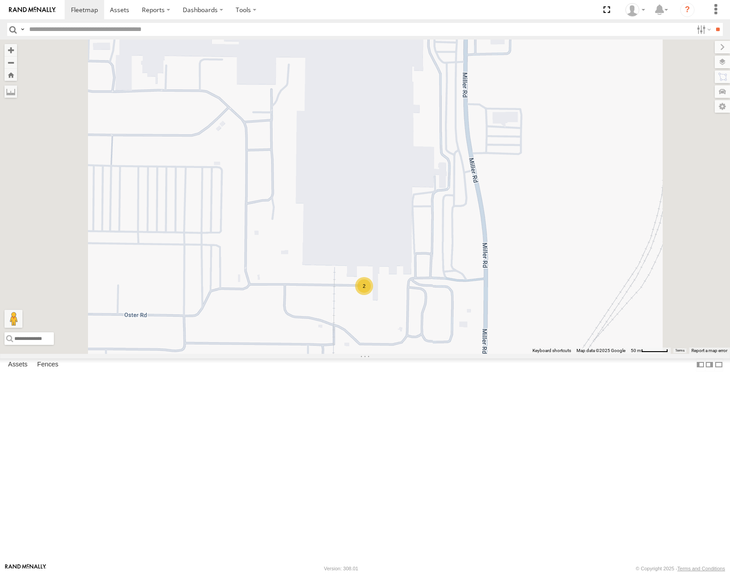
drag, startPoint x: 516, startPoint y: 239, endPoint x: 515, endPoint y: 202, distance: 37.3
click at [515, 204] on div "53210 53216 53230 53247 53287 53258 53143 53104 53257 53278 53259 53207 53264 5…" at bounding box center [365, 197] width 730 height 314
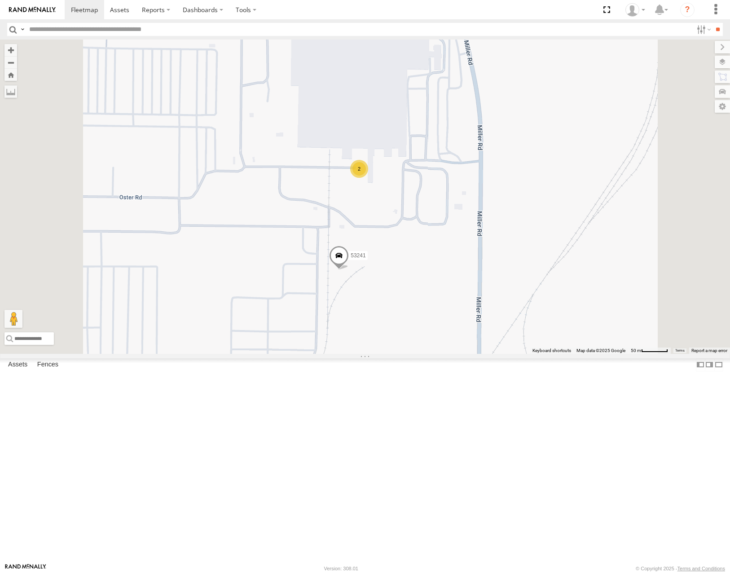
click at [92, 30] on input "text" at bounding box center [359, 29] width 667 height 13
type input "*****"
click at [713, 23] on input "**" at bounding box center [718, 29] width 10 height 13
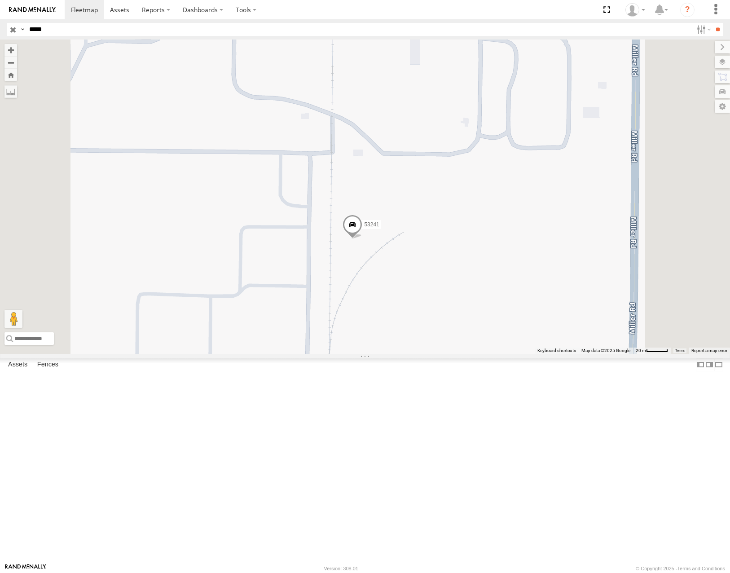
click at [0, 0] on label "Satellite" at bounding box center [0, 0] width 0 height 0
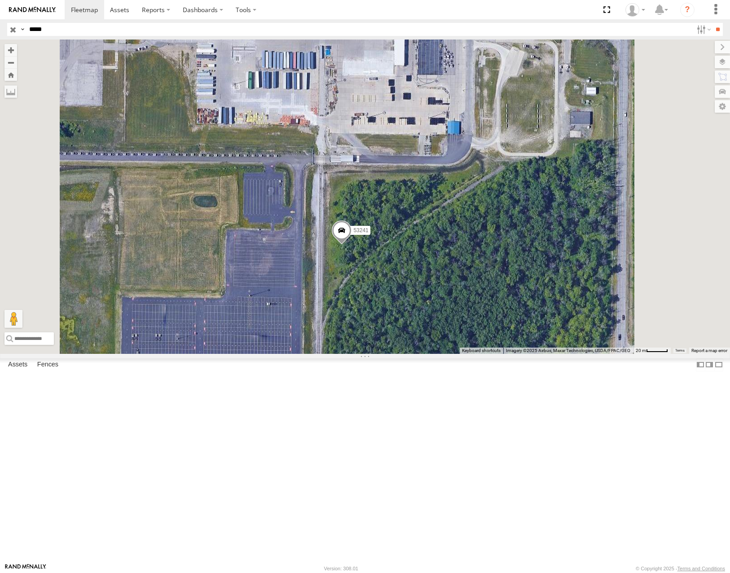
drag, startPoint x: 488, startPoint y: 391, endPoint x: 456, endPoint y: 383, distance: 33.2
click at [456, 353] on div "53241" at bounding box center [365, 197] width 730 height 314
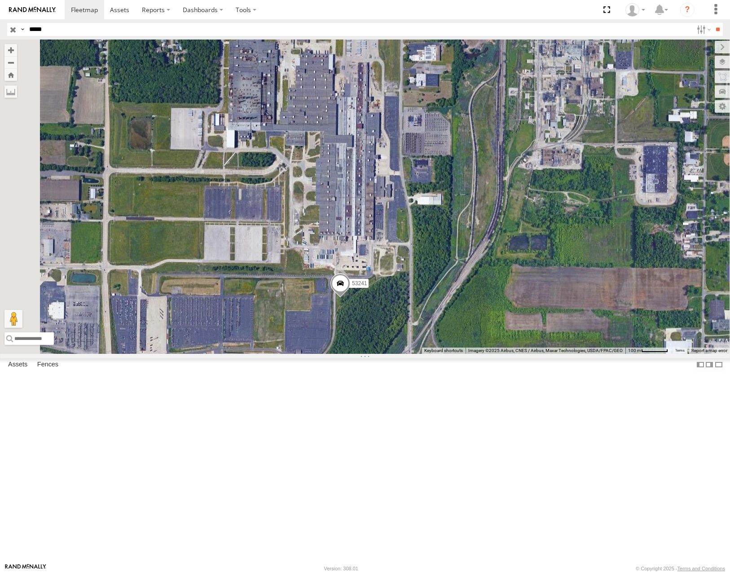
drag, startPoint x: 524, startPoint y: 332, endPoint x: 514, endPoint y: 370, distance: 40.0
click at [514, 353] on div "53241" at bounding box center [365, 197] width 730 height 314
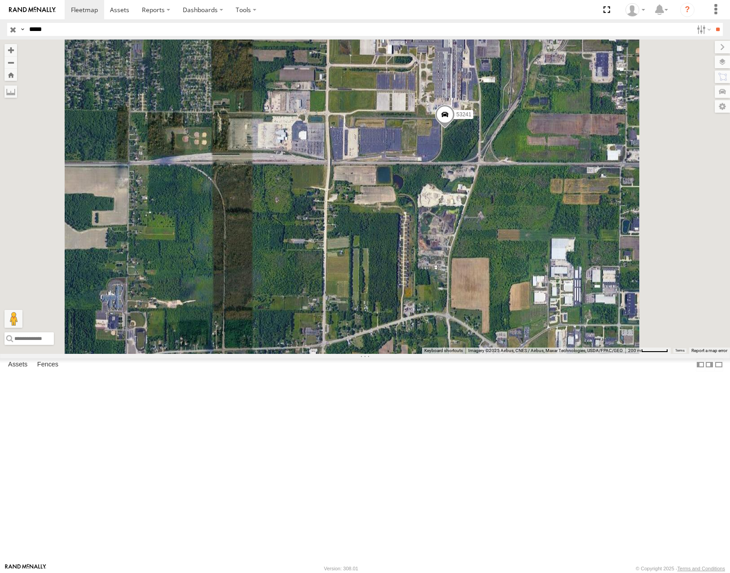
drag, startPoint x: 465, startPoint y: 410, endPoint x: 406, endPoint y: 383, distance: 64.7
click at [406, 353] on div "53241" at bounding box center [365, 197] width 730 height 314
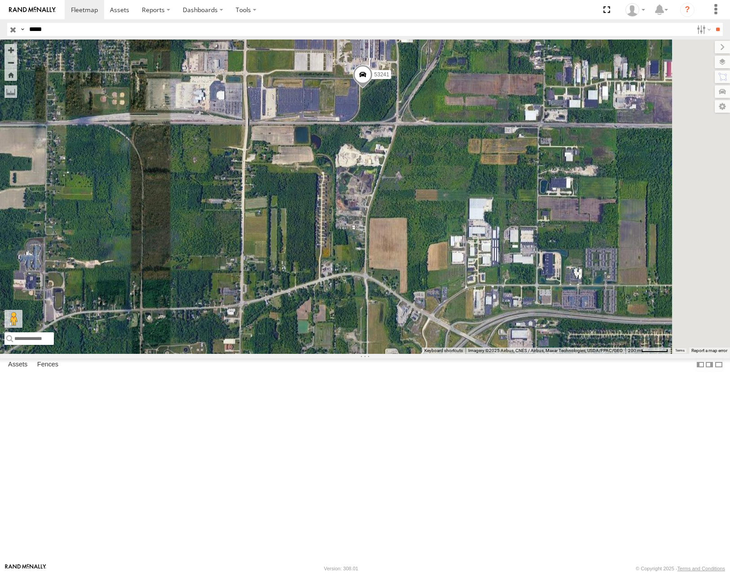
drag, startPoint x: 465, startPoint y: 332, endPoint x: 466, endPoint y: 250, distance: 81.7
click at [466, 251] on div "53241" at bounding box center [365, 197] width 730 height 314
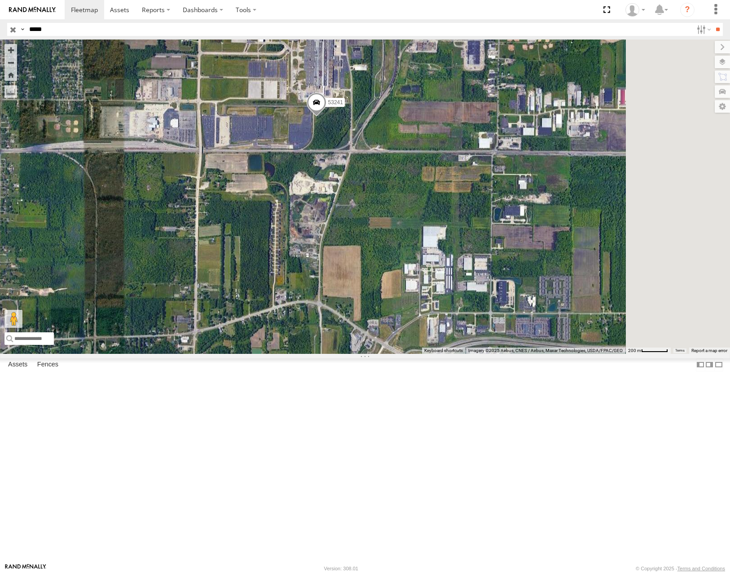
drag, startPoint x: 510, startPoint y: 231, endPoint x: 489, endPoint y: 366, distance: 137.1
click at [488, 353] on div "53241" at bounding box center [365, 197] width 730 height 314
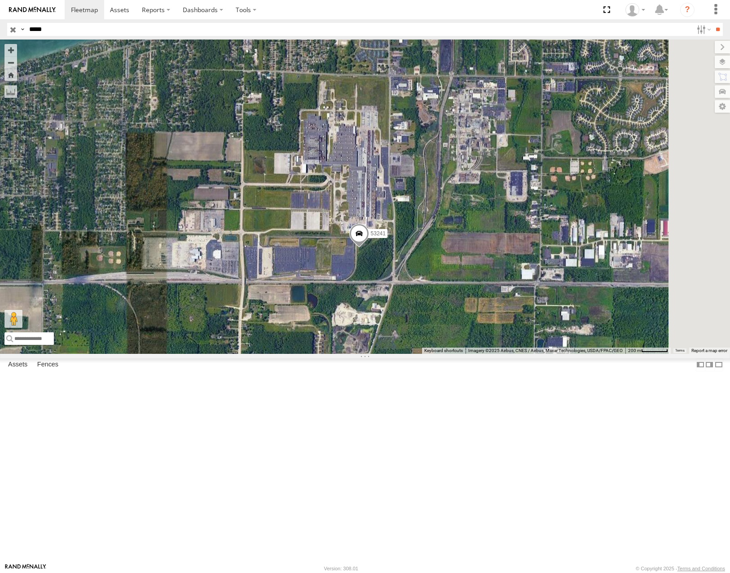
drag, startPoint x: 497, startPoint y: 347, endPoint x: 513, endPoint y: 385, distance: 41.4
click at [513, 353] on div "53241" at bounding box center [365, 197] width 730 height 314
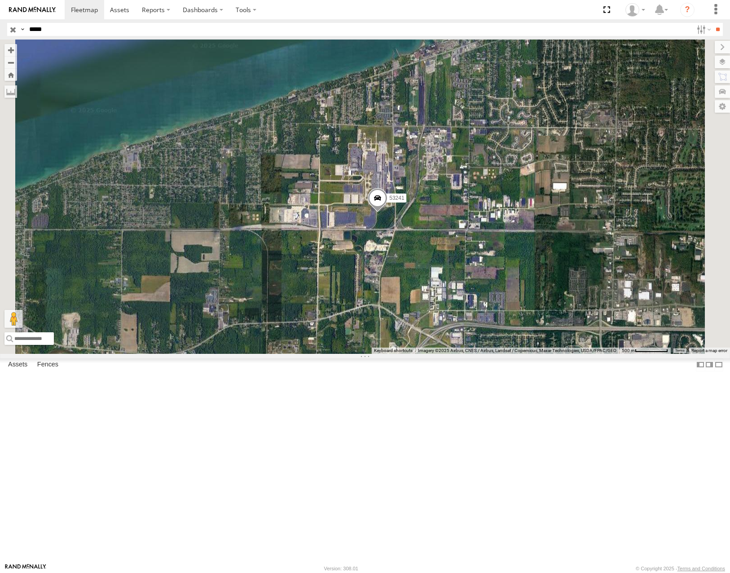
drag, startPoint x: 495, startPoint y: 409, endPoint x: 493, endPoint y: 338, distance: 71.0
click at [493, 339] on div "53241" at bounding box center [365, 197] width 730 height 314
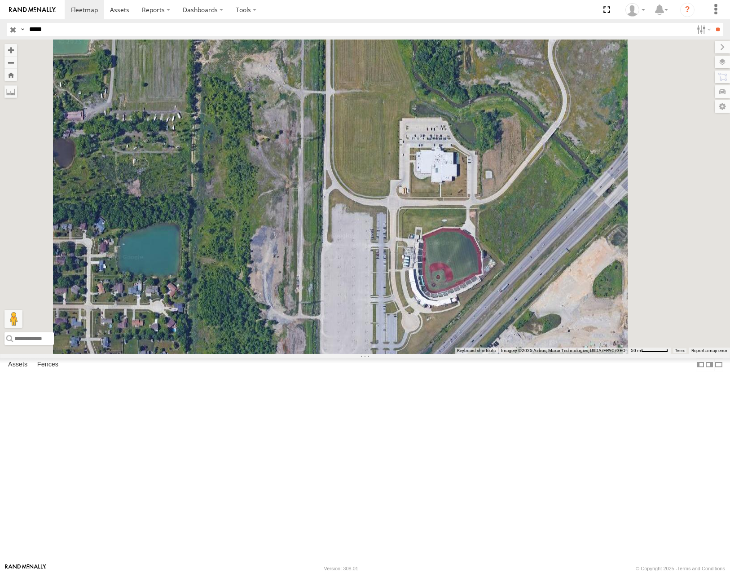
drag, startPoint x: 445, startPoint y: 391, endPoint x: 431, endPoint y: 440, distance: 51.7
click at [431, 353] on div "53241" at bounding box center [365, 197] width 730 height 314
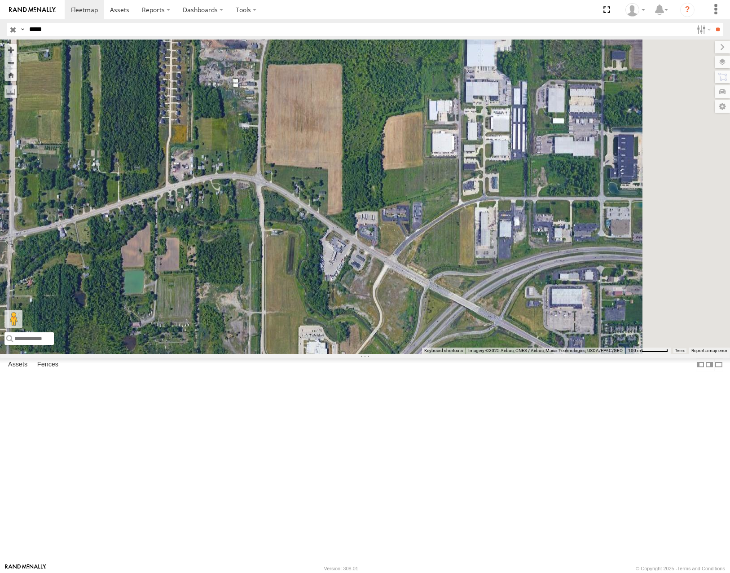
drag, startPoint x: 453, startPoint y: 301, endPoint x: 448, endPoint y: 308, distance: 8.0
click at [448, 308] on div "53241" at bounding box center [365, 197] width 730 height 314
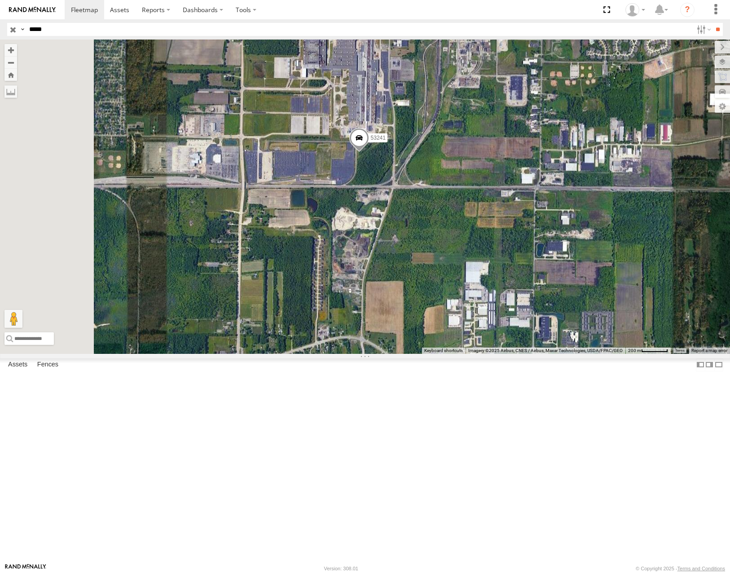
drag, startPoint x: 454, startPoint y: 218, endPoint x: 529, endPoint y: 438, distance: 233.0
click at [529, 353] on div "53241" at bounding box center [365, 197] width 730 height 314
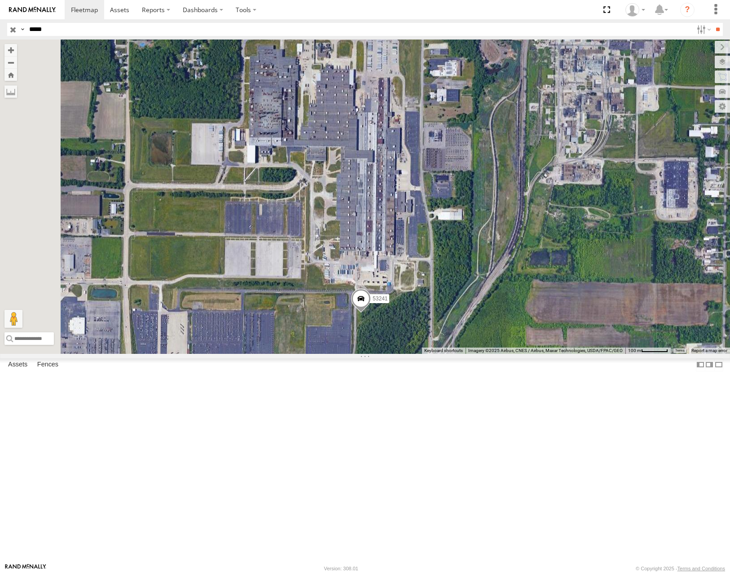
drag, startPoint x: 544, startPoint y: 340, endPoint x: 566, endPoint y: 387, distance: 52.0
click at [566, 353] on div "53241" at bounding box center [365, 197] width 730 height 314
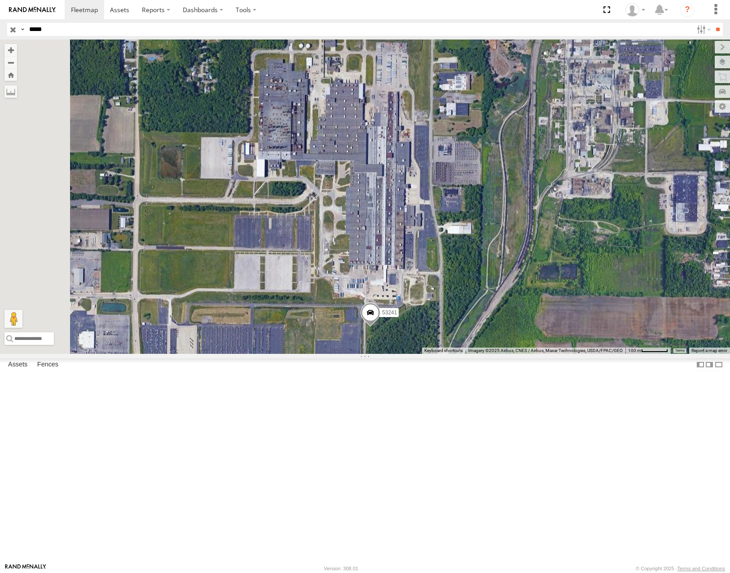
click at [15, 31] on input "button" at bounding box center [13, 29] width 12 height 13
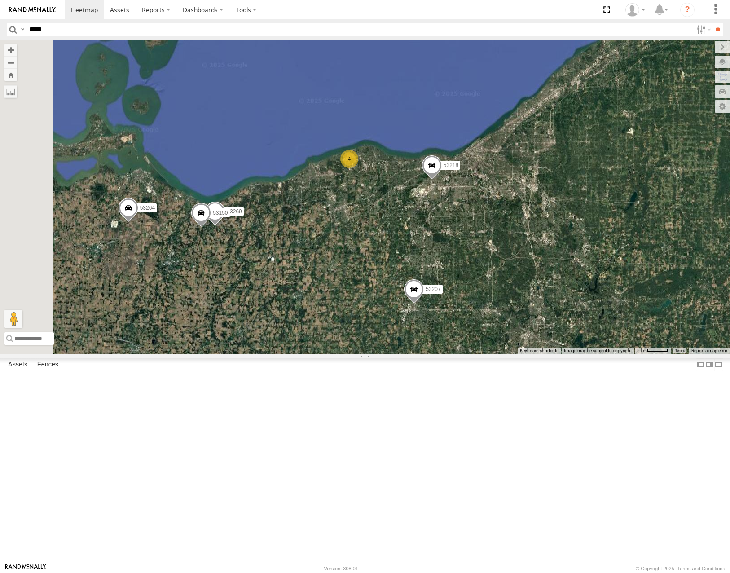
drag, startPoint x: 366, startPoint y: 400, endPoint x: 491, endPoint y: 334, distance: 141.6
click at [498, 340] on div "53207 4 53269 53150 53218 53264" at bounding box center [365, 197] width 730 height 314
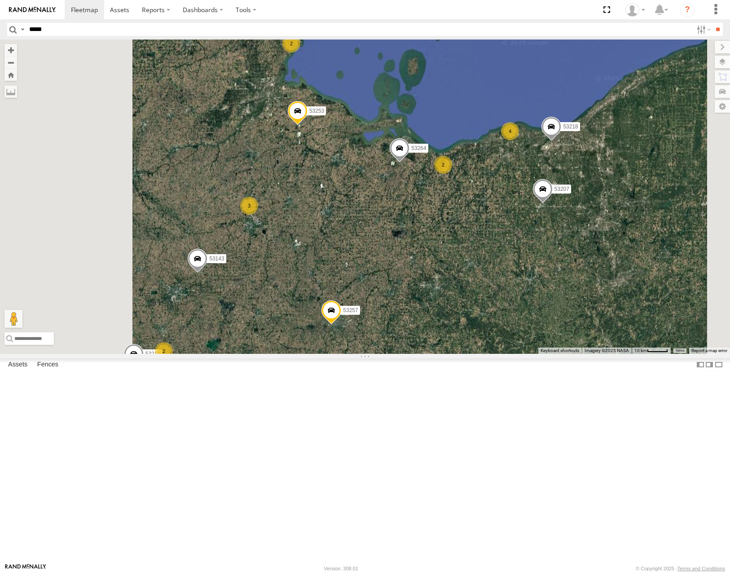
drag, startPoint x: 452, startPoint y: 311, endPoint x: 506, endPoint y: 305, distance: 53.7
click at [506, 305] on div "53207 53218 53264 2 53280 5 3 2 53287 53210 53213 53143 53257 4 2 53253 53283 5…" at bounding box center [365, 197] width 730 height 314
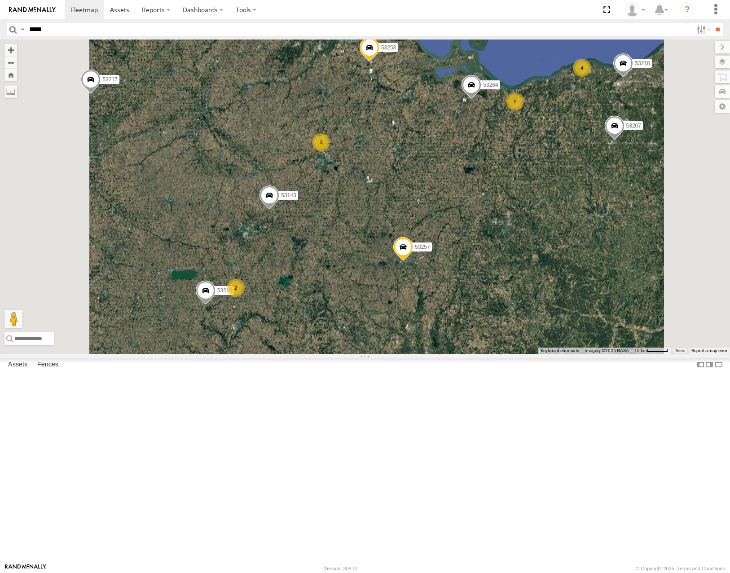
drag, startPoint x: 486, startPoint y: 295, endPoint x: 481, endPoint y: 285, distance: 10.4
click at [481, 285] on div "53207 53218 53264 53280 53287 53210 53213 53143 53257 53253 53283 53292 53285 5…" at bounding box center [365, 197] width 730 height 314
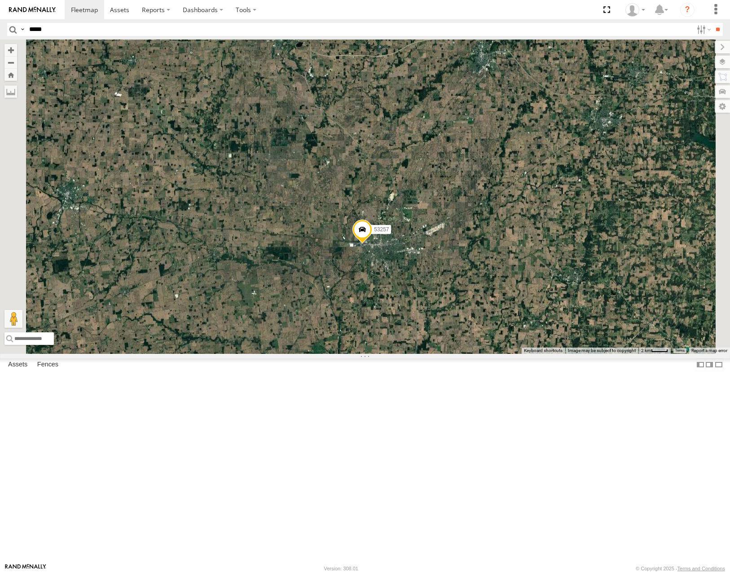
drag, startPoint x: 517, startPoint y: 388, endPoint x: 471, endPoint y: 365, distance: 51.2
click at [478, 353] on div "53207 53218 53264 53280 53287 53210 53213 53143 53257 53253 53283 53292 53285 5…" at bounding box center [365, 197] width 730 height 314
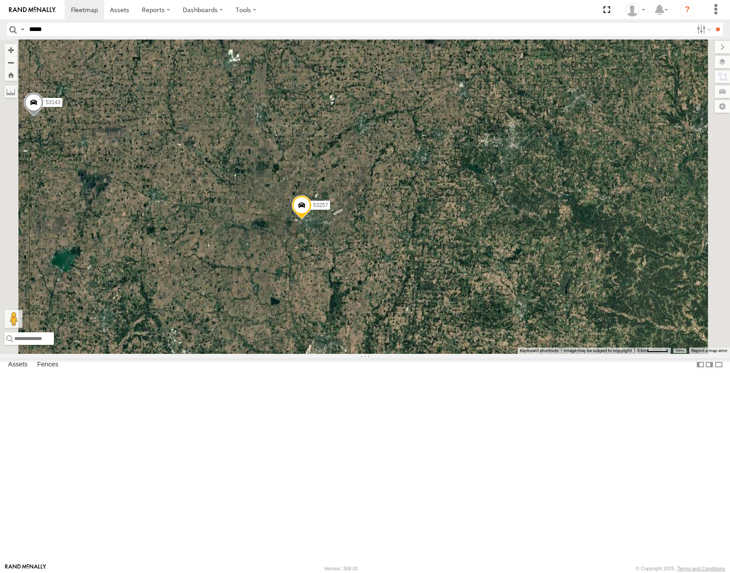
click at [0, 0] on span "Roadmap" at bounding box center [0, 0] width 0 height 0
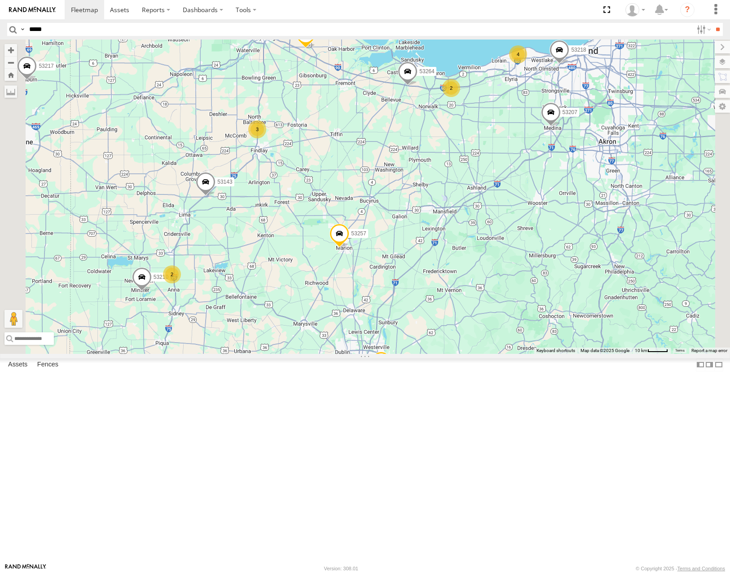
drag, startPoint x: 372, startPoint y: 344, endPoint x: 384, endPoint y: 359, distance: 18.9
click at [384, 353] on div "53207 53218 53264 53280 53287 53210 53213 53143 53257 53253 53283 53292 53285 5…" at bounding box center [365, 197] width 730 height 314
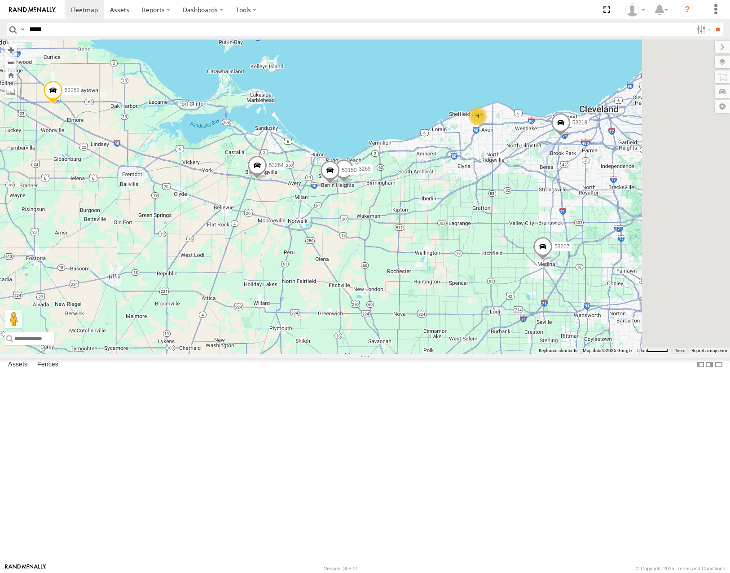
drag, startPoint x: 509, startPoint y: 193, endPoint x: 412, endPoint y: 303, distance: 146.6
click at [387, 307] on div "53280 53287 53210 53143 53207 53257 53253 53218 53264 4 53269 53150" at bounding box center [365, 197] width 730 height 314
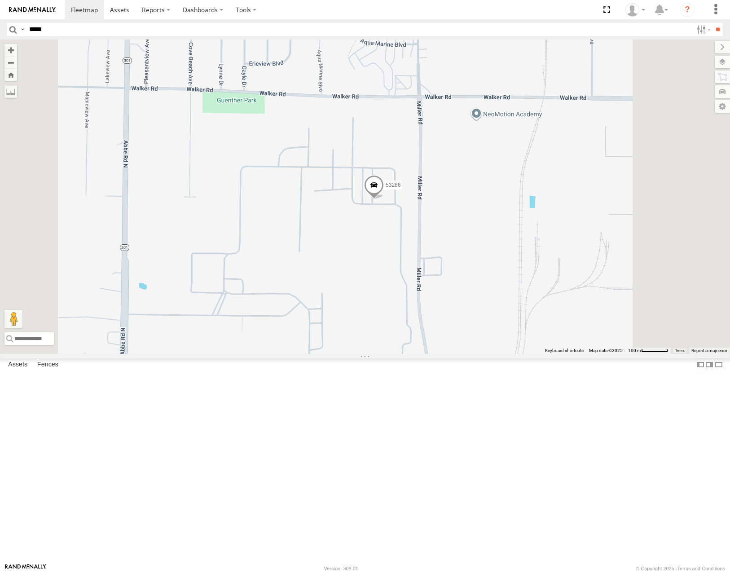
drag, startPoint x: 513, startPoint y: 385, endPoint x: 502, endPoint y: 277, distance: 107.8
click at [505, 281] on div "53280 53287 53210 53143 53207 53257 53253 53218 53264 53269 53150 53286 53241 2" at bounding box center [365, 197] width 730 height 314
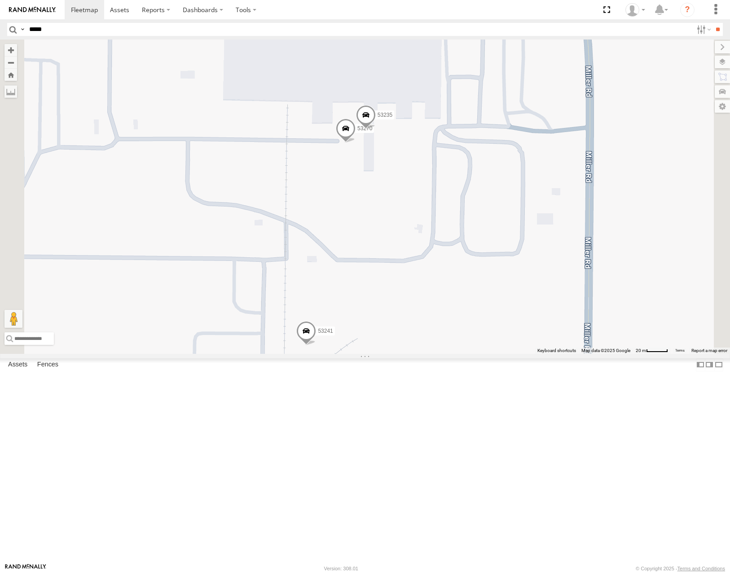
drag, startPoint x: 481, startPoint y: 390, endPoint x: 481, endPoint y: 317, distance: 73.2
click at [481, 329] on div "53280 53287 53210 53143 53207 53257 53253 53218 53264 53269 53150 53286 53241 5…" at bounding box center [365, 197] width 730 height 314
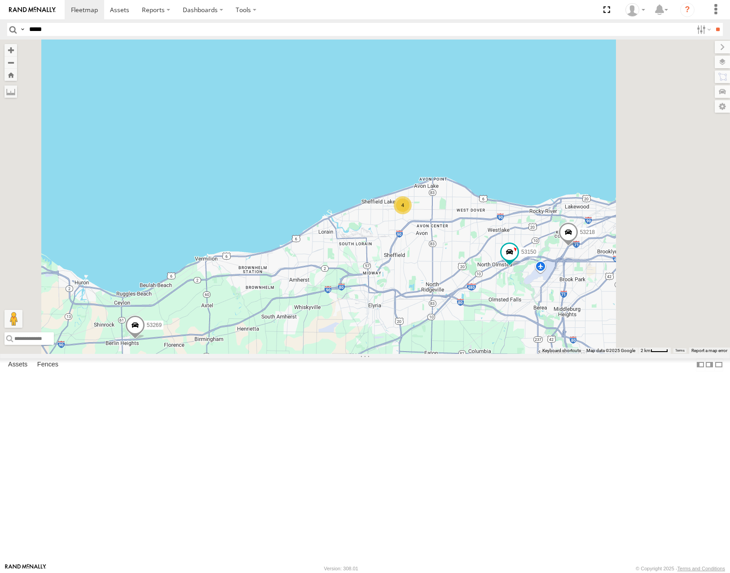
drag, startPoint x: 536, startPoint y: 364, endPoint x: 354, endPoint y: 287, distance: 197.0
click at [351, 293] on div "4 53269 53150 53218" at bounding box center [365, 197] width 730 height 314
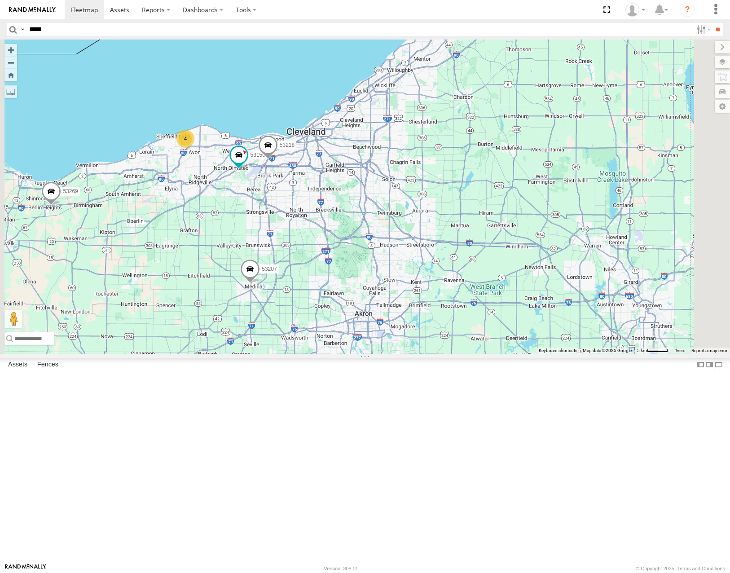
drag, startPoint x: 461, startPoint y: 321, endPoint x: 468, endPoint y: 318, distance: 7.8
click at [468, 318] on div "53269 53150 53218 53207 4" at bounding box center [365, 197] width 730 height 314
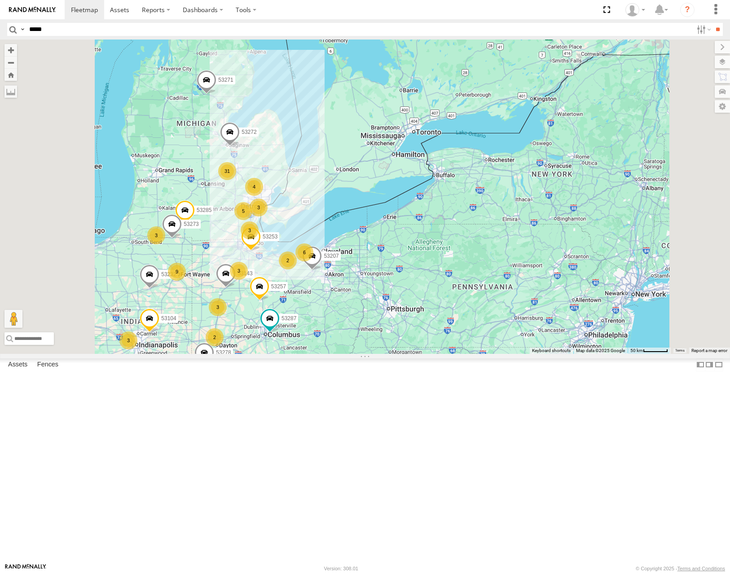
drag, startPoint x: 483, startPoint y: 371, endPoint x: 484, endPoint y: 365, distance: 5.9
click at [484, 353] on div "53207 53272 53287 53143 53257 53253 31 9 53271 3 53216 3 3 5 3 3 3 53285 8 3 3 …" at bounding box center [365, 197] width 730 height 314
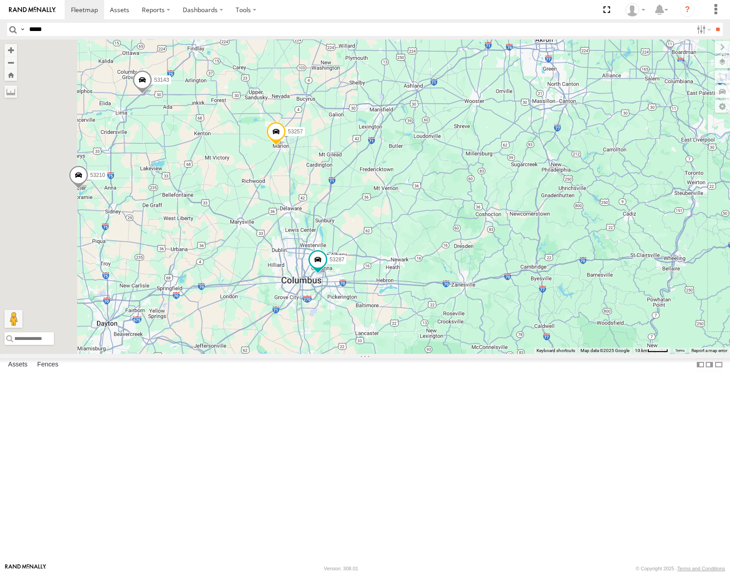
drag, startPoint x: 467, startPoint y: 331, endPoint x: 526, endPoint y: 309, distance: 63.2
click at [526, 309] on div "53207 53272 53287 53143 53257 53253 53271 53216 53285 53104 53273 53232 53230 5…" at bounding box center [365, 197] width 730 height 314
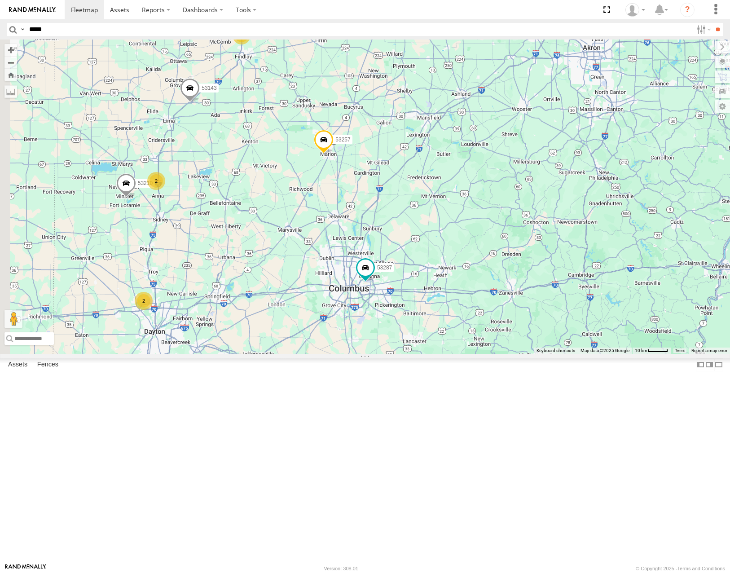
drag, startPoint x: 475, startPoint y: 277, endPoint x: 514, endPoint y: 341, distance: 75.2
click at [514, 341] on div "53207 53272 53287 53143 53257 53253 53271 53216 53285 53104 53273 53232 53230 5…" at bounding box center [365, 197] width 730 height 314
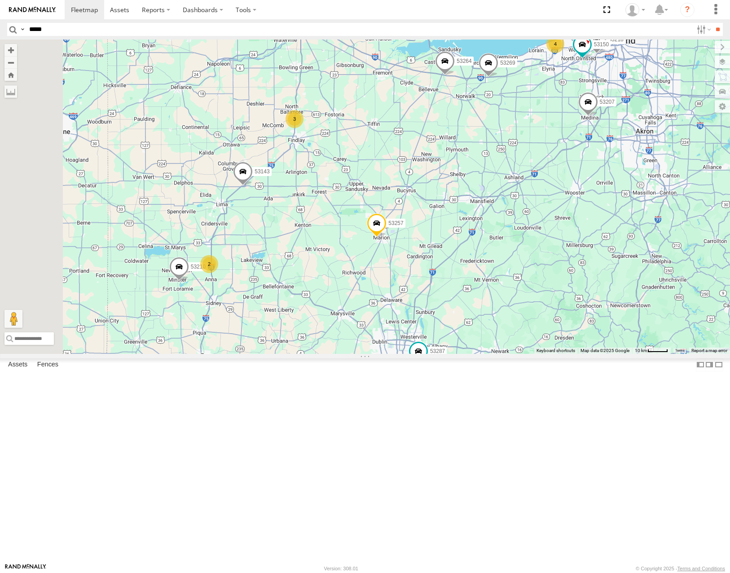
drag, startPoint x: 377, startPoint y: 471, endPoint x: 399, endPoint y: 378, distance: 95.5
click at [399, 353] on div "53207 53272 53287 53143 53257 53253 53271 53216 53285 53104 53273 53232 53230 5…" at bounding box center [365, 197] width 730 height 314
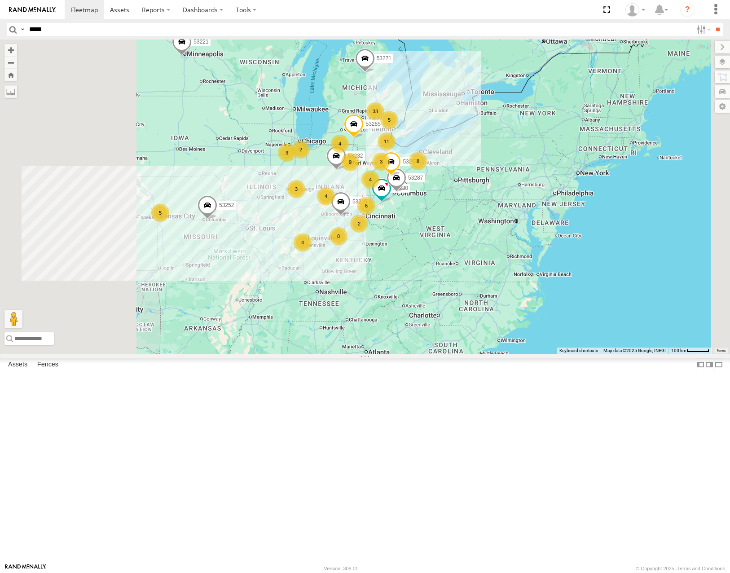
drag, startPoint x: 317, startPoint y: 349, endPoint x: 415, endPoint y: 356, distance: 97.7
click at [415, 353] on div "53216 53230 53285 53287 53257 53232 33 5 4 9 53271 11 3 4 3 2 4 8 4 3 2 8 6 532…" at bounding box center [365, 197] width 730 height 314
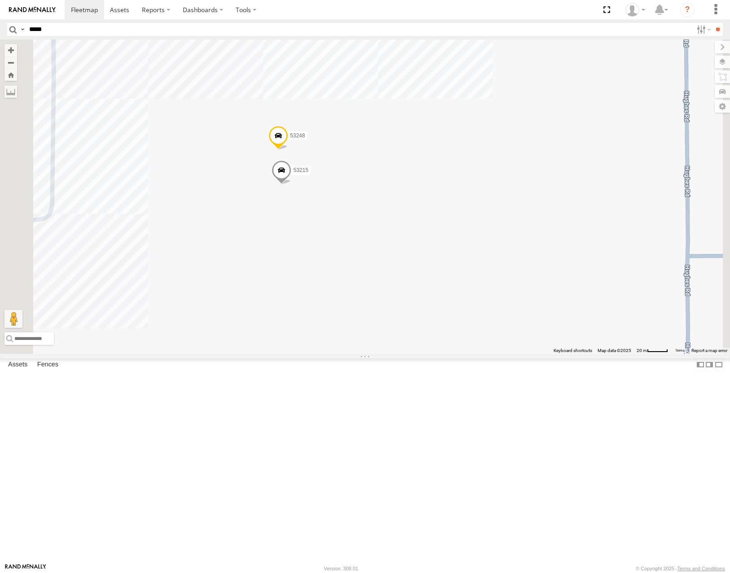
click at [0, 0] on span "Satellite" at bounding box center [0, 0] width 0 height 0
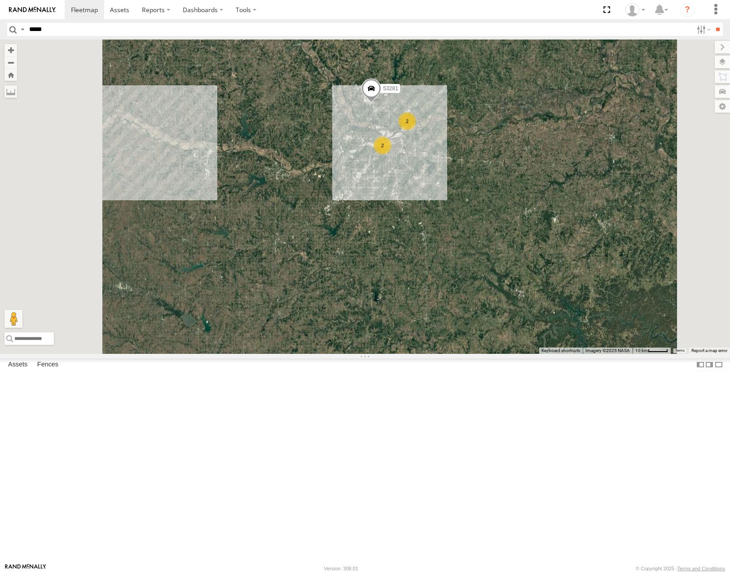
drag, startPoint x: 515, startPoint y: 211, endPoint x: 481, endPoint y: 249, distance: 50.2
click at [481, 249] on div "53216 53230 53285 53287 53257 53232 53271 53221 53252 53281 2 2" at bounding box center [365, 197] width 730 height 314
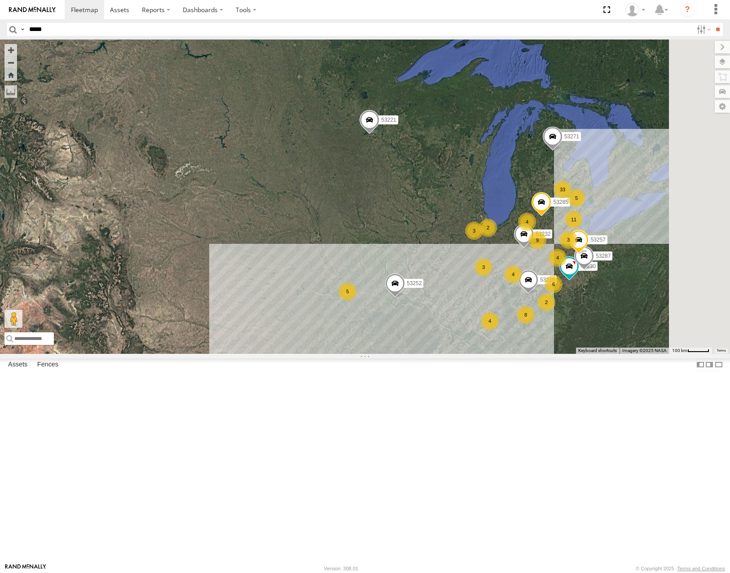
drag, startPoint x: 544, startPoint y: 185, endPoint x: 505, endPoint y: 370, distance: 189.6
click at [505, 353] on div "53216 53230 53285 53287 53257 53232 53271 53221 53252 33 5 4 9 11 3 4 3 2 4 8 4…" at bounding box center [365, 197] width 730 height 314
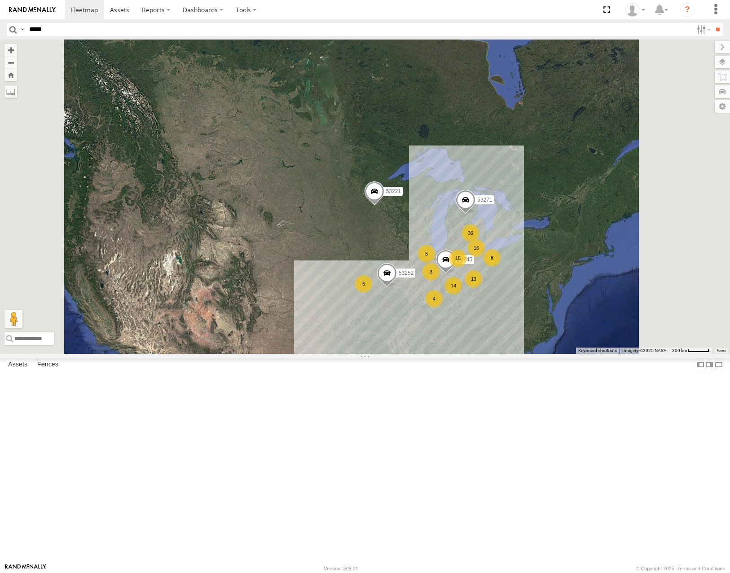
drag, startPoint x: 556, startPoint y: 294, endPoint x: 496, endPoint y: 335, distance: 73.3
click at [496, 335] on div "53271 53221 53252 36 5 4 15 16 14 5 13 3 8 53245" at bounding box center [365, 197] width 730 height 314
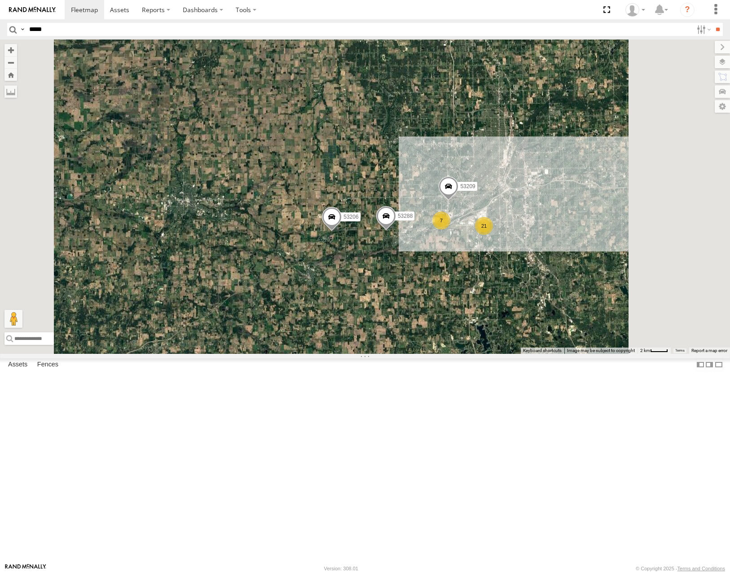
drag, startPoint x: 481, startPoint y: 247, endPoint x: 425, endPoint y: 273, distance: 61.7
click at [425, 273] on div "53271 53221 53252 53216 53230 53285 53287 53257 53232 53272 53233 53104 53273 5…" at bounding box center [365, 197] width 730 height 314
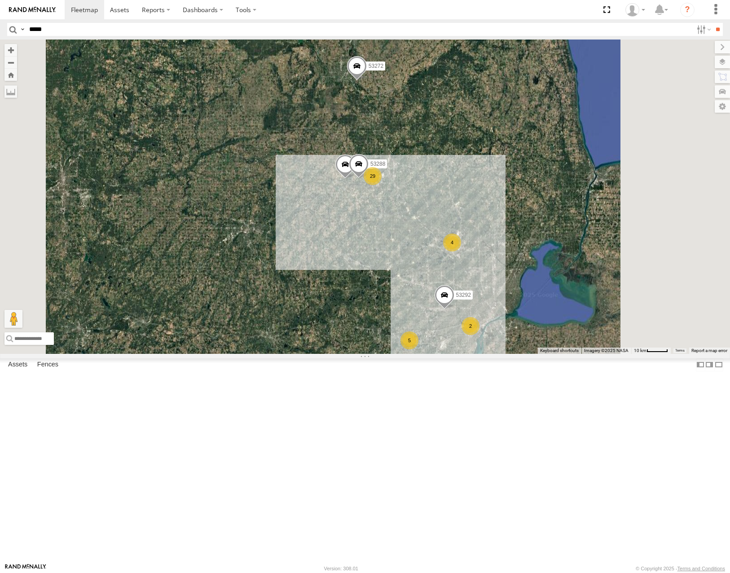
click at [0, 0] on span "Roadmap" at bounding box center [0, 0] width 0 height 0
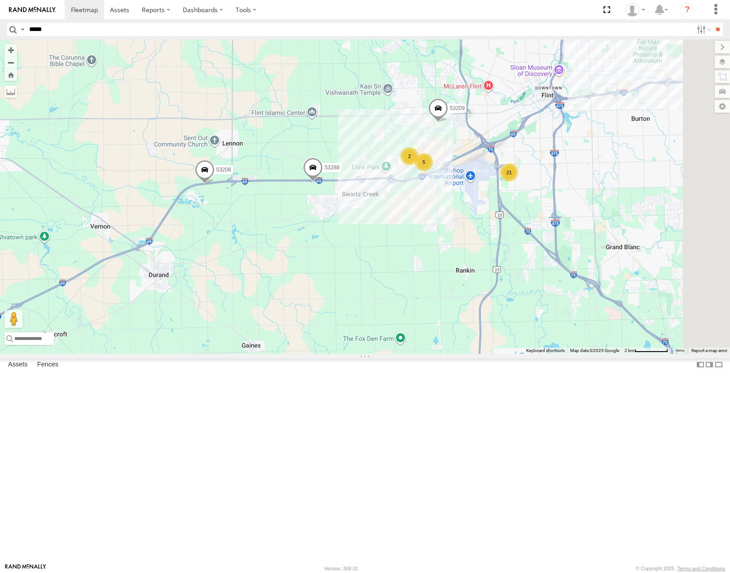
drag, startPoint x: 530, startPoint y: 273, endPoint x: 422, endPoint y: 324, distance: 119.3
click at [473, 329] on div "53271 53221 53252 53216 53230 53285 53287 53257 53232 53272 53233 53104 53273 5…" at bounding box center [365, 197] width 730 height 314
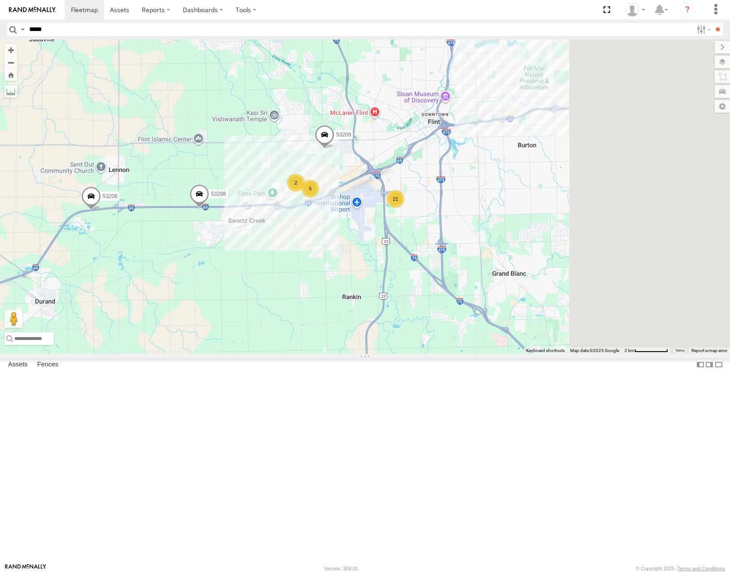
drag, startPoint x: 544, startPoint y: 324, endPoint x: 396, endPoint y: 354, distance: 151.1
click at [396, 353] on div "53271 53221 53252 53216 53230 53285 53287 53257 53232 53272 53233 53104 53273 5…" at bounding box center [365, 197] width 730 height 314
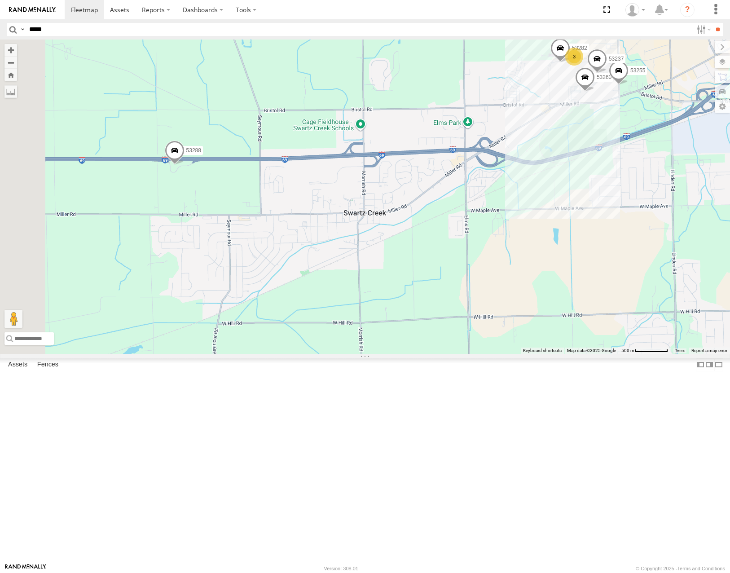
drag, startPoint x: 381, startPoint y: 308, endPoint x: 453, endPoint y: 295, distance: 73.0
click at [453, 295] on div "53271 53221 53252 53216 53230 53285 53287 53257 53232 53272 53233 53104 53273 5…" at bounding box center [365, 197] width 730 height 314
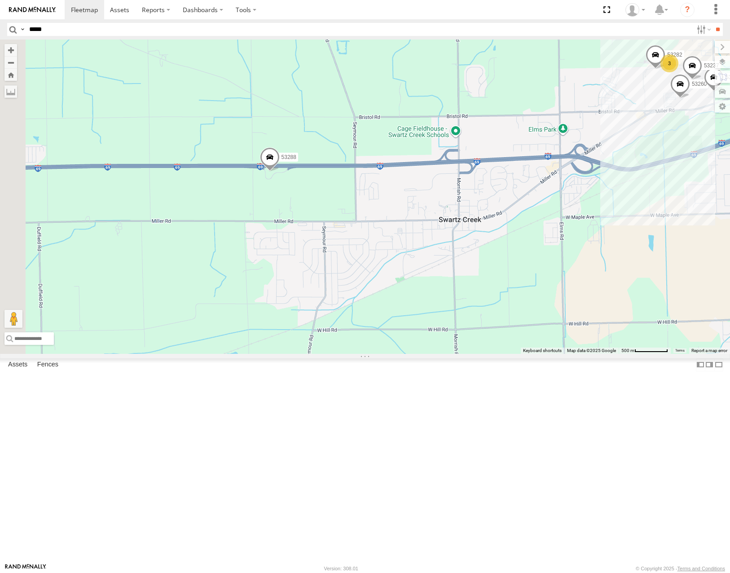
drag, startPoint x: 336, startPoint y: 299, endPoint x: 434, endPoint y: 306, distance: 98.6
click at [434, 306] on div "53271 53221 53252 53216 53230 53285 53287 53257 53232 53272 53233 53104 53273 5…" at bounding box center [365, 197] width 730 height 314
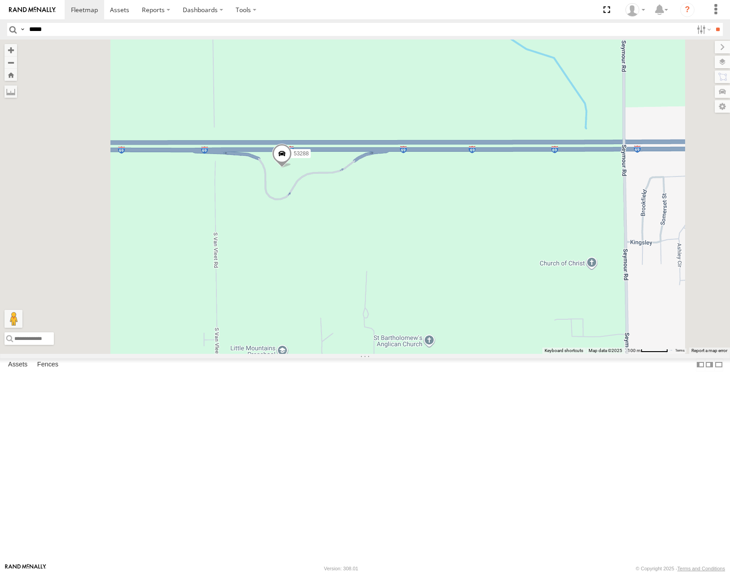
click at [0, 0] on span "Satellite" at bounding box center [0, 0] width 0 height 0
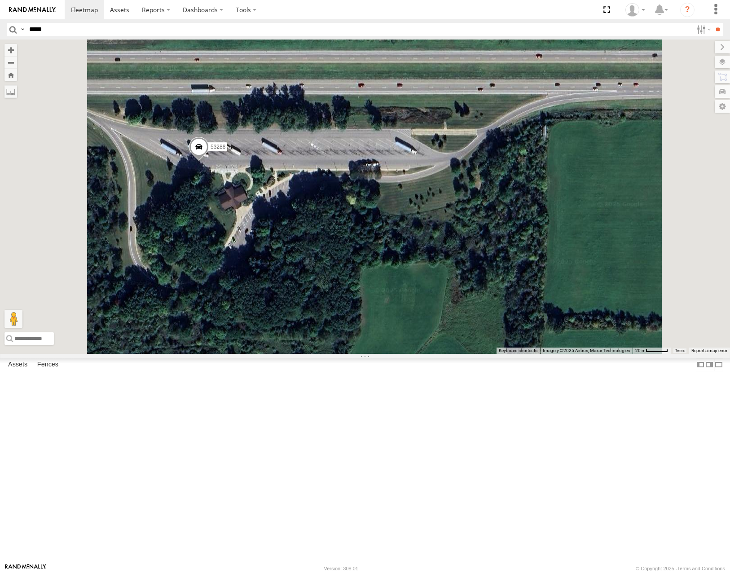
drag, startPoint x: 377, startPoint y: 266, endPoint x: 510, endPoint y: 290, distance: 136.0
click at [510, 290] on div "53271 53221 53252 53216 53230 53285 53287 53257 53232 53272 53233 53104 53273 5…" at bounding box center [365, 197] width 730 height 314
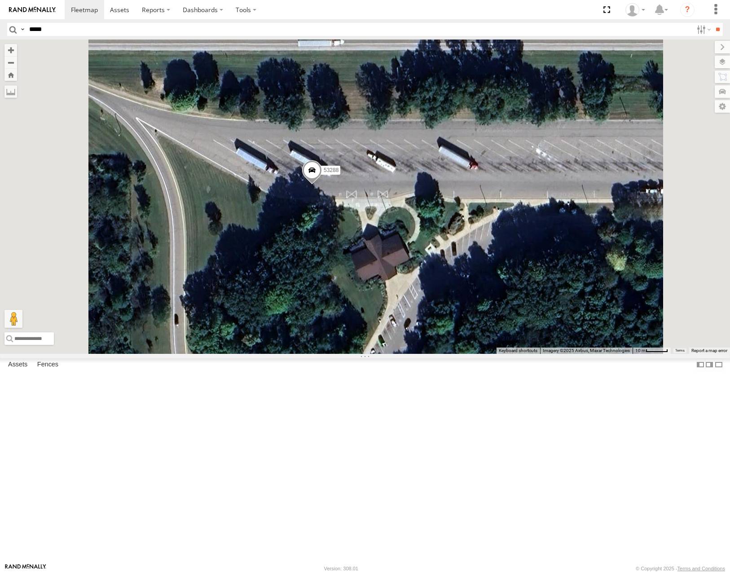
drag, startPoint x: 488, startPoint y: 317, endPoint x: 495, endPoint y: 313, distance: 8.0
click at [495, 313] on div "← Move left → Move right ↑ Move up ↓ Move down + Zoom in - Zoom out Home Jump l…" at bounding box center [365, 197] width 730 height 314
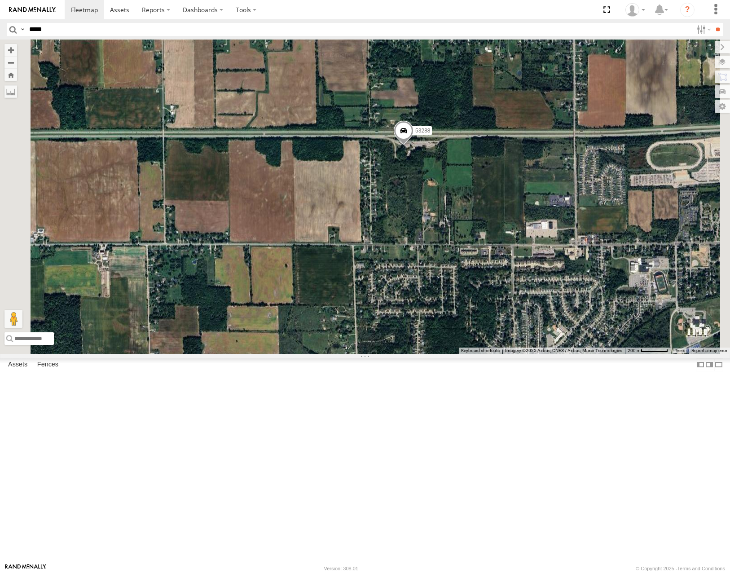
drag, startPoint x: 550, startPoint y: 306, endPoint x: 526, endPoint y: 320, distance: 28.0
click at [526, 320] on div "53288" at bounding box center [365, 197] width 730 height 314
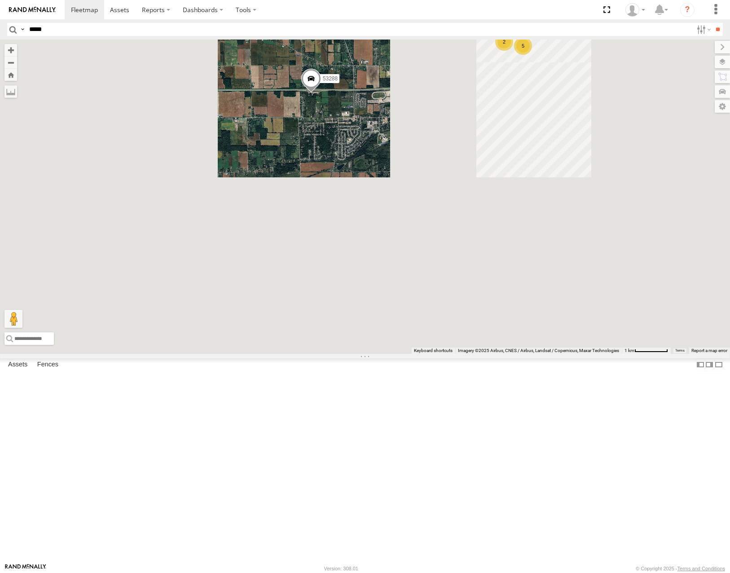
click at [0, 0] on span "Roadmap" at bounding box center [0, 0] width 0 height 0
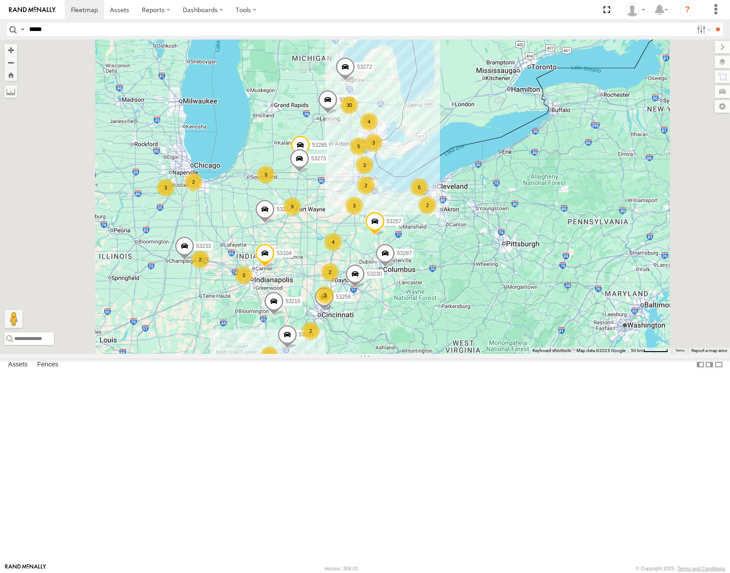
drag, startPoint x: 518, startPoint y: 398, endPoint x: 470, endPoint y: 272, distance: 134.8
click at [470, 272] on div "30 4 9 53271 3 53216 3 53255 53272 53230 3 5 3 2 3 53285 7 4 53287 53233 3 2 2 …" at bounding box center [365, 197] width 730 height 314
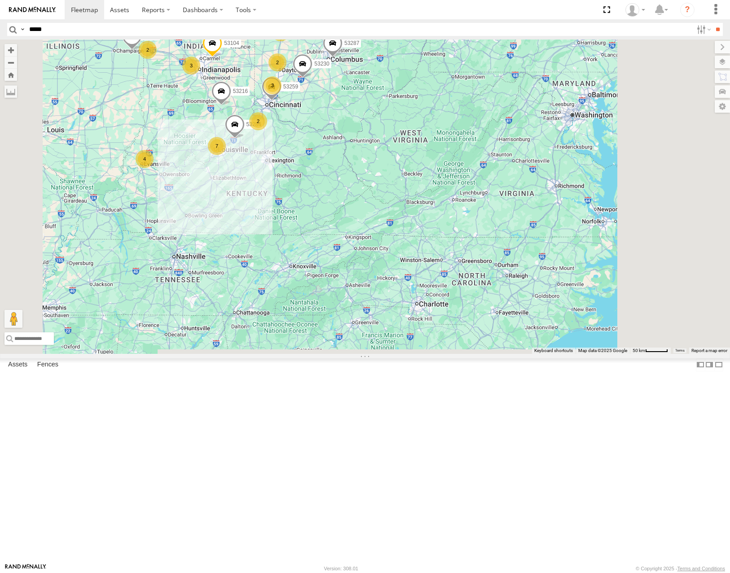
drag, startPoint x: 465, startPoint y: 228, endPoint x: 498, endPoint y: 277, distance: 59.9
click at [498, 277] on div "30 4 9 53271 3 53216 3 53255 53272 53230 3 5 3 2 3 53285 7 4 53287 53233 3 2 2 …" at bounding box center [365, 197] width 730 height 314
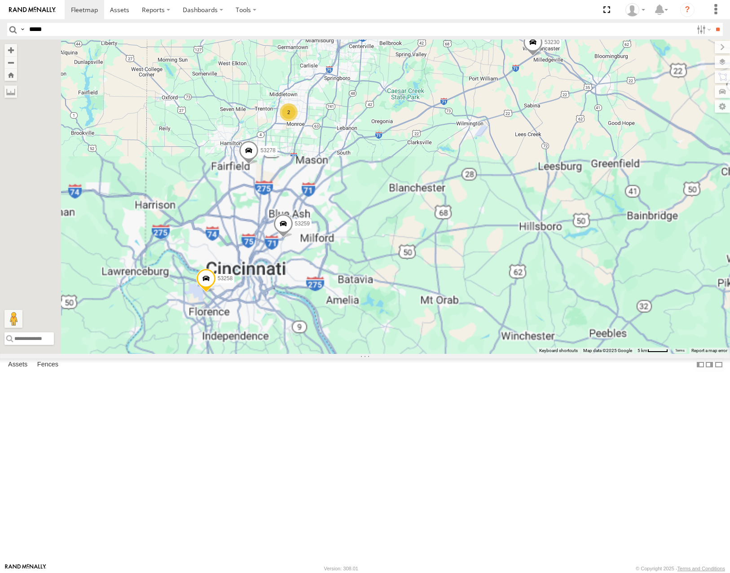
click at [422, 252] on div "53271 53216 53255 53272 53230 53285 53287 53233 53104 53257 53273 53284 53259 5…" at bounding box center [365, 197] width 730 height 314
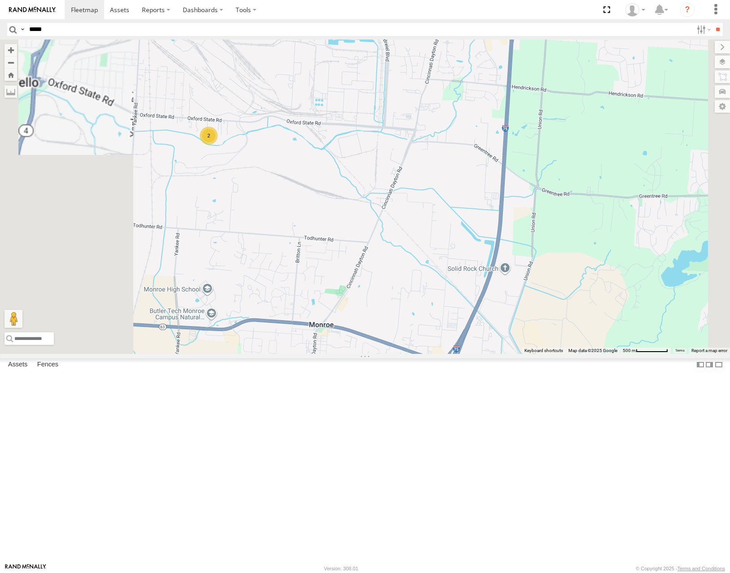
drag, startPoint x: 347, startPoint y: 263, endPoint x: 452, endPoint y: 252, distance: 106.1
click at [452, 252] on div "53271 53216 53255 53272 53230 53285 53287 53233 53104 53257 53273 53284 53259 5…" at bounding box center [365, 197] width 730 height 314
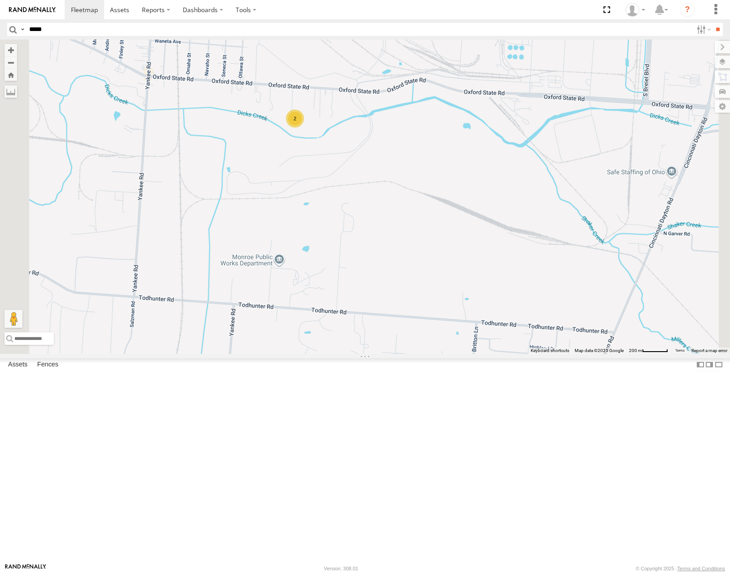
click at [0, 0] on span "Satellite" at bounding box center [0, 0] width 0 height 0
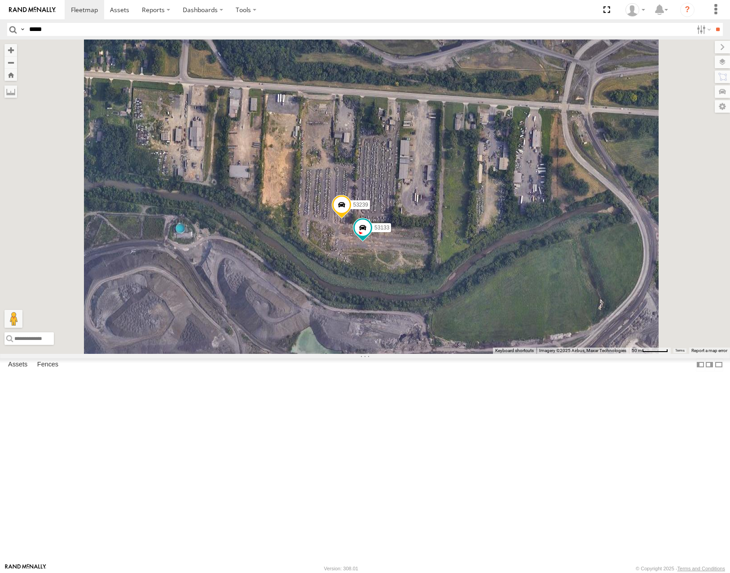
drag, startPoint x: 452, startPoint y: 173, endPoint x: 450, endPoint y: 246, distance: 73.2
click at [450, 246] on div "53271 53216 53255 53272 53230 53285 53287 53233 53104 53257 53273 53284 53259 5…" at bounding box center [365, 197] width 730 height 314
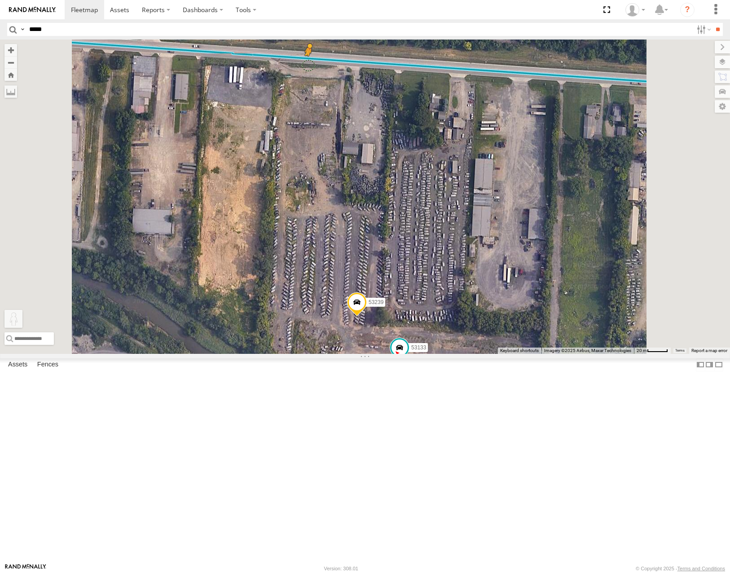
drag, startPoint x: 238, startPoint y: 528, endPoint x: 421, endPoint y: 169, distance: 402.2
click at [421, 169] on div "53271 53216 53255 53272 53230 53285 53287 53233 53104 53257 53273 53284 53259 5…" at bounding box center [365, 197] width 730 height 314
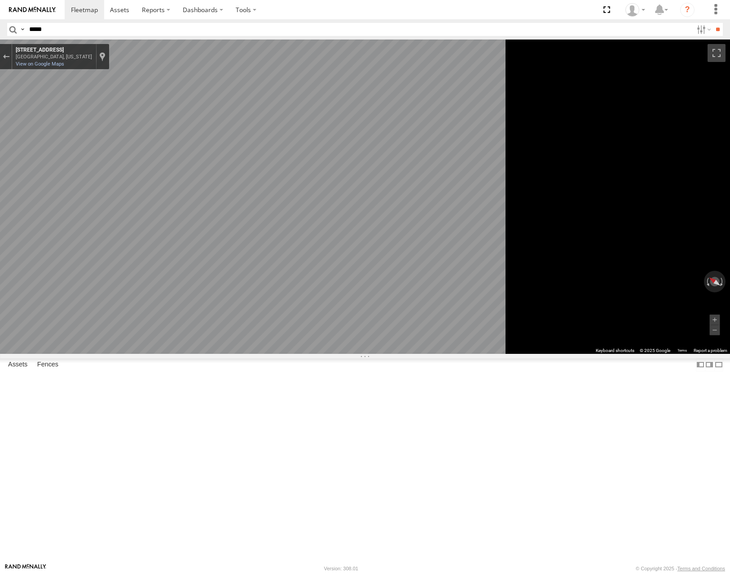
click at [193, 212] on main "← Move left → Move right ↑ Move up ↓ Move down + Zoom in - Zoom out Home Jump l…" at bounding box center [365, 302] width 730 height 524
click at [199, 241] on main "← Move left → Move right ↑ Move up ↓ Move down + Zoom in - Zoom out Home Jump l…" at bounding box center [365, 302] width 730 height 524
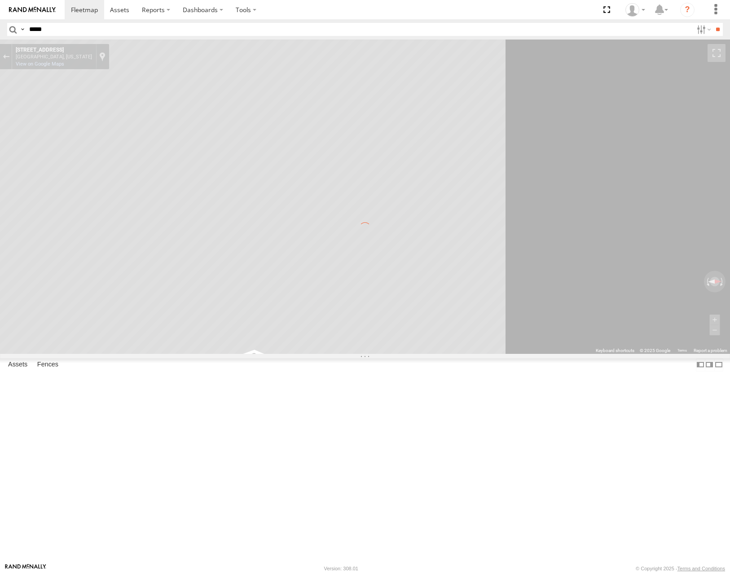
click at [473, 236] on div "← Move left → Move right ↑ Move up ↓ Move down + Zoom in - Zoom out Home Jump l…" at bounding box center [365, 197] width 730 height 314
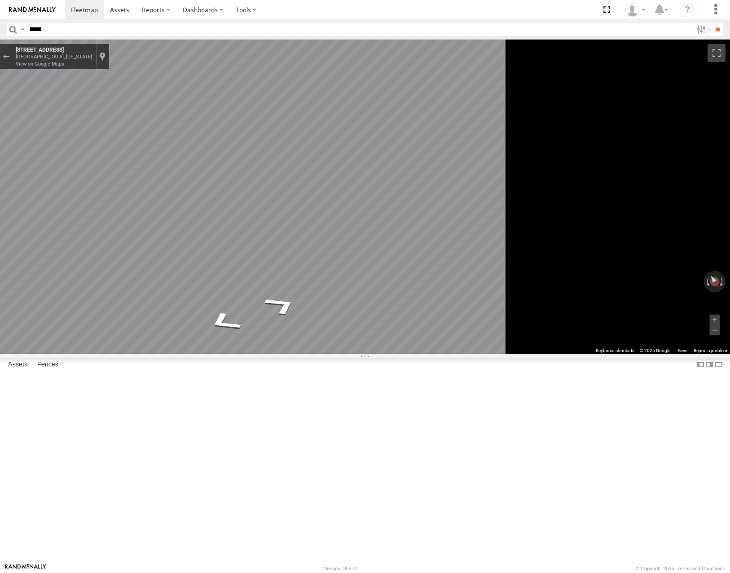
click at [715, 198] on div "← Move left → Move right ↑ Move up ↓ Move down + Zoom in - Zoom out Home Jump l…" at bounding box center [365, 197] width 730 height 314
click at [616, 307] on div "← Move left → Move right ↑ Move up ↓ Move down + Zoom in - Zoom out Home Jump l…" at bounding box center [365, 197] width 730 height 314
click at [642, 268] on div "← Move left → Move right ↑ Move up ↓ Move down + Zoom in - Zoom out Home Jump l…" at bounding box center [365, 197] width 730 height 314
click at [9, 57] on div "Exit the Street View" at bounding box center [6, 56] width 7 height 5
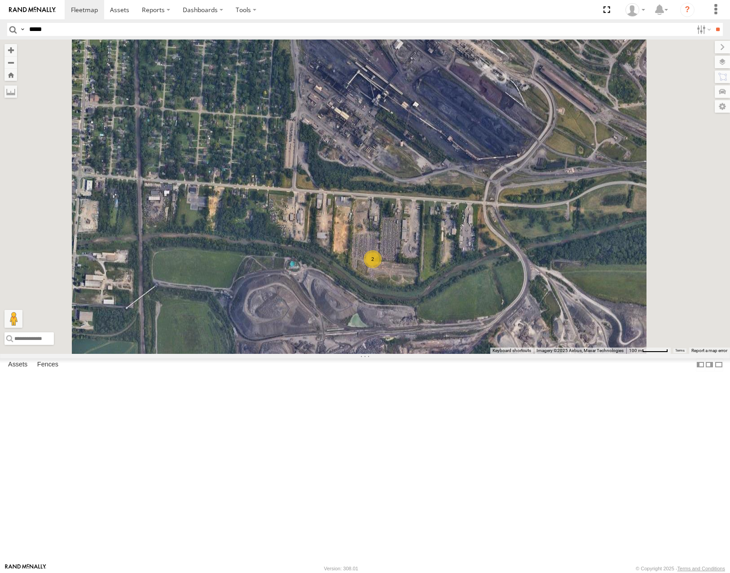
drag, startPoint x: 507, startPoint y: 286, endPoint x: 470, endPoint y: 271, distance: 40.1
click at [470, 272] on div "2 Loading..." at bounding box center [365, 197] width 730 height 314
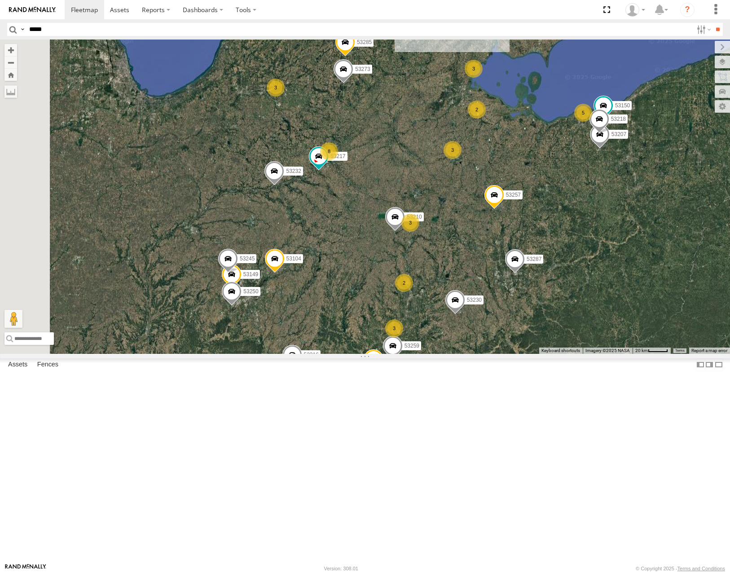
drag, startPoint x: 489, startPoint y: 199, endPoint x: 571, endPoint y: 329, distance: 153.0
click at [576, 333] on div "53216 53230 53247 53287 53210 53258 53257 53284 53259 8 3 53149 3 3 53285 4 3 3…" at bounding box center [365, 197] width 730 height 314
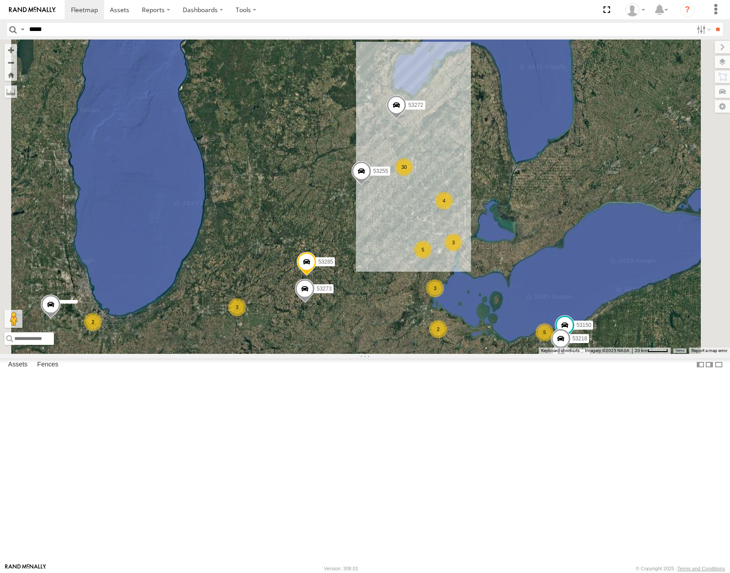
drag, startPoint x: 515, startPoint y: 305, endPoint x: 464, endPoint y: 442, distance: 146.4
click at [464, 353] on div "53216 53230 53247 53287 53210 53258 53257 53284 53259 8 3 53149 3 3 53285 4 3 3…" at bounding box center [365, 197] width 730 height 314
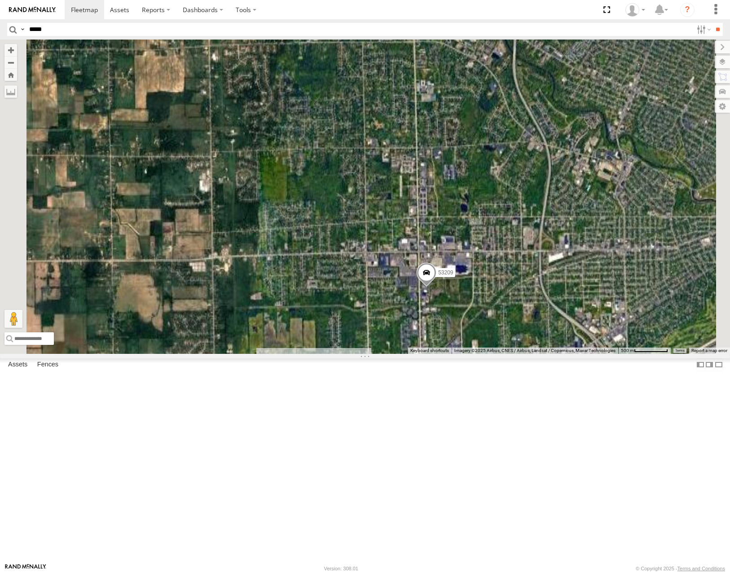
click at [100, 30] on input "*****" at bounding box center [359, 29] width 667 height 13
type input "*****"
click at [713, 23] on input "**" at bounding box center [718, 29] width 10 height 13
click at [0, 0] on div "All Assets" at bounding box center [0, 0] width 0 height 0
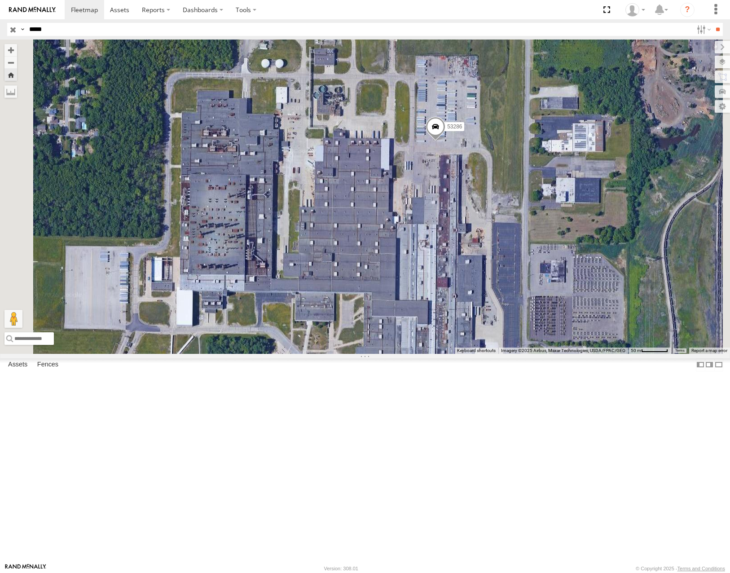
drag, startPoint x: 519, startPoint y: 305, endPoint x: 594, endPoint y: 304, distance: 75.0
click at [594, 304] on div "53286 Loading..." at bounding box center [365, 197] width 730 height 314
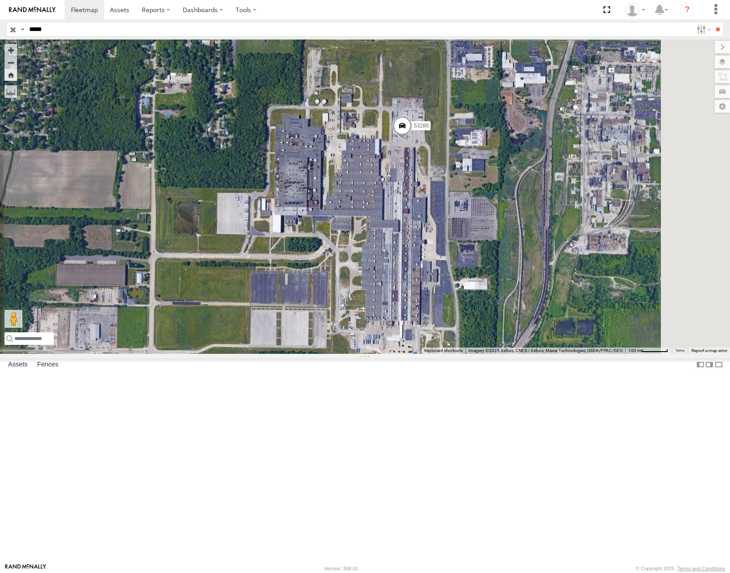
drag, startPoint x: 574, startPoint y: 330, endPoint x: 538, endPoint y: 302, distance: 44.8
click at [538, 302] on div "53286 Loading..." at bounding box center [365, 197] width 730 height 314
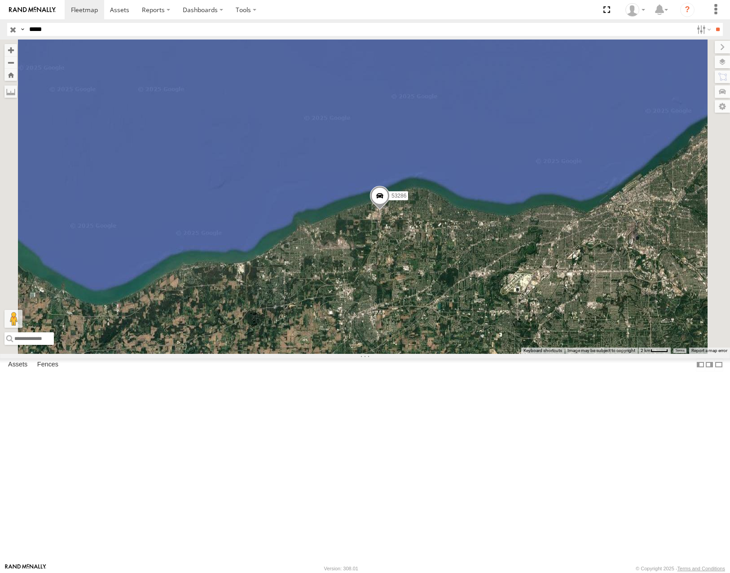
click at [13, 28] on input "button" at bounding box center [13, 29] width 12 height 13
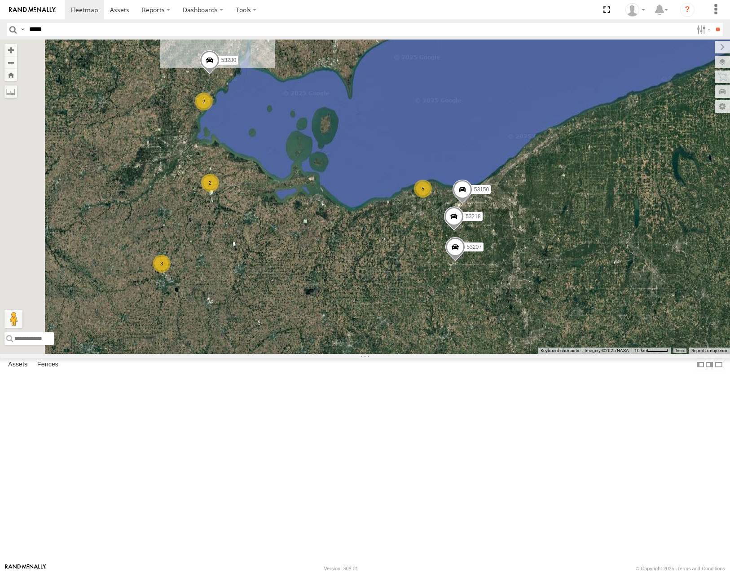
drag, startPoint x: 440, startPoint y: 407, endPoint x: 504, endPoint y: 307, distance: 118.8
click at [504, 312] on div "53150 53218 2 53280 21 5 3 2 53207 4 53257 5 2 53292 Loading..." at bounding box center [365, 197] width 730 height 314
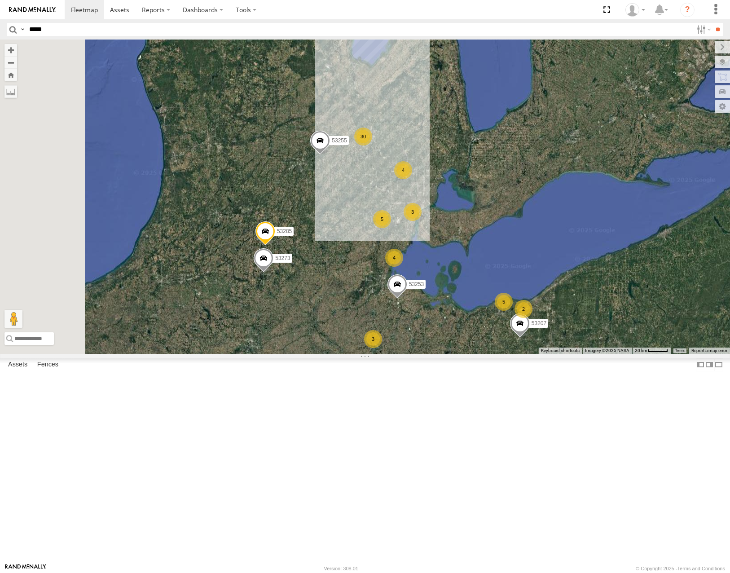
drag, startPoint x: 341, startPoint y: 141, endPoint x: 512, endPoint y: 379, distance: 293.7
click at [512, 353] on div "53287 53207 53257 53253 30 4 53255 53230 5 3 53247 53285 2 53210 3 53258 3 3 4 …" at bounding box center [365, 197] width 730 height 314
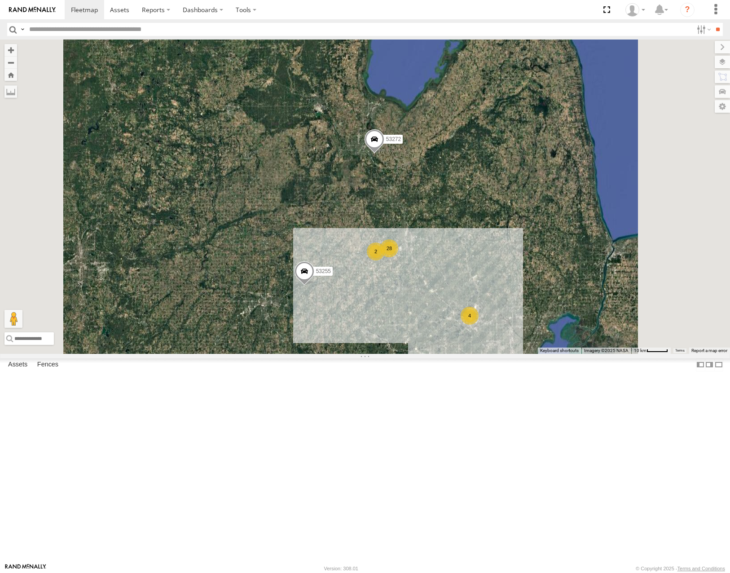
drag, startPoint x: 496, startPoint y: 309, endPoint x: 490, endPoint y: 296, distance: 14.9
click at [490, 298] on div "53287 53207 53257 53253 53255 53230 53247 53285 53210 53258 53273 53259 53271 5…" at bounding box center [365, 197] width 730 height 314
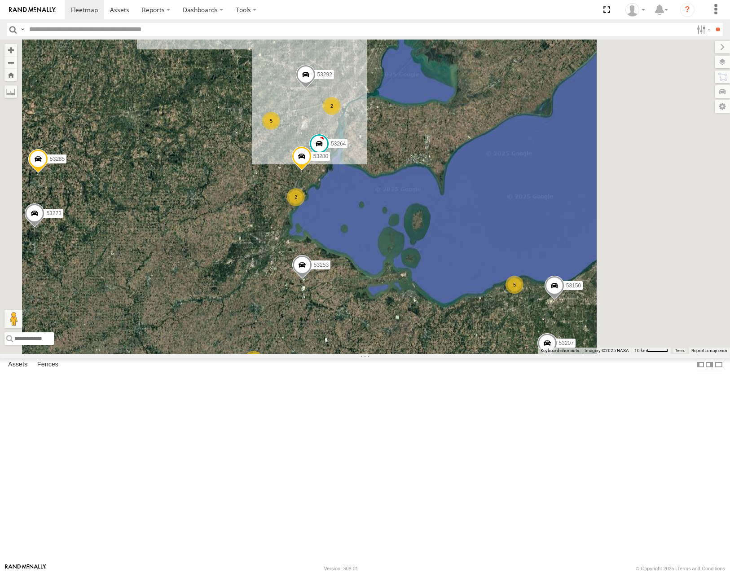
drag, startPoint x: 634, startPoint y: 374, endPoint x: 541, endPoint y: 348, distance: 96.3
click at [540, 348] on div "53271 53221 53216 53255 53257 53217 53252 53272 53285 53104 53268 53273 53253 5…" at bounding box center [365, 197] width 730 height 314
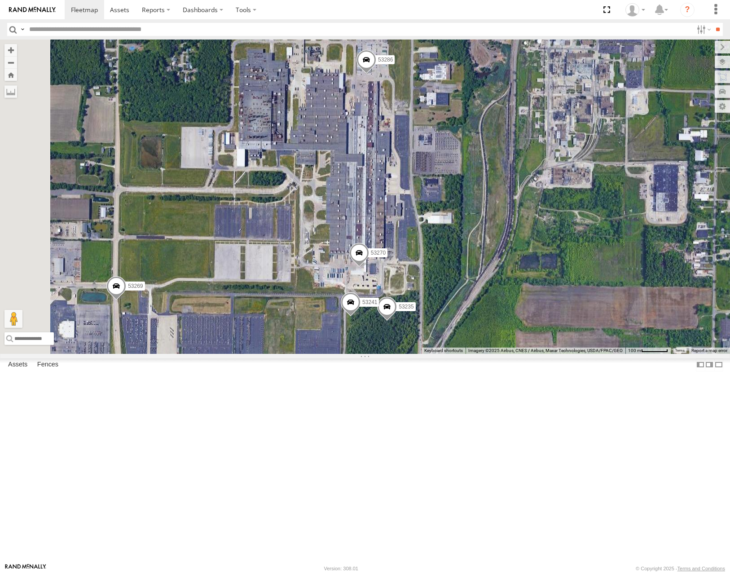
drag, startPoint x: 481, startPoint y: 250, endPoint x: 493, endPoint y: 232, distance: 21.9
click at [493, 232] on div "53271 53221 53216 53255 53257 53217 53252 53272 53285 53104 53268 53273 53253 5…" at bounding box center [365, 197] width 730 height 314
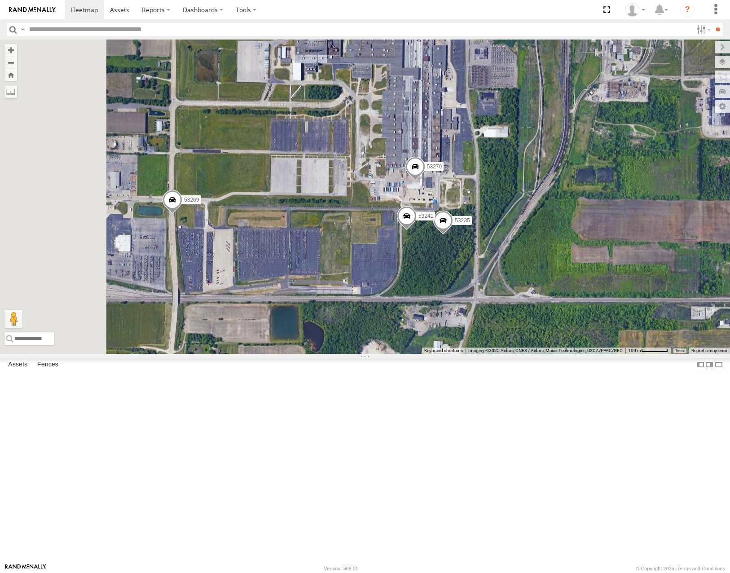
drag, startPoint x: 505, startPoint y: 226, endPoint x: 514, endPoint y: 217, distance: 12.7
click at [514, 217] on div "53271 53221 53216 53255 53257 53217 53252 53272 53285 53104 53268 53273 53253 5…" at bounding box center [365, 197] width 730 height 314
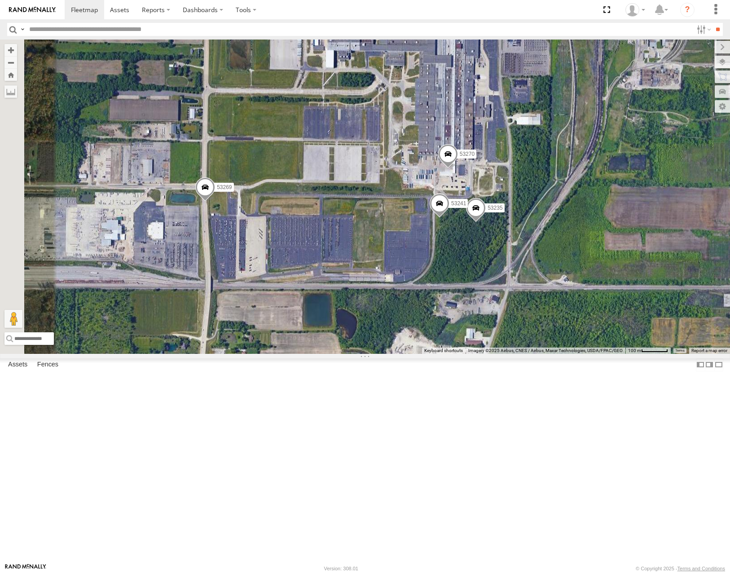
drag, startPoint x: 491, startPoint y: 288, endPoint x: 515, endPoint y: 286, distance: 23.9
click at [515, 286] on div "53271 53221 53216 53255 53257 53217 53252 53272 53285 53104 53268 53273 53253 5…" at bounding box center [365, 197] width 730 height 314
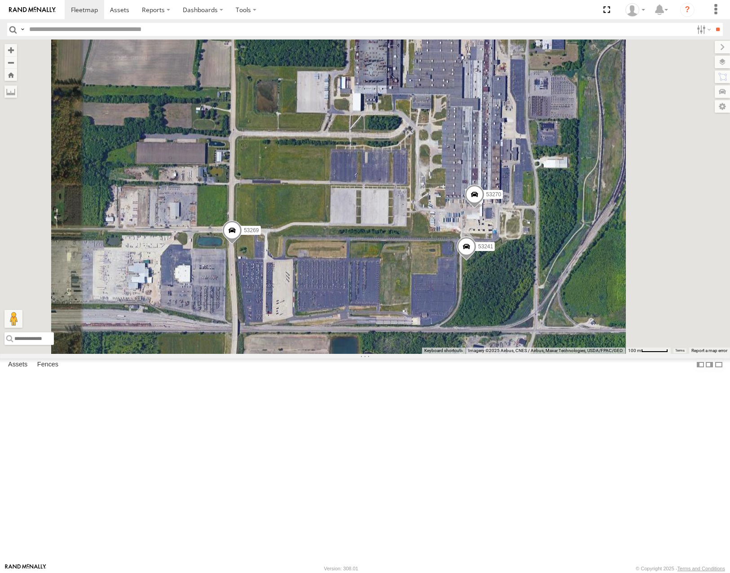
drag, startPoint x: 604, startPoint y: 167, endPoint x: 575, endPoint y: 216, distance: 57.1
click at [575, 216] on div "53270 53269 53286 53241" at bounding box center [365, 197] width 730 height 314
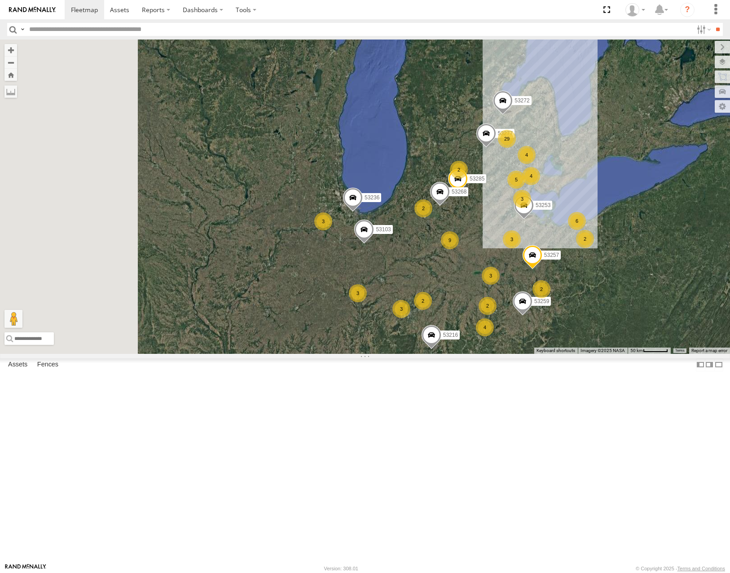
drag, startPoint x: 507, startPoint y: 379, endPoint x: 600, endPoint y: 357, distance: 95.5
click at [600, 353] on div "29 4 9 53271 3 53216 3 2 53272 2 3 5 3 3 2 53285 7 3 3 4 53103 4 2 2 4 53257 53…" at bounding box center [365, 197] width 730 height 314
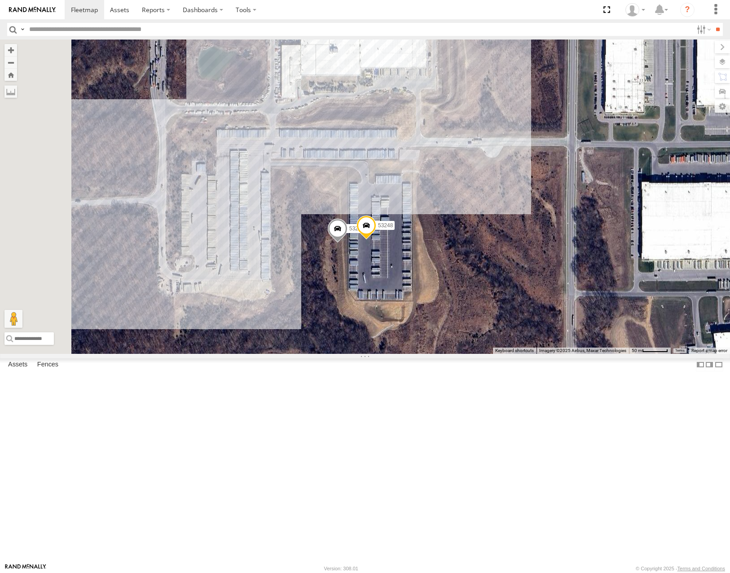
drag, startPoint x: 366, startPoint y: 322, endPoint x: 537, endPoint y: 321, distance: 170.2
click at [543, 303] on div "53271 53216 53272 53285 53103 53257 53268 53253 53277 53259 53236 53221 53252 5…" at bounding box center [365, 197] width 730 height 314
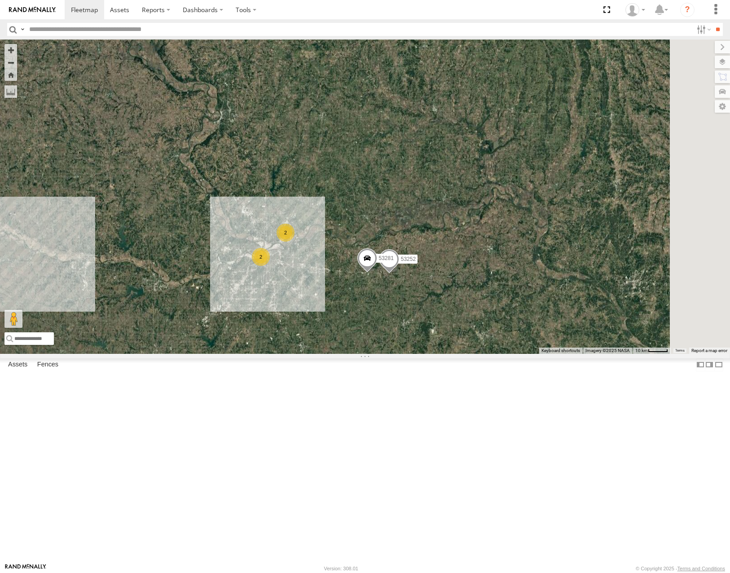
drag, startPoint x: 545, startPoint y: 138, endPoint x: 497, endPoint y: 296, distance: 165.1
click at [497, 296] on div "2 2 53252 53281" at bounding box center [365, 197] width 730 height 314
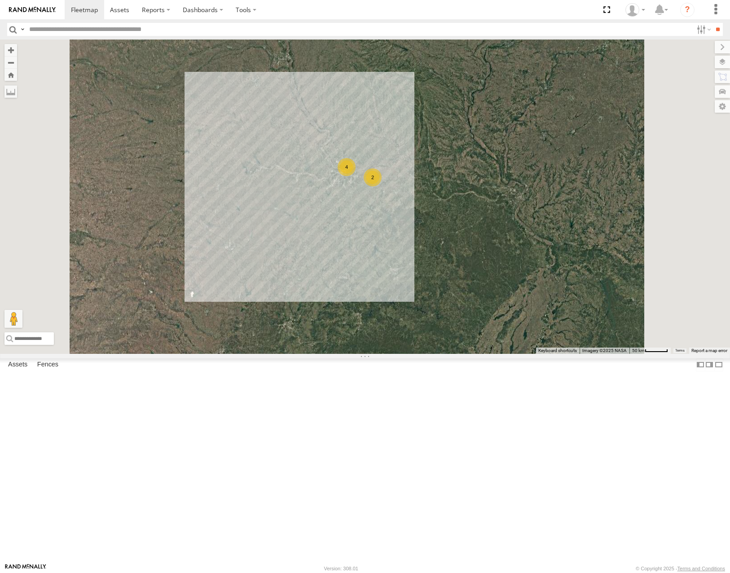
drag, startPoint x: 559, startPoint y: 169, endPoint x: 433, endPoint y: 352, distance: 221.4
click at [433, 352] on div "4 2" at bounding box center [365, 197] width 730 height 314
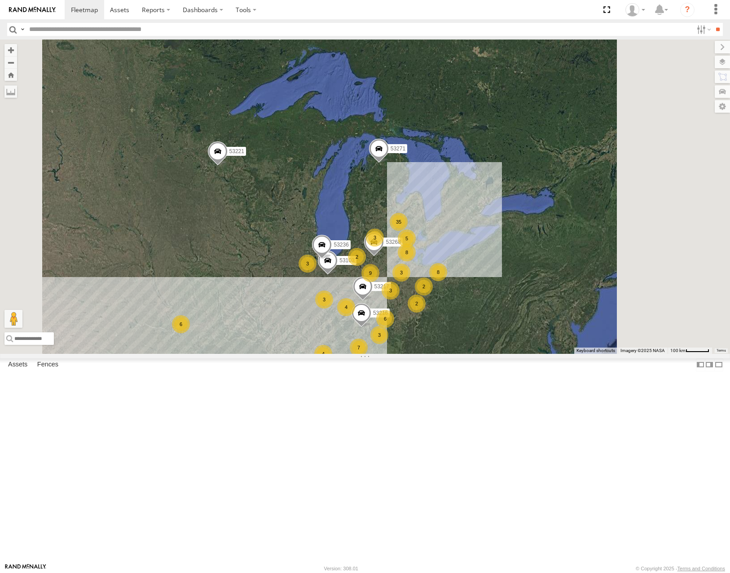
drag, startPoint x: 565, startPoint y: 369, endPoint x: 546, endPoint y: 376, distance: 20.9
click at [447, 281] on div "8" at bounding box center [438, 272] width 18 height 18
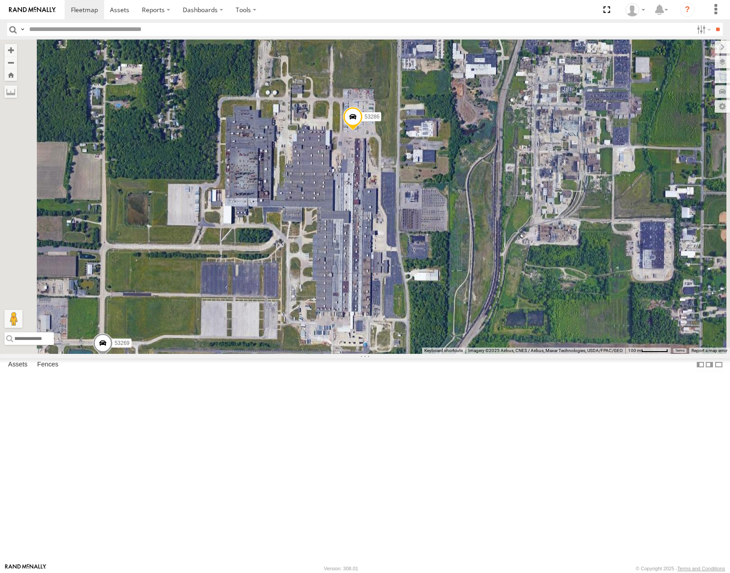
drag, startPoint x: 410, startPoint y: 398, endPoint x: 453, endPoint y: 335, distance: 76.2
click at [453, 335] on div "53271 53216 53103 53221 53268 53236 53272 53230 53285 53257 53253 53277 53213 5…" at bounding box center [365, 197] width 730 height 314
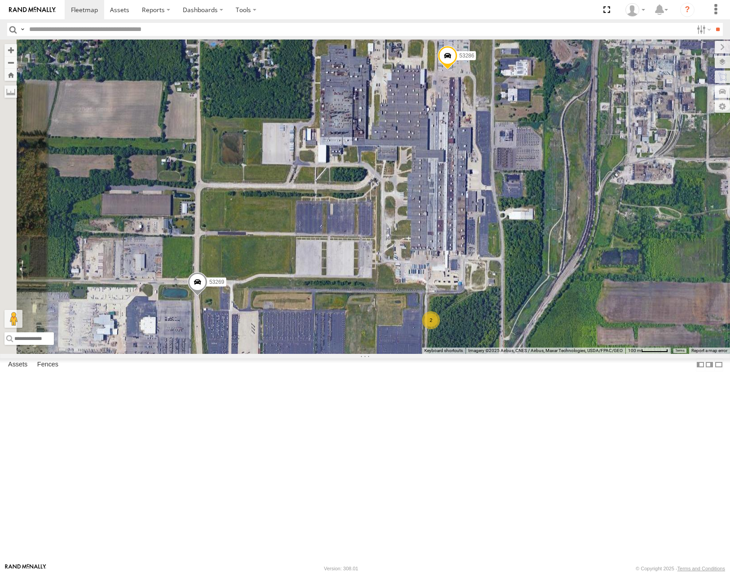
drag, startPoint x: 482, startPoint y: 371, endPoint x: 517, endPoint y: 339, distance: 47.0
click at [517, 339] on div "53271 53216 53103 53221 53268 53236 53272 53230 53285 53257 53253 53277 53213 5…" at bounding box center [365, 197] width 730 height 314
